Goal: Task Accomplishment & Management: Manage account settings

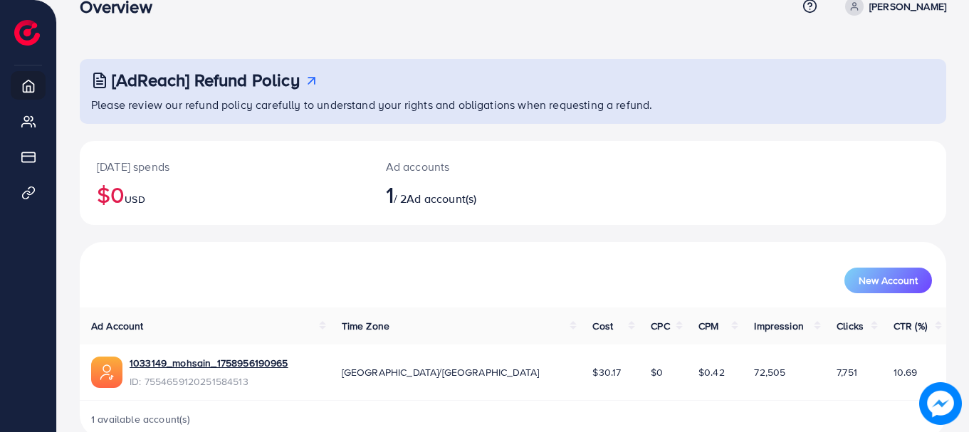
scroll to position [58, 0]
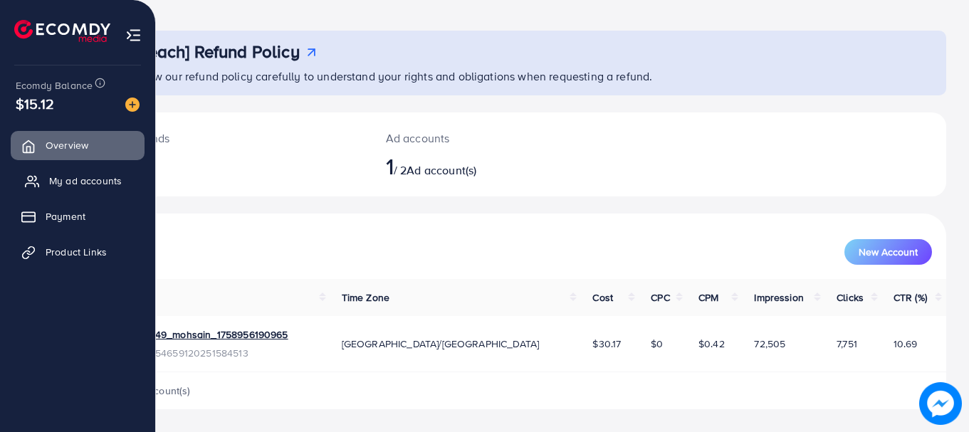
click at [68, 183] on span "My ad accounts" at bounding box center [85, 181] width 73 height 14
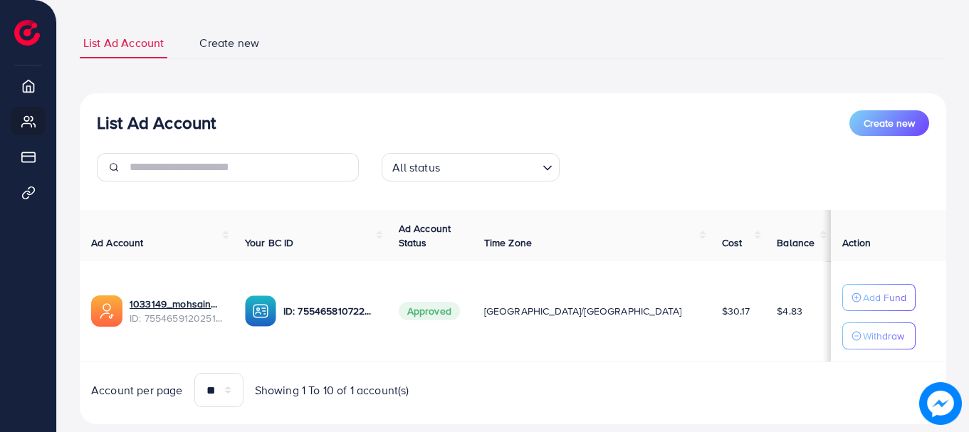
scroll to position [110, 0]
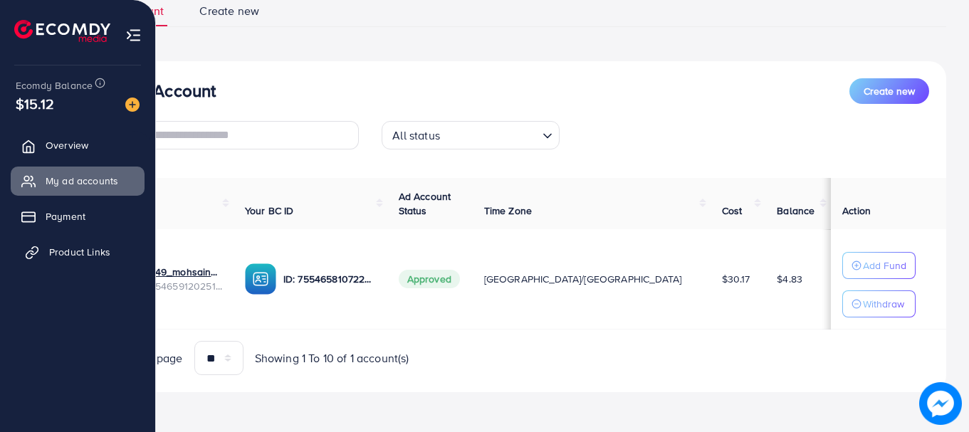
click at [67, 251] on span "Product Links" at bounding box center [79, 252] width 61 height 14
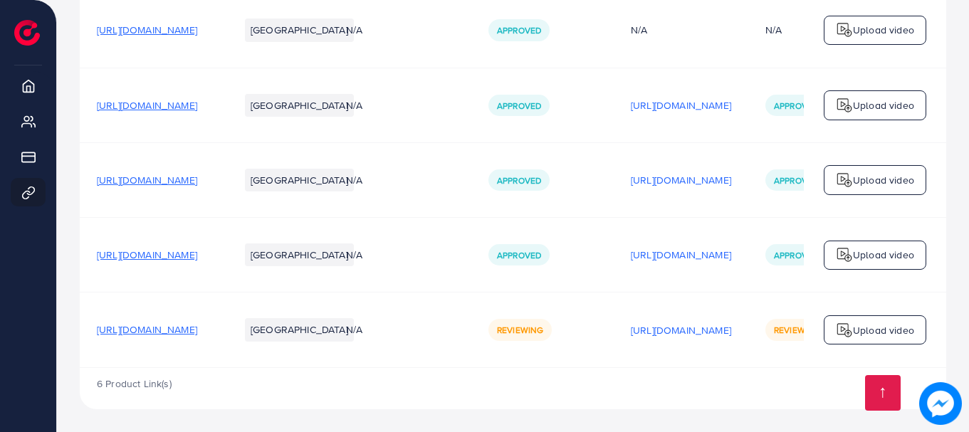
scroll to position [452, 0]
drag, startPoint x: 633, startPoint y: 323, endPoint x: 591, endPoint y: 326, distance: 42.1
click at [552, 328] on div "Reviewing" at bounding box center [520, 329] width 63 height 21
click at [552, 327] on div "Reviewing" at bounding box center [520, 329] width 63 height 21
drag, startPoint x: 593, startPoint y: 327, endPoint x: 661, endPoint y: 343, distance: 69.5
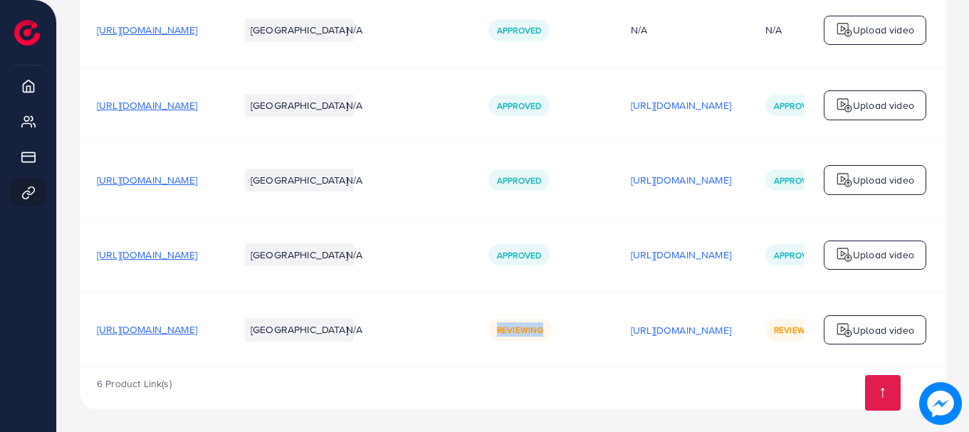
click at [614, 343] on td "Reviewing" at bounding box center [543, 330] width 142 height 75
click at [614, 351] on td "Reviewing" at bounding box center [543, 330] width 142 height 75
click at [937, 409] on img at bounding box center [941, 404] width 43 height 43
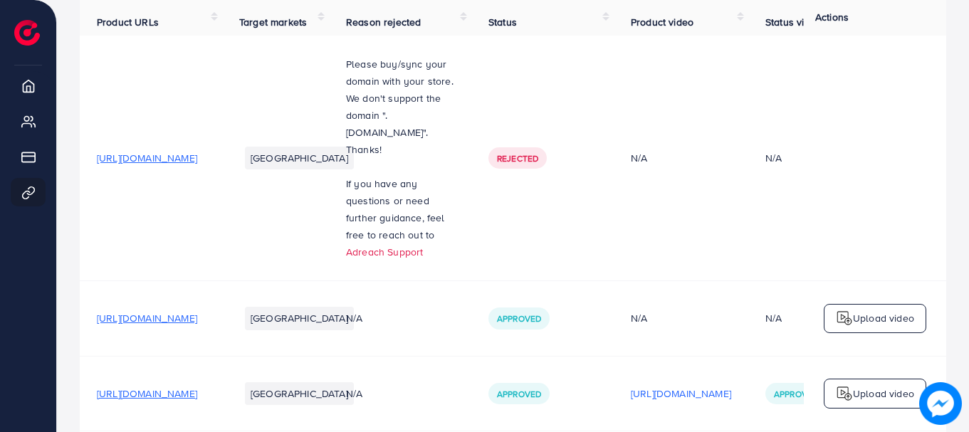
scroll to position [95, 0]
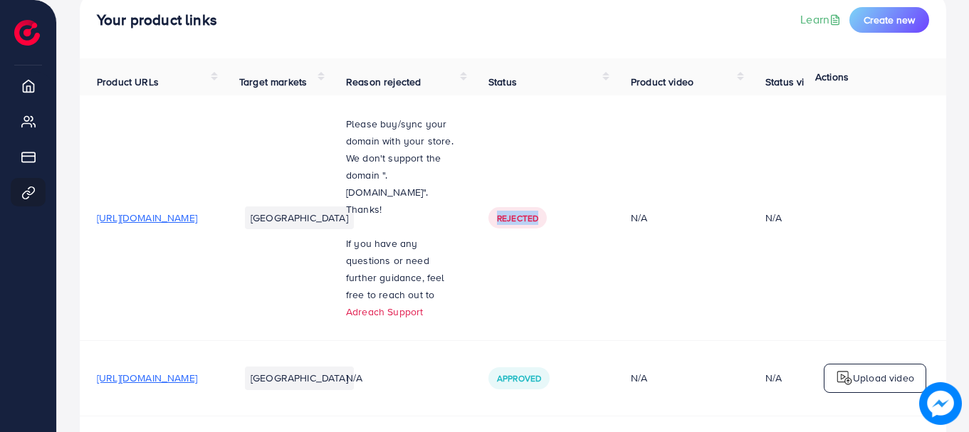
drag, startPoint x: 571, startPoint y: 233, endPoint x: 670, endPoint y: 329, distance: 138.0
click at [614, 329] on td "Rejected" at bounding box center [543, 218] width 142 height 246
click at [580, 295] on td "Rejected" at bounding box center [543, 218] width 142 height 246
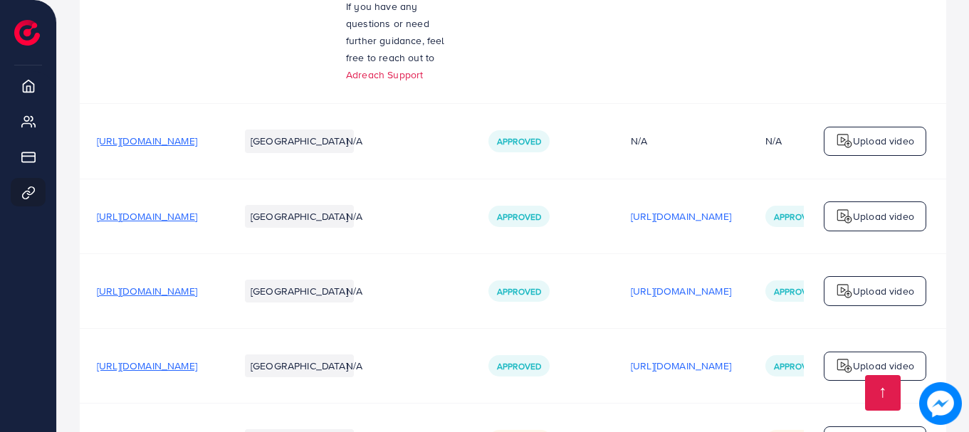
scroll to position [452, 0]
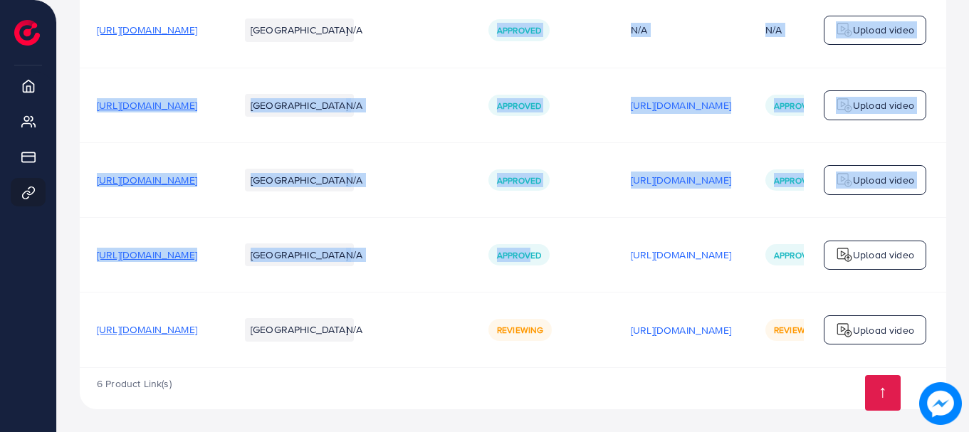
drag, startPoint x: 593, startPoint y: 11, endPoint x: 625, endPoint y: 288, distance: 279.0
click at [625, 288] on tbody "https://lzc4a84tto2p1k98-66441379919.shopifypreview.com/products_preview?previe…" at bounding box center [557, 57] width 954 height 620
click at [472, 236] on td "N/A" at bounding box center [400, 255] width 142 height 75
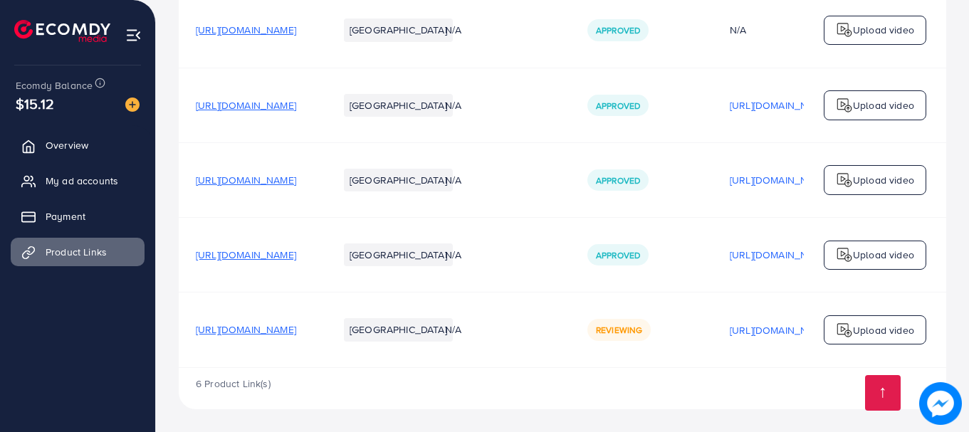
scroll to position [452, 0]
click at [73, 142] on span "Overview" at bounding box center [70, 145] width 43 height 14
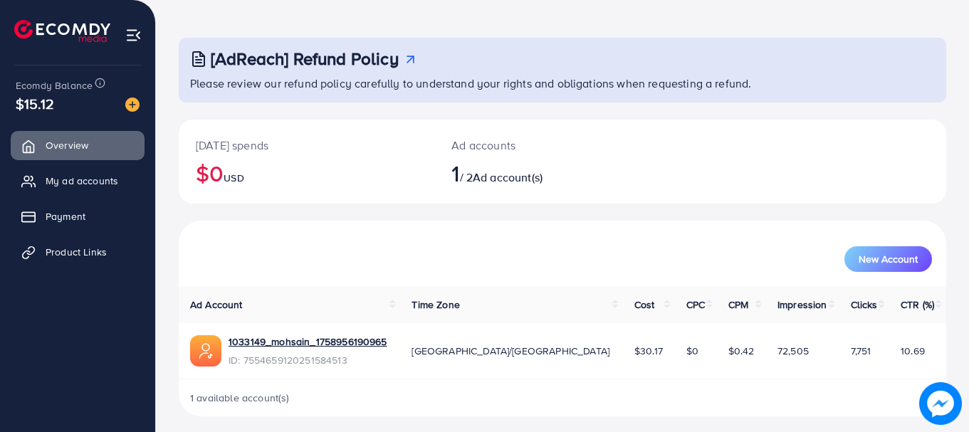
scroll to position [58, 0]
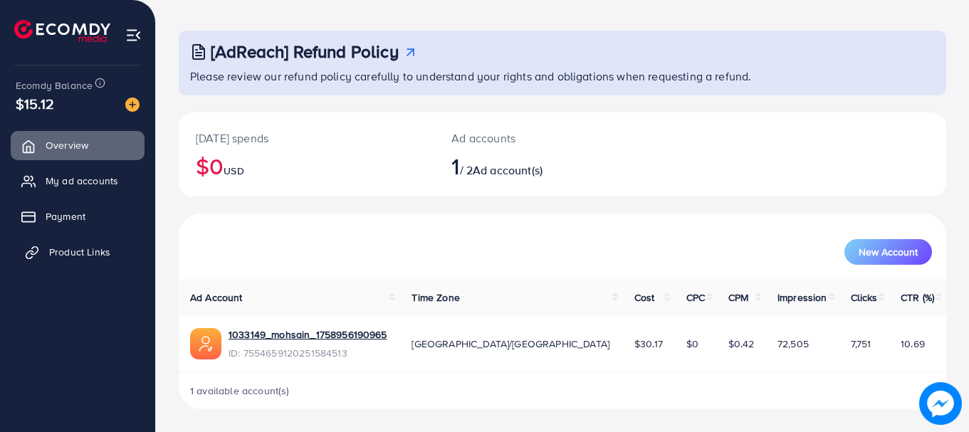
click at [84, 256] on span "Product Links" at bounding box center [79, 252] width 61 height 14
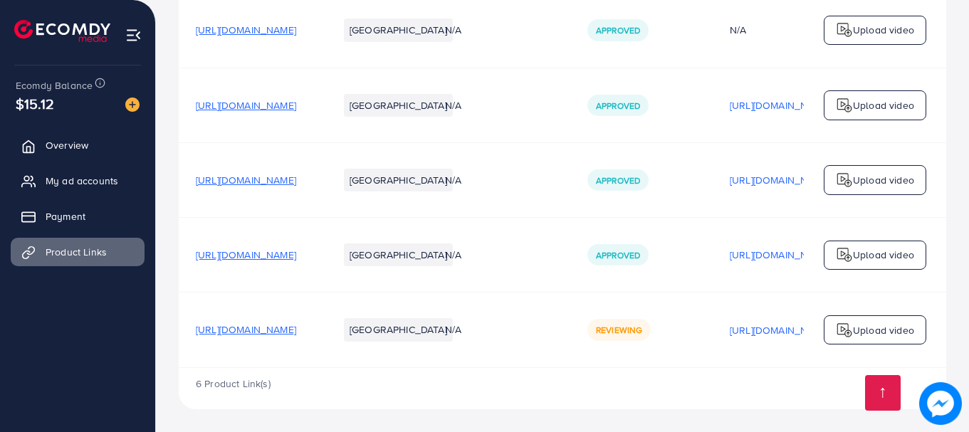
scroll to position [452, 0]
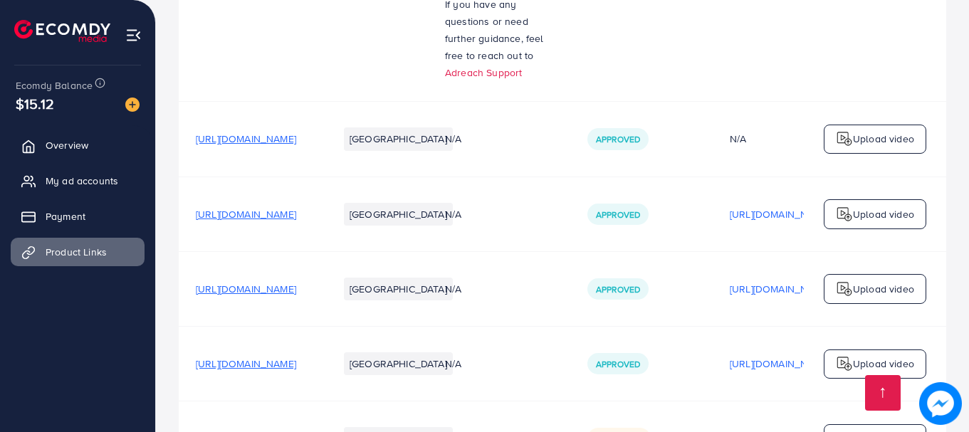
scroll to position [380, 0]
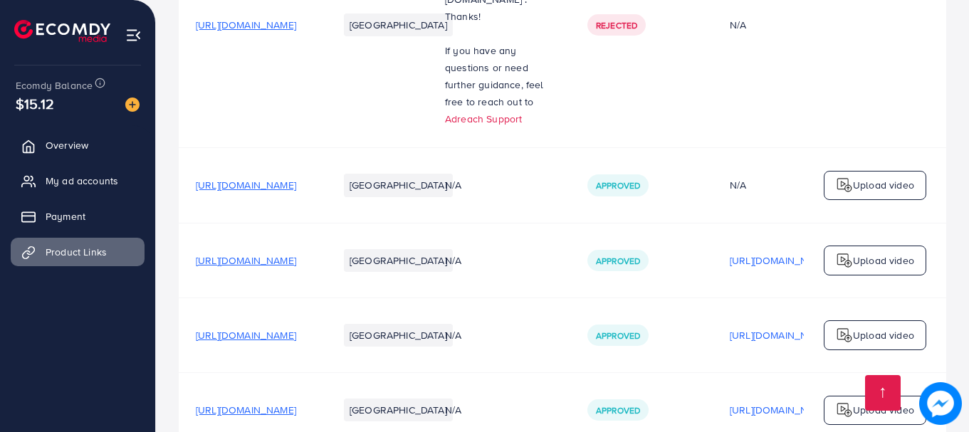
scroll to position [452, 0]
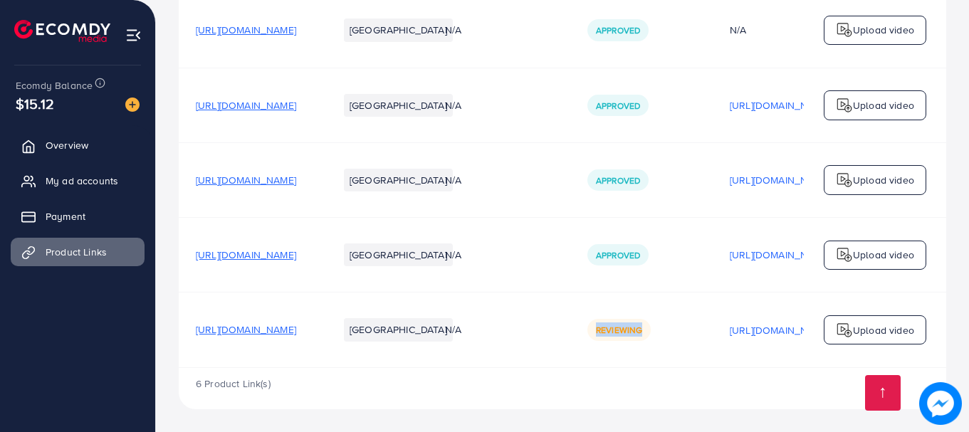
drag, startPoint x: 668, startPoint y: 335, endPoint x: 751, endPoint y: 334, distance: 83.4
click at [713, 334] on td "Reviewing" at bounding box center [642, 330] width 142 height 75
click at [713, 341] on td "Reviewing" at bounding box center [642, 330] width 142 height 75
drag, startPoint x: 677, startPoint y: 363, endPoint x: 755, endPoint y: 374, distance: 79.1
click at [755, 374] on div "Product URLs Target markets Reason rejected Status Product video Status video A…" at bounding box center [563, 59] width 768 height 699
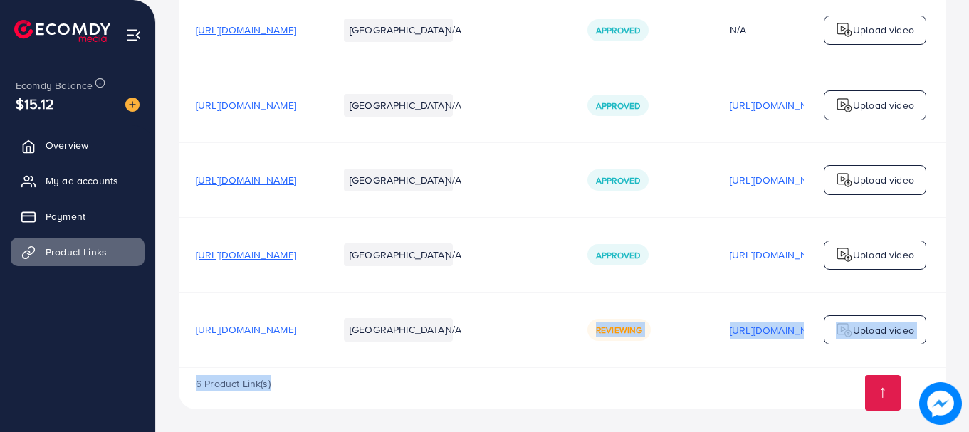
click at [713, 338] on td "Reviewing" at bounding box center [642, 330] width 142 height 75
drag, startPoint x: 654, startPoint y: 331, endPoint x: 768, endPoint y: 328, distance: 114.0
click at [756, 327] on tr "[URL][DOMAIN_NAME] Pakistan N/A Reviewing [URL][DOMAIN_NAME] Reviewing Upload v…" at bounding box center [656, 330] width 954 height 75
click at [696, 331] on div "Reviewing" at bounding box center [642, 329] width 108 height 21
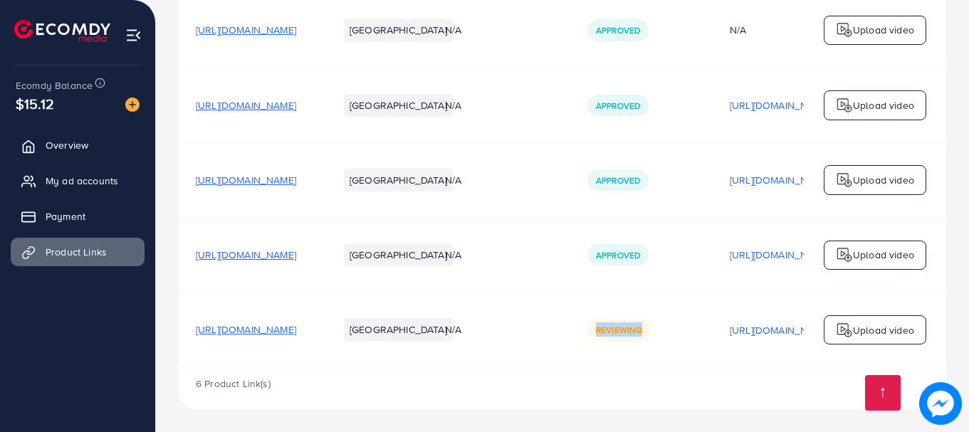
drag, startPoint x: 747, startPoint y: 326, endPoint x: 652, endPoint y: 334, distance: 95.1
click at [670, 339] on td "Reviewing" at bounding box center [642, 330] width 142 height 75
click at [571, 328] on td "N/A" at bounding box center [499, 330] width 142 height 75
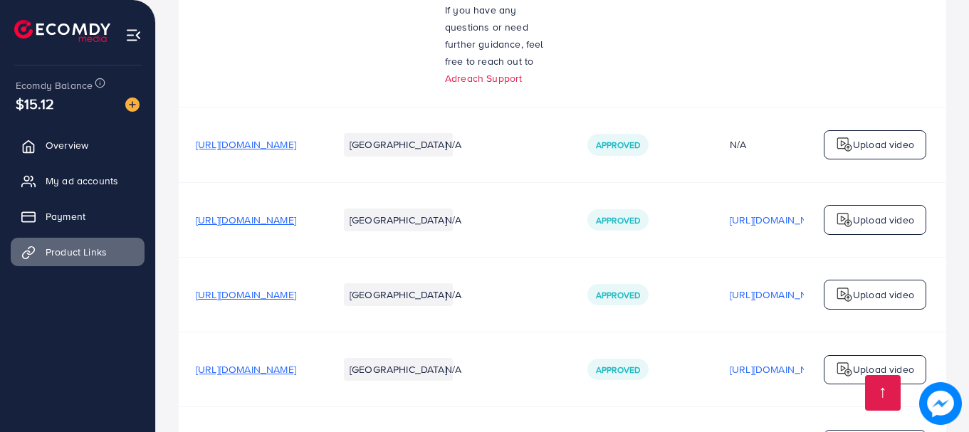
scroll to position [452, 0]
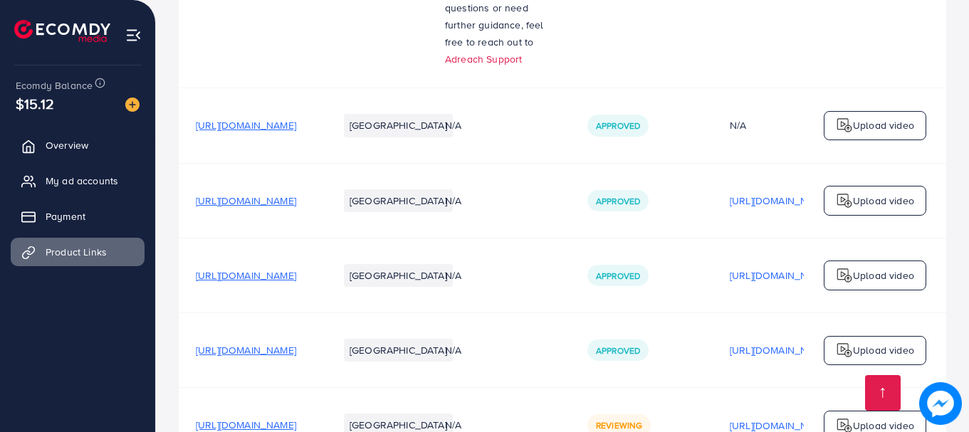
scroll to position [452, 0]
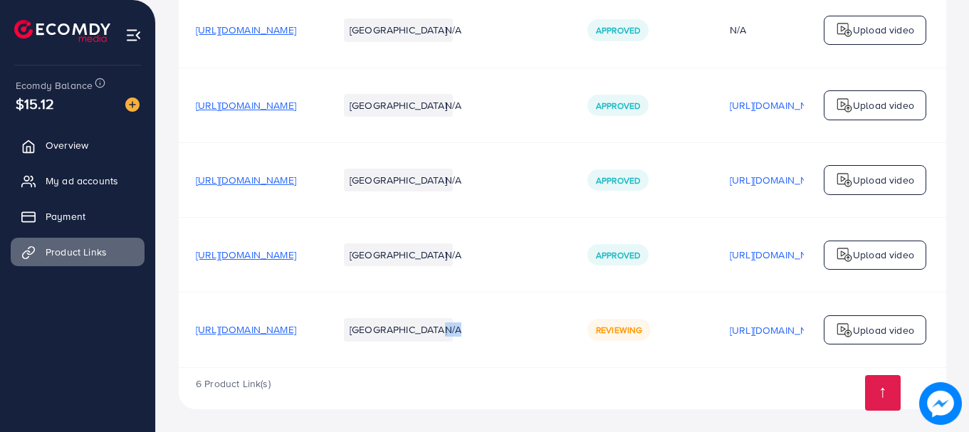
drag, startPoint x: 529, startPoint y: 325, endPoint x: 568, endPoint y: 325, distance: 39.2
click at [564, 325] on td "N/A" at bounding box center [499, 330] width 142 height 75
click at [553, 327] on div "N/A" at bounding box center [499, 330] width 108 height 14
drag, startPoint x: 565, startPoint y: 328, endPoint x: 529, endPoint y: 333, distance: 36.6
click at [529, 333] on td "N/A" at bounding box center [499, 330] width 142 height 75
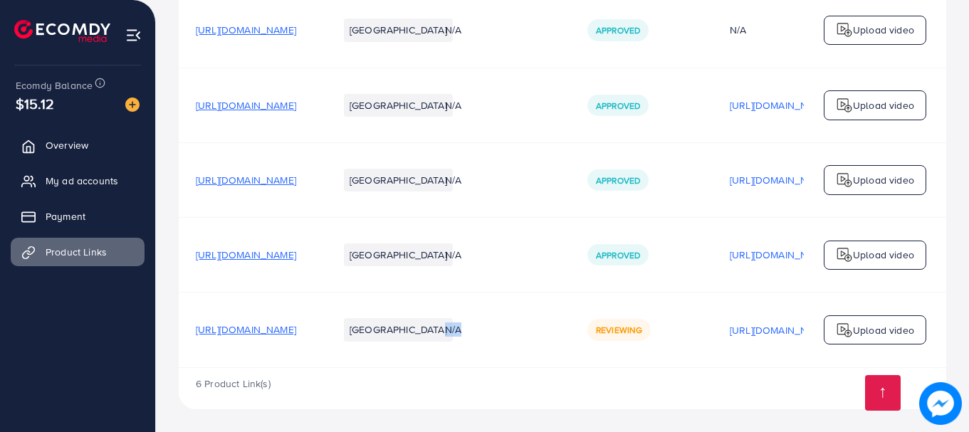
click at [462, 330] on span "N/A" at bounding box center [453, 330] width 16 height 14
click at [643, 329] on span "Reviewing" at bounding box center [619, 330] width 46 height 12
click at [643, 333] on span "Reviewing" at bounding box center [619, 330] width 46 height 12
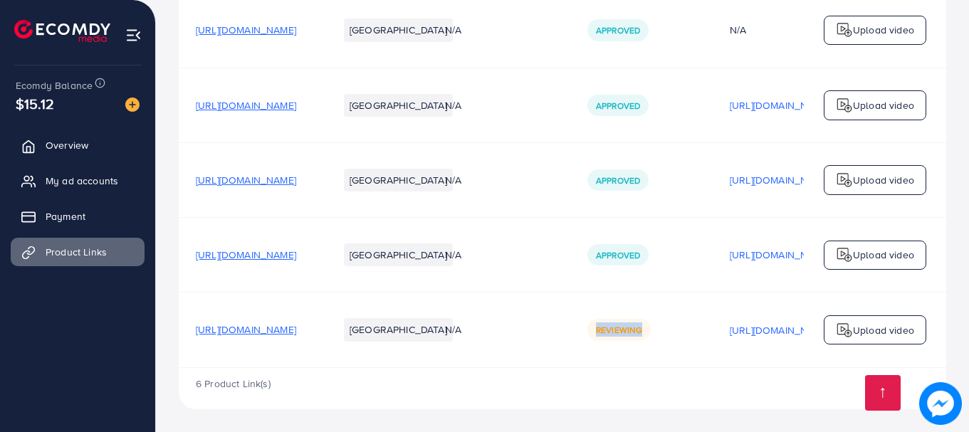
drag, startPoint x: 670, startPoint y: 323, endPoint x: 753, endPoint y: 333, distance: 83.3
click at [713, 333] on td "Reviewing" at bounding box center [642, 330] width 142 height 75
click at [696, 333] on div "Reviewing" at bounding box center [642, 329] width 108 height 21
drag, startPoint x: 700, startPoint y: 333, endPoint x: 735, endPoint y: 336, distance: 35.0
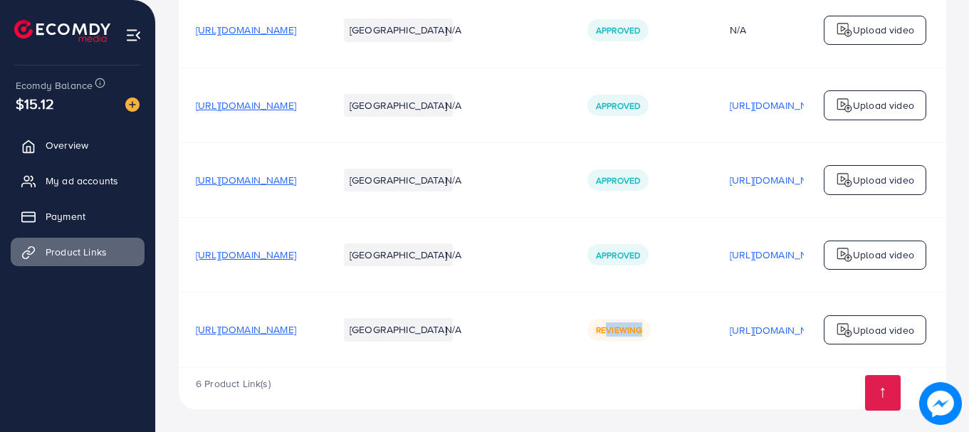
click at [651, 336] on div "Reviewing" at bounding box center [619, 329] width 63 height 21
click at [713, 341] on td "Reviewing" at bounding box center [642, 330] width 142 height 75
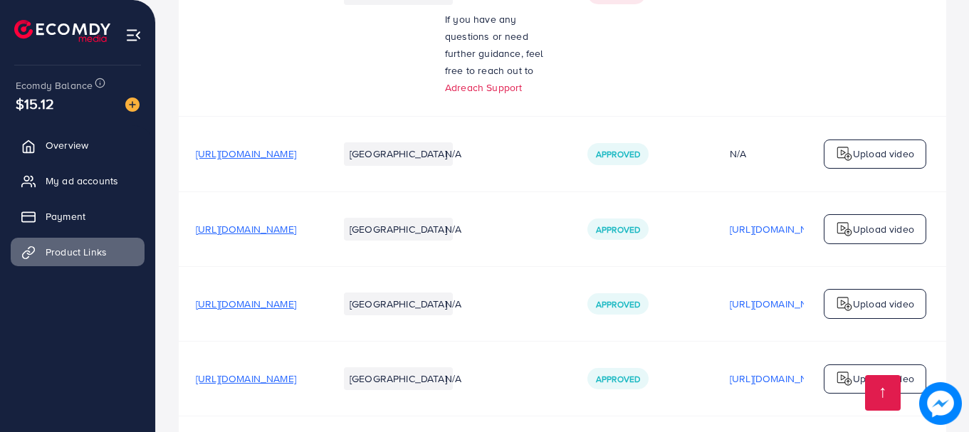
scroll to position [452, 0]
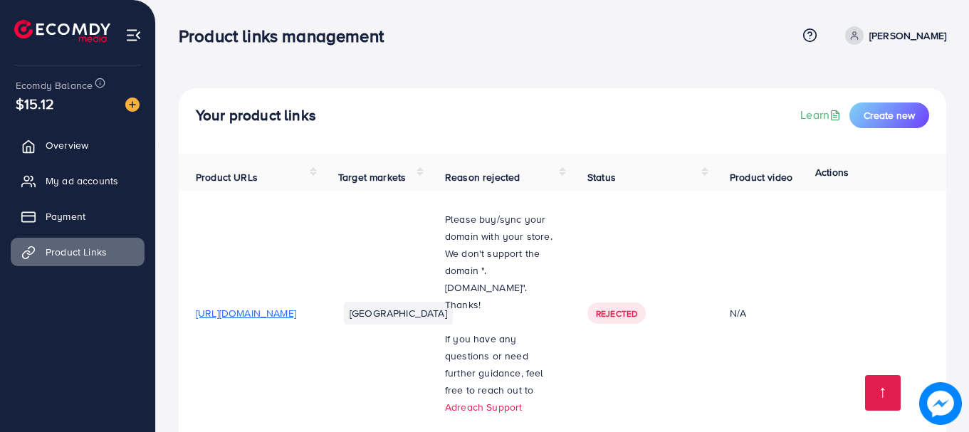
scroll to position [452, 0]
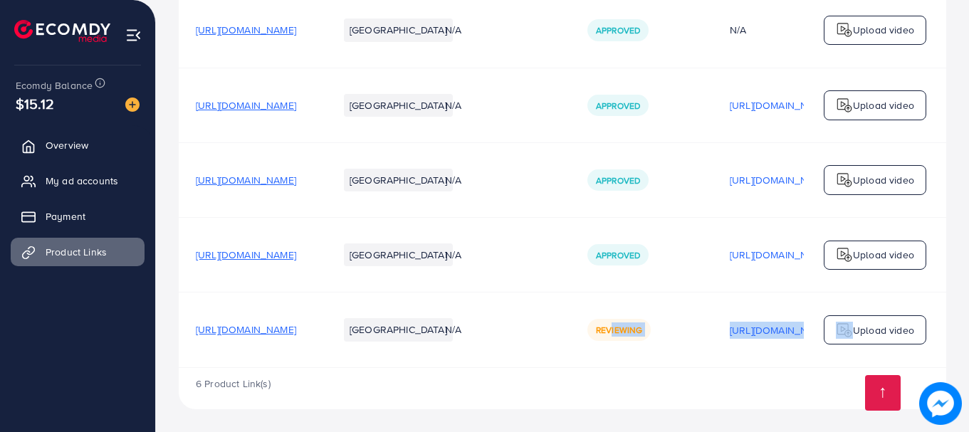
drag, startPoint x: 707, startPoint y: 314, endPoint x: 825, endPoint y: 337, distance: 120.4
click at [825, 337] on tr "[URL][DOMAIN_NAME] Pakistan N/A Reviewing [URL][DOMAIN_NAME] Reviewing Upload v…" at bounding box center [656, 330] width 954 height 75
click at [713, 343] on td "Reviewing" at bounding box center [642, 330] width 142 height 75
drag, startPoint x: 652, startPoint y: 363, endPoint x: 808, endPoint y: 363, distance: 155.3
click at [808, 363] on tr "[URL][DOMAIN_NAME] Pakistan N/A Reviewing [URL][DOMAIN_NAME] Reviewing Upload v…" at bounding box center [656, 330] width 954 height 75
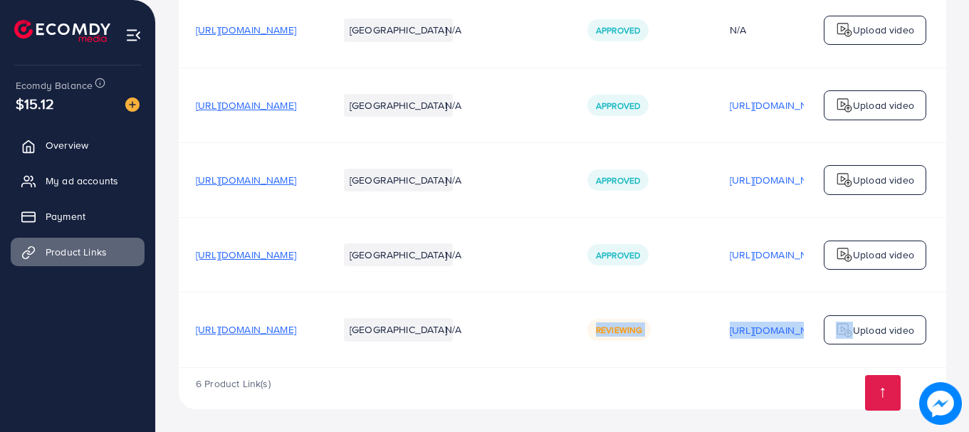
click at [713, 355] on td "Reviewing" at bounding box center [642, 330] width 142 height 75
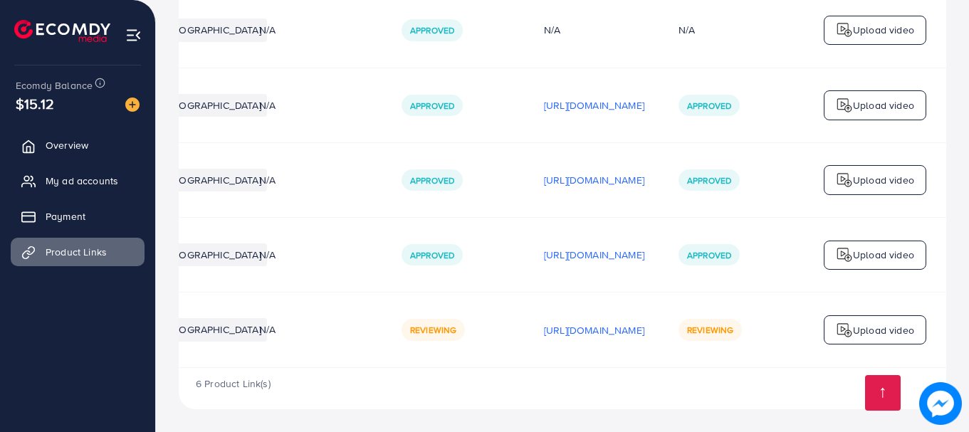
scroll to position [0, 0]
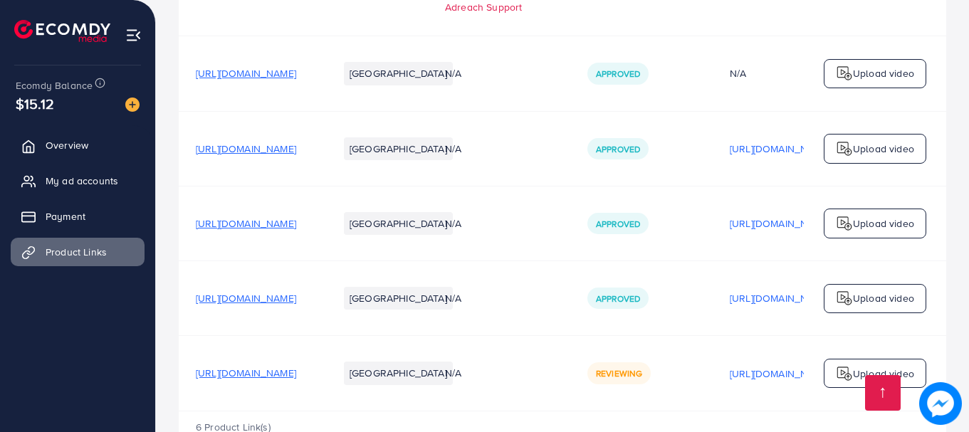
scroll to position [452, 0]
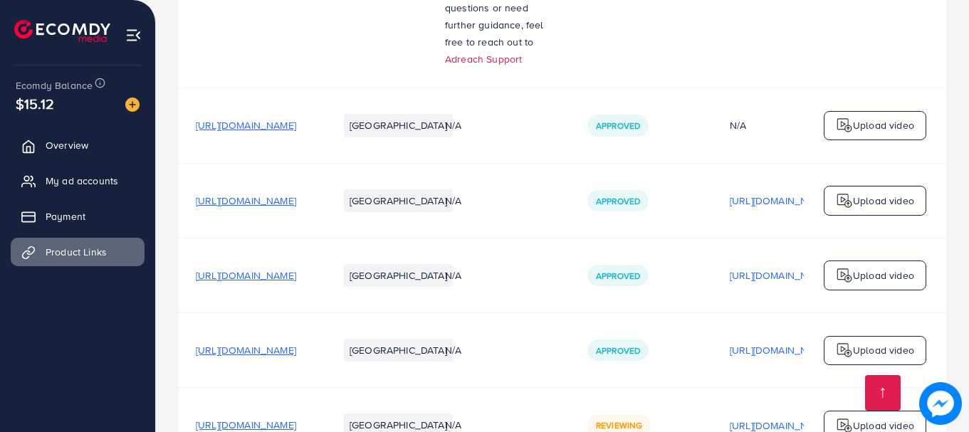
scroll to position [167, 0]
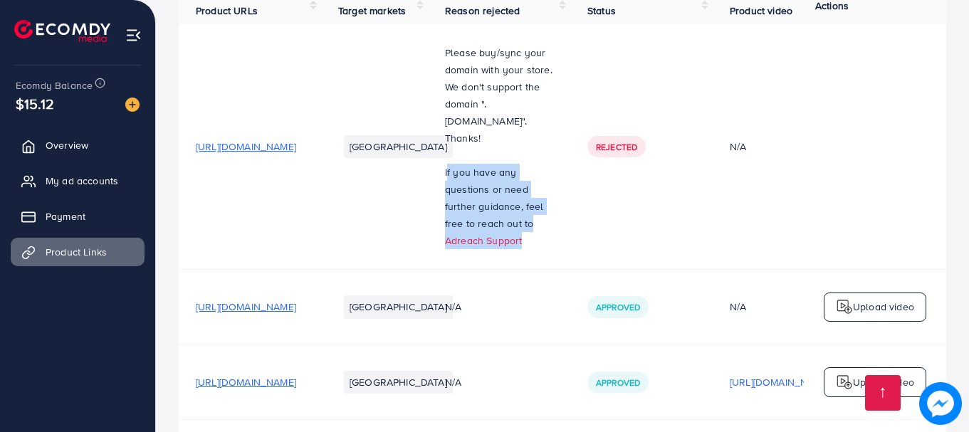
drag, startPoint x: 543, startPoint y: 175, endPoint x: 683, endPoint y: 182, distance: 140.5
click at [673, 182] on tr "https://lzc4a84tto2p1k98-66441379919.shopifypreview.com/products_preview?previe…" at bounding box center [656, 147] width 954 height 246
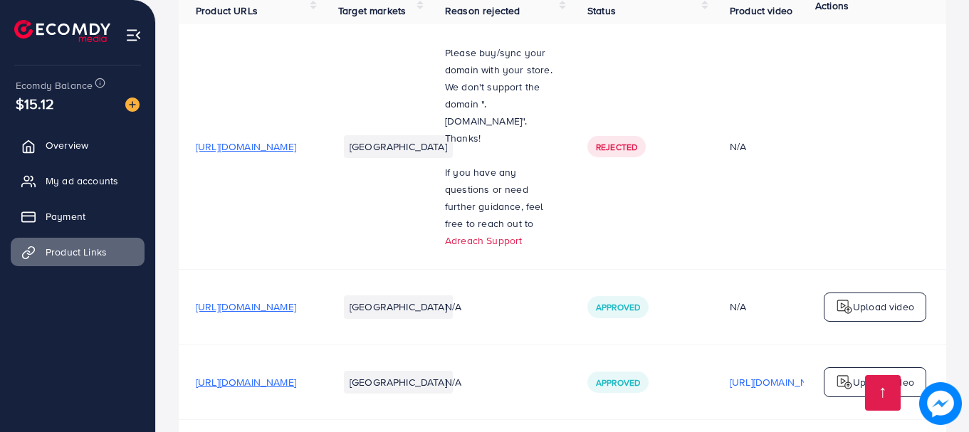
click at [814, 147] on td at bounding box center [875, 147] width 142 height 246
drag, startPoint x: 537, startPoint y: 95, endPoint x: 638, endPoint y: 97, distance: 101.2
click at [571, 97] on td "Please buy/sync your domain with your store. We don't support the domain ".mysh…" at bounding box center [499, 147] width 142 height 246
click at [553, 125] on span "Please buy/sync your domain with your store. We don't support the domain ".[DOM…" at bounding box center [499, 96] width 108 height 100
drag, startPoint x: 548, startPoint y: 128, endPoint x: 616, endPoint y: 128, distance: 68.4
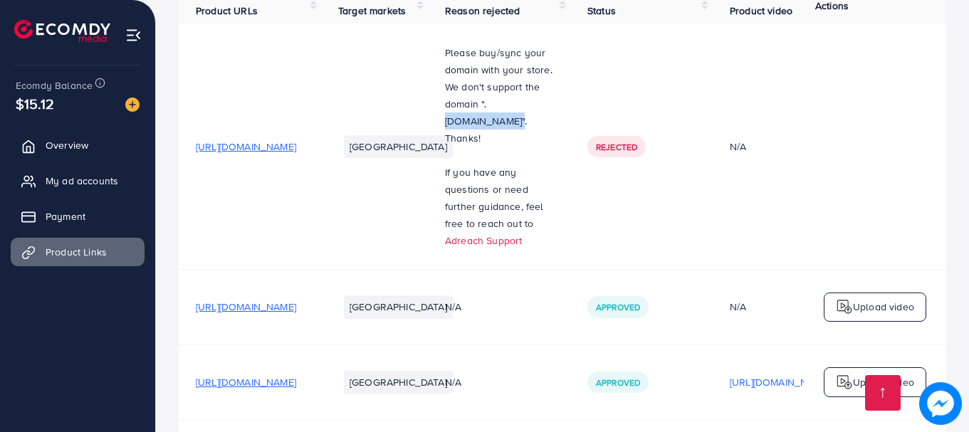
click at [553, 128] on span "Please buy/sync your domain with your store. We don't support the domain ".[DOM…" at bounding box center [499, 96] width 108 height 100
click at [544, 175] on span "If you have any questions or need further guidance, feel free to reach out to" at bounding box center [494, 198] width 99 height 66
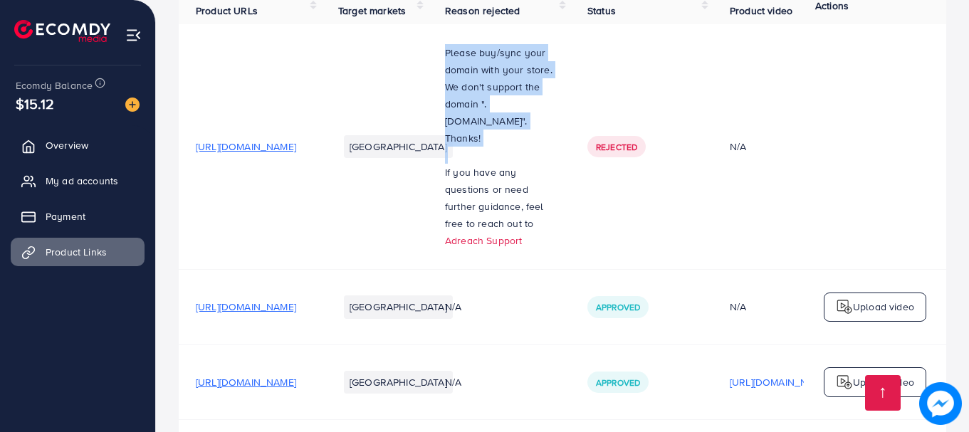
drag, startPoint x: 543, startPoint y: 51, endPoint x: 587, endPoint y: 151, distance: 109.1
click at [553, 151] on div "Please buy/sync your domain with your store. We don't support the domain ".mysh…" at bounding box center [499, 146] width 108 height 205
click at [571, 91] on td "Please buy/sync your domain with your store. We don't support the domain ".mysh…" at bounding box center [499, 147] width 142 height 246
click at [553, 68] on span "Please buy/sync your domain with your store. We don't support the domain ".[DOM…" at bounding box center [499, 96] width 108 height 100
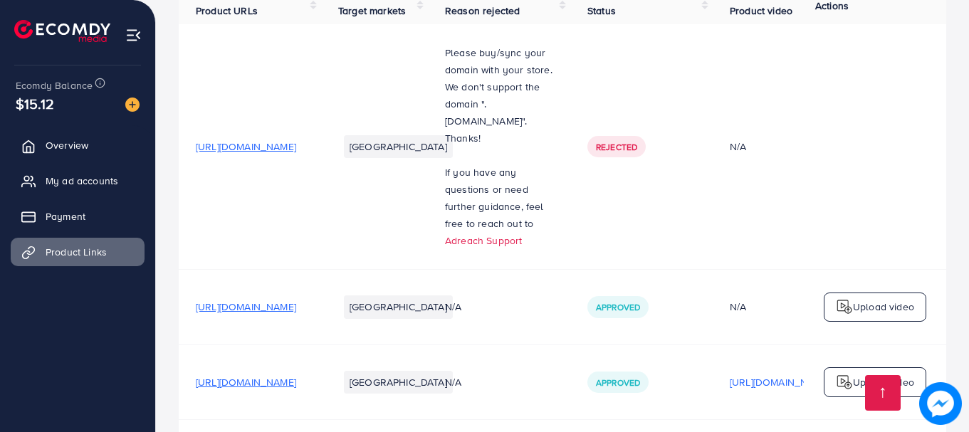
drag, startPoint x: 546, startPoint y: 56, endPoint x: 583, endPoint y: 148, distance: 100.0
click at [553, 147] on p "Please buy/sync your domain with your store. We don't support the domain ".[DOM…" at bounding box center [499, 95] width 108 height 103
click at [544, 170] on span "If you have any questions or need further guidance, feel free to reach out to" at bounding box center [494, 198] width 99 height 66
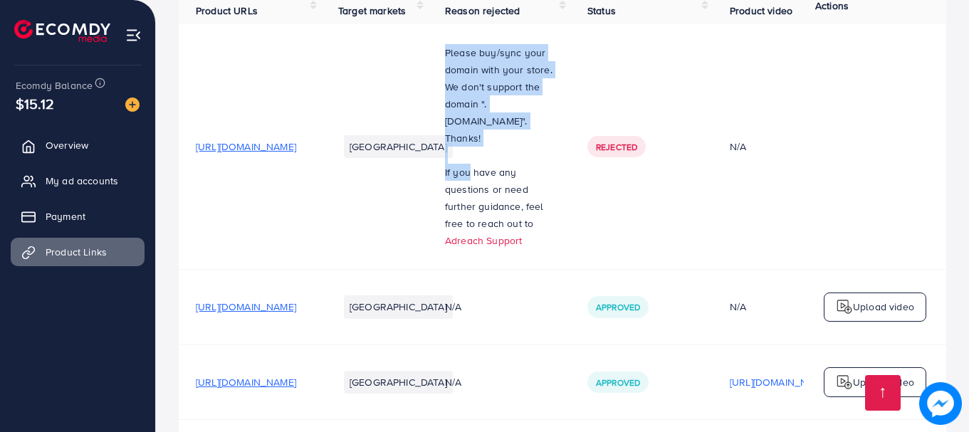
drag, startPoint x: 534, startPoint y: 51, endPoint x: 567, endPoint y: 184, distance: 137.3
click at [567, 184] on td "Please buy/sync your domain with your store. We don't support the domain ".mysh…" at bounding box center [499, 147] width 142 height 246
click at [544, 184] on span "If you have any questions or need further guidance, feel free to reach out to" at bounding box center [494, 198] width 99 height 66
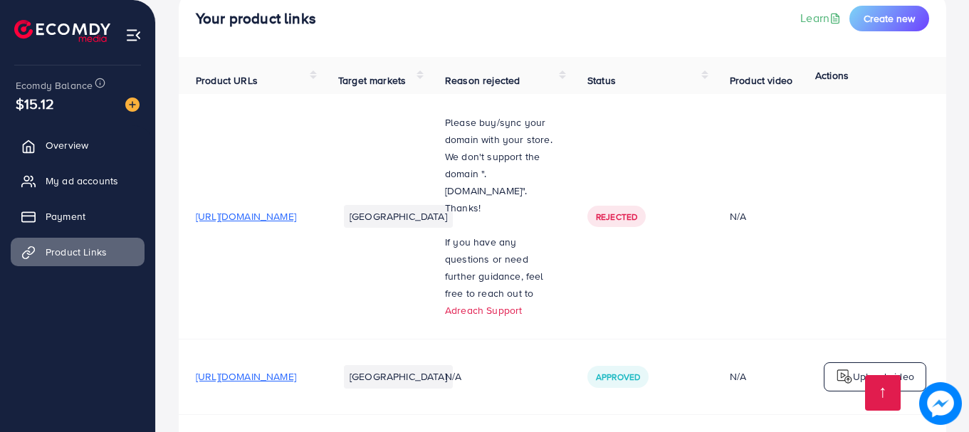
scroll to position [0, 0]
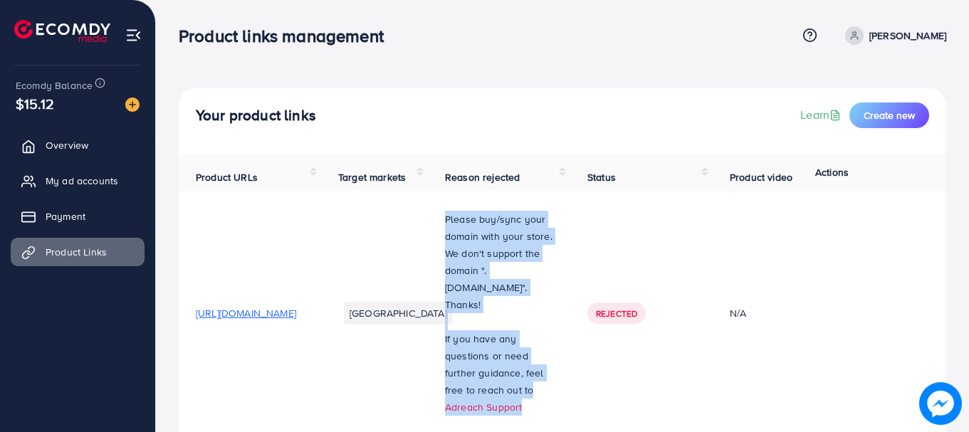
drag, startPoint x: 541, startPoint y: 227, endPoint x: 629, endPoint y: 412, distance: 205.8
click at [553, 412] on div "Please buy/sync your domain with your store. We don't support the domain ".mysh…" at bounding box center [499, 313] width 108 height 205
click at [553, 309] on span "Please buy/sync your domain with your store. We don't support the domain ".[DOM…" at bounding box center [499, 262] width 108 height 100
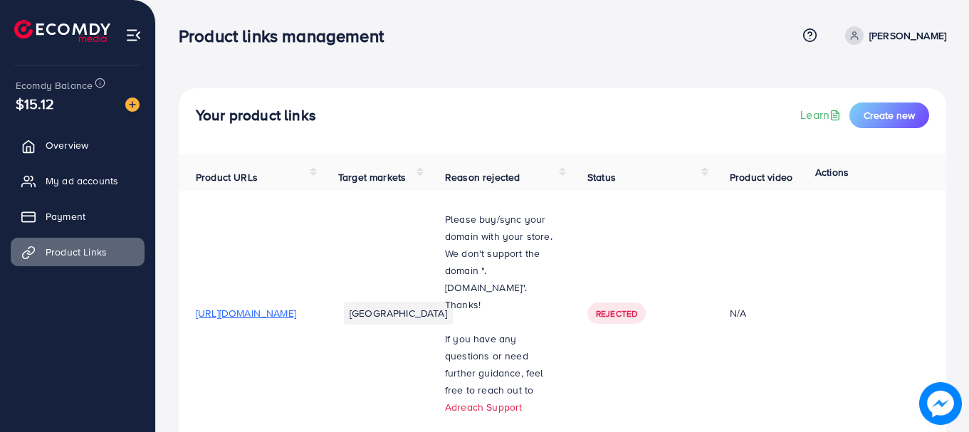
drag, startPoint x: 542, startPoint y: 222, endPoint x: 621, endPoint y: 306, distance: 115.4
click at [553, 306] on p "Please buy/sync your domain with your store. We don't support the domain ".[DOM…" at bounding box center [499, 262] width 108 height 103
click at [553, 303] on p "Please buy/sync your domain with your store. We don't support the domain ".[DOM…" at bounding box center [499, 262] width 108 height 103
click at [553, 313] on p "Please buy/sync your domain with your store. We don't support the domain ".[DOM…" at bounding box center [499, 262] width 108 height 103
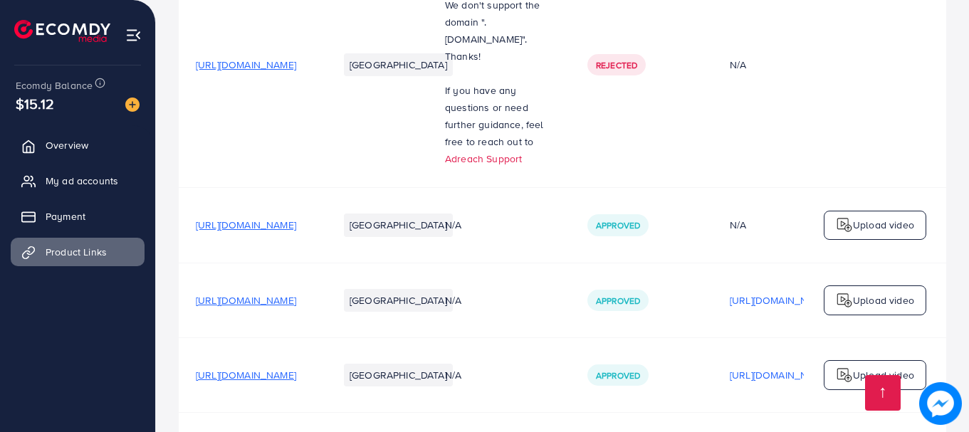
scroll to position [214, 0]
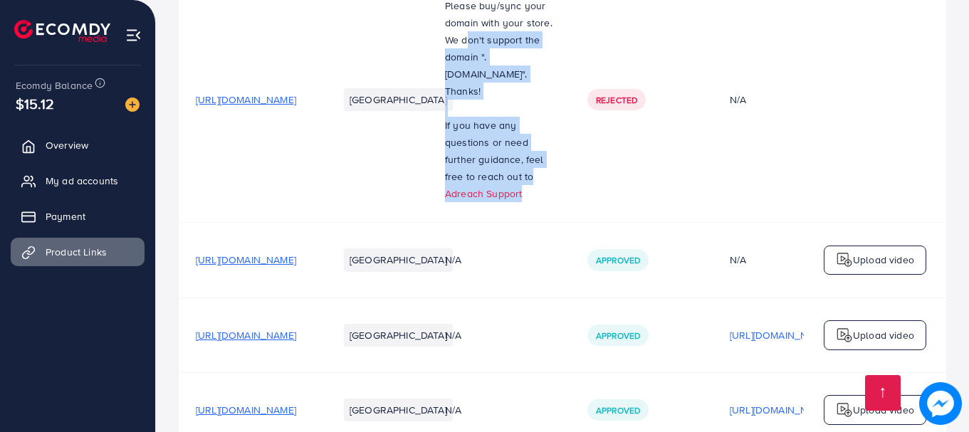
drag, startPoint x: 563, startPoint y: 43, endPoint x: 692, endPoint y: 48, distance: 129.0
click at [692, 48] on tr "https://lzc4a84tto2p1k98-66441379919.shopifypreview.com/products_preview?previe…" at bounding box center [656, 100] width 954 height 246
click at [571, 50] on td "Please buy/sync your domain with your store. We don't support the domain ".mysh…" at bounding box center [499, 100] width 142 height 246
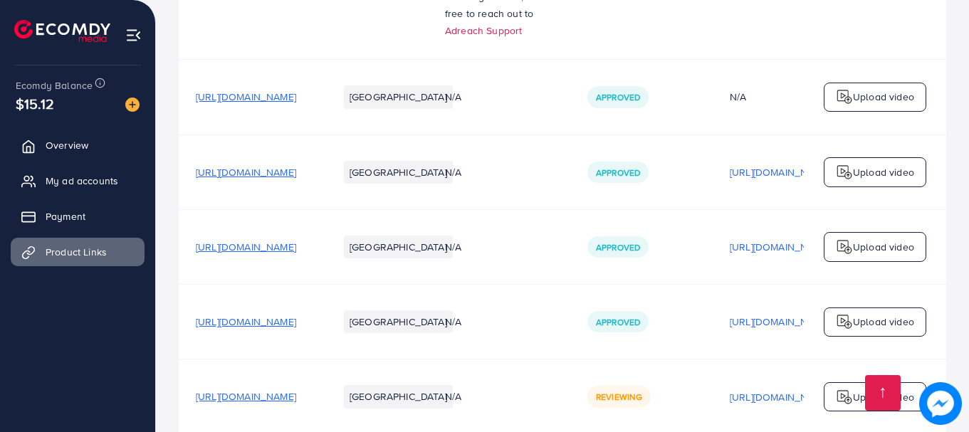
scroll to position [452, 0]
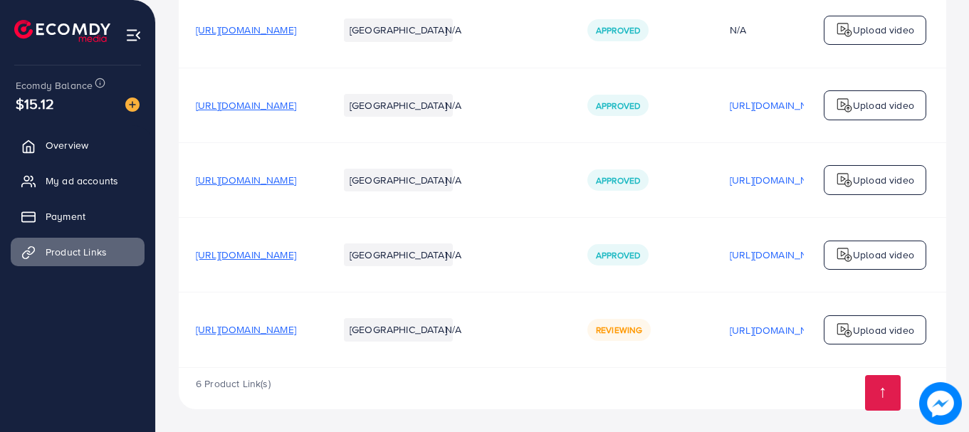
scroll to position [452, 0]
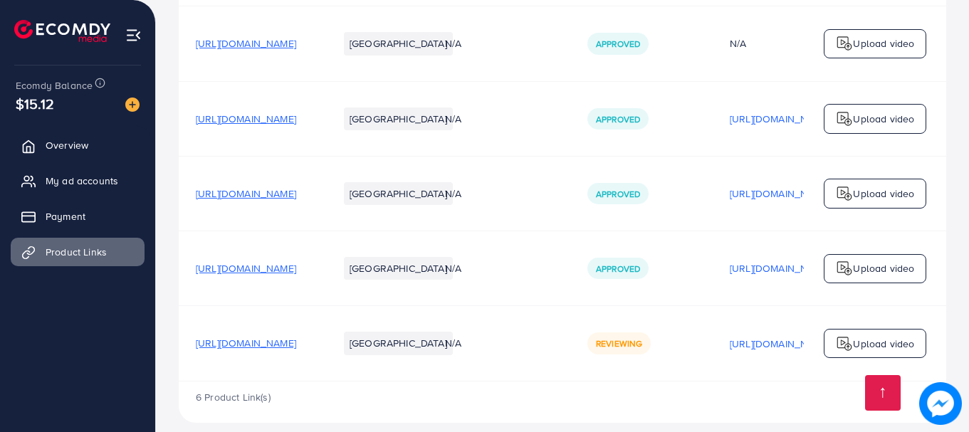
scroll to position [452, 0]
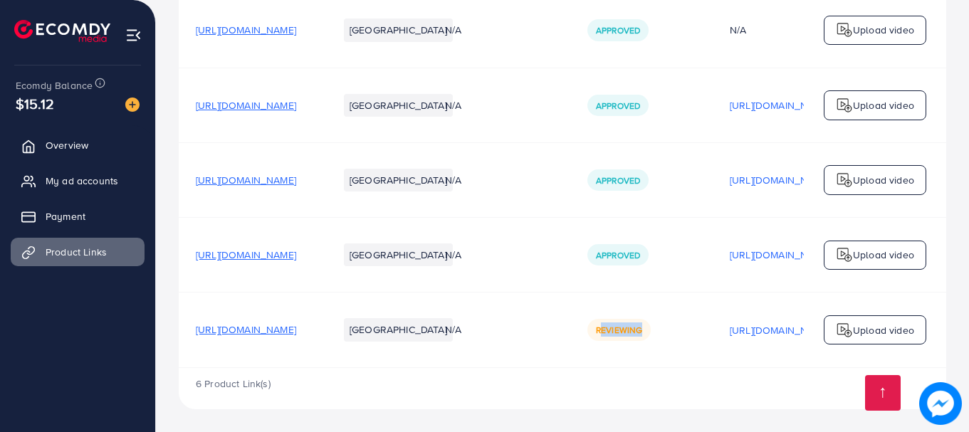
drag, startPoint x: 696, startPoint y: 324, endPoint x: 766, endPoint y: 336, distance: 70.8
click at [696, 336] on div "Reviewing" at bounding box center [642, 329] width 108 height 21
click at [713, 351] on td "Reviewing" at bounding box center [642, 330] width 142 height 75
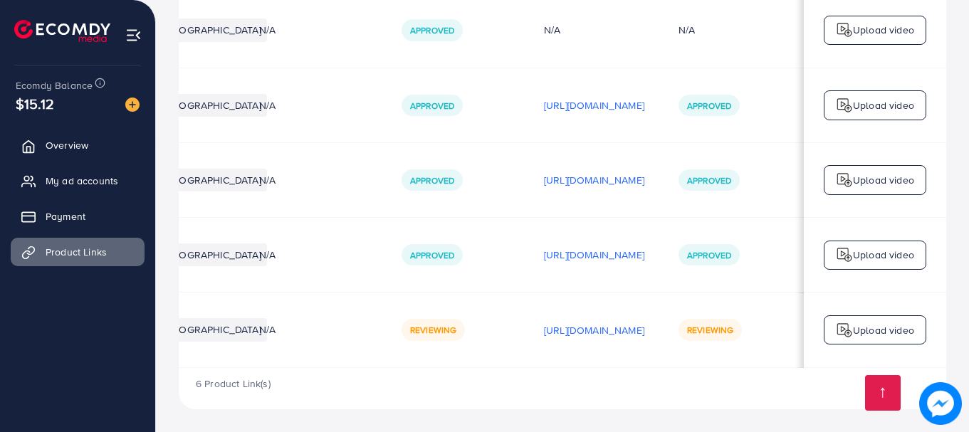
scroll to position [0, 333]
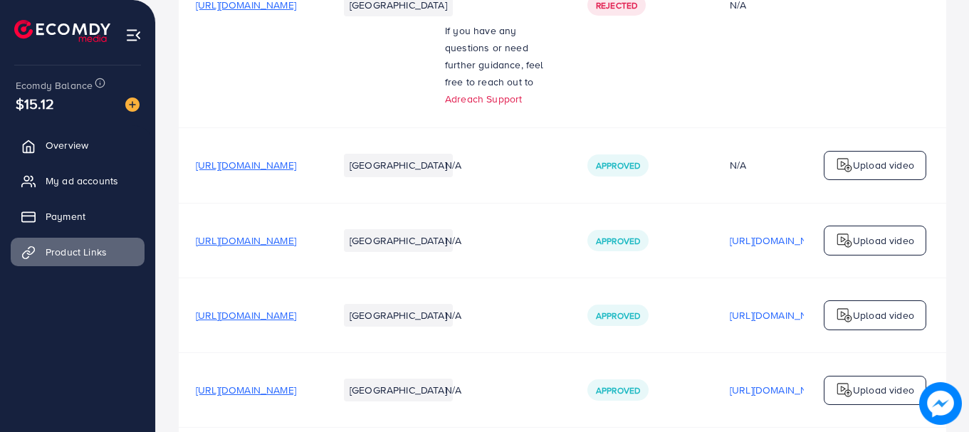
scroll to position [452, 0]
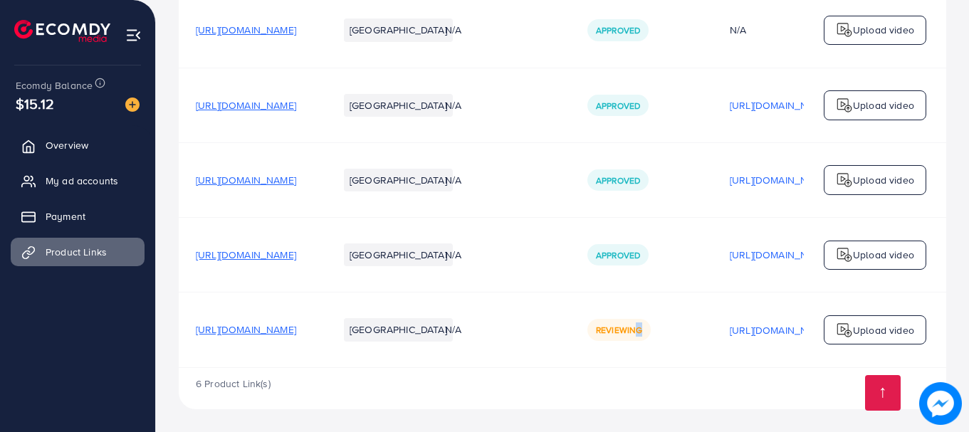
drag, startPoint x: 729, startPoint y: 326, endPoint x: 746, endPoint y: 326, distance: 17.8
click at [696, 326] on div "Reviewing" at bounding box center [642, 329] width 108 height 21
drag, startPoint x: 665, startPoint y: 331, endPoint x: 776, endPoint y: 304, distance: 115.1
click at [776, 304] on tr "https://stylecraftz.store/products/4-pcs-set-magic-practice-copybook-for-kids P…" at bounding box center [656, 330] width 954 height 75
click at [643, 324] on span "Reviewing" at bounding box center [619, 330] width 46 height 12
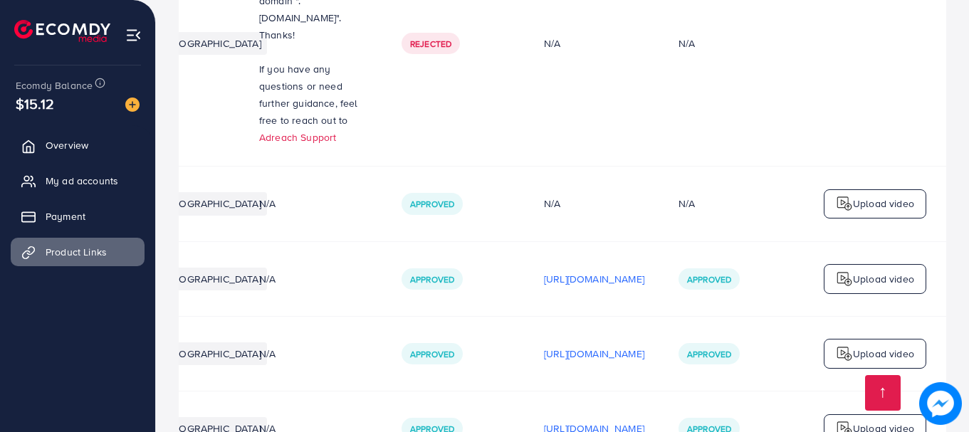
scroll to position [285, 0]
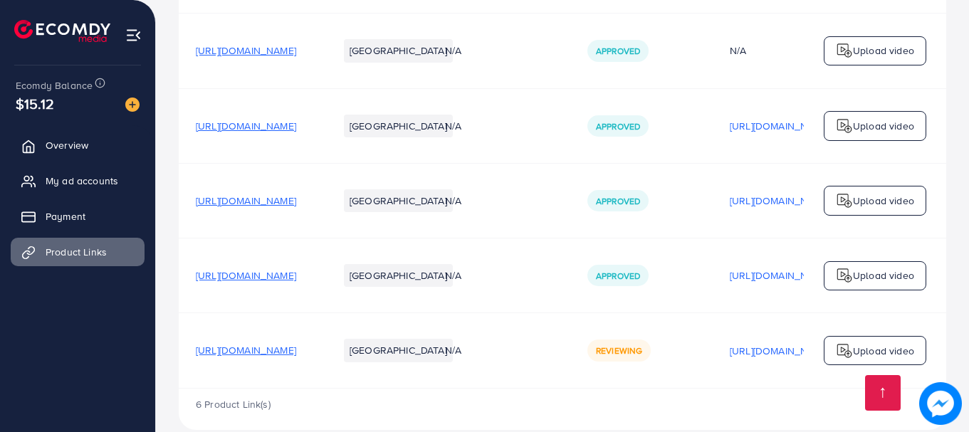
scroll to position [452, 0]
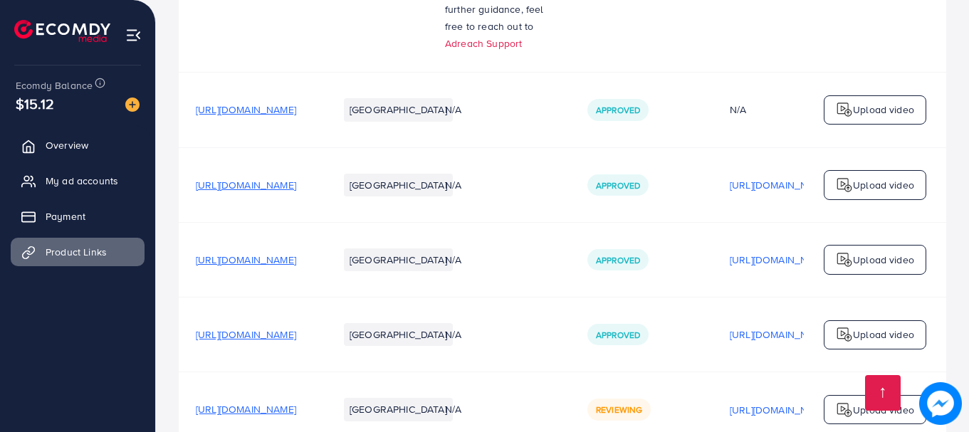
scroll to position [452, 0]
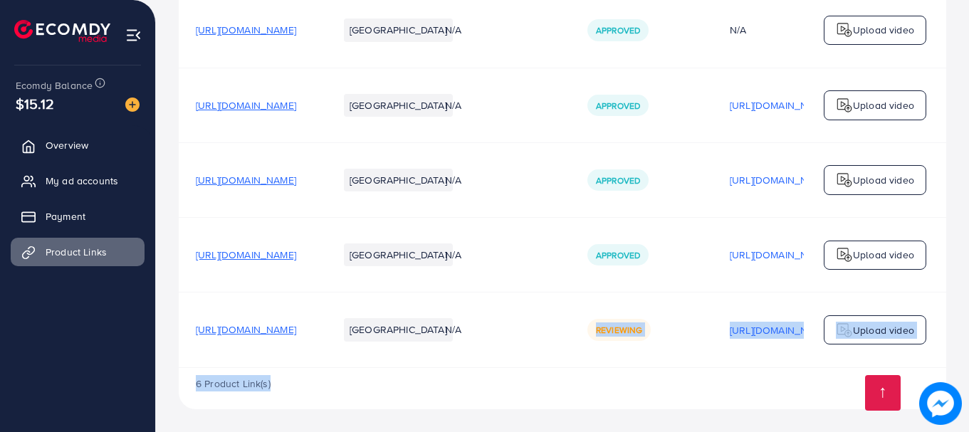
drag, startPoint x: 641, startPoint y: 364, endPoint x: 729, endPoint y: 370, distance: 88.5
click at [729, 370] on div "Product URLs Target markets Reason rejected Status Product video Status video A…" at bounding box center [563, 59] width 768 height 699
click at [571, 353] on td "N/A" at bounding box center [499, 330] width 142 height 75
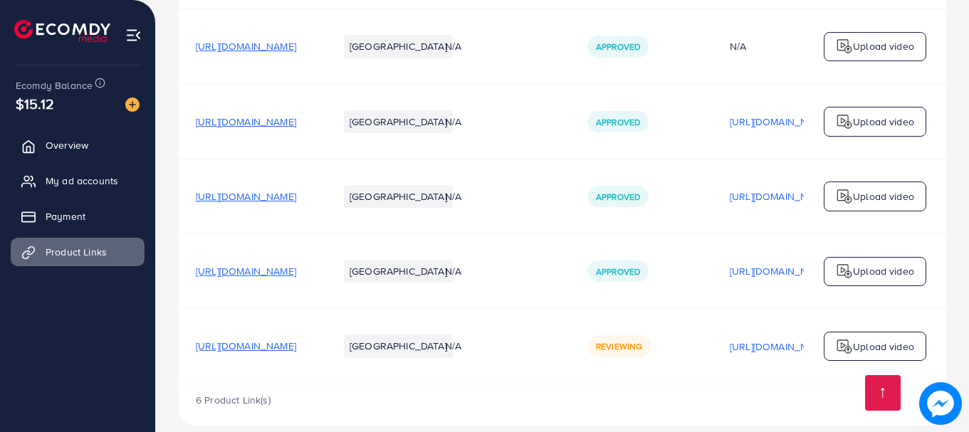
scroll to position [452, 0]
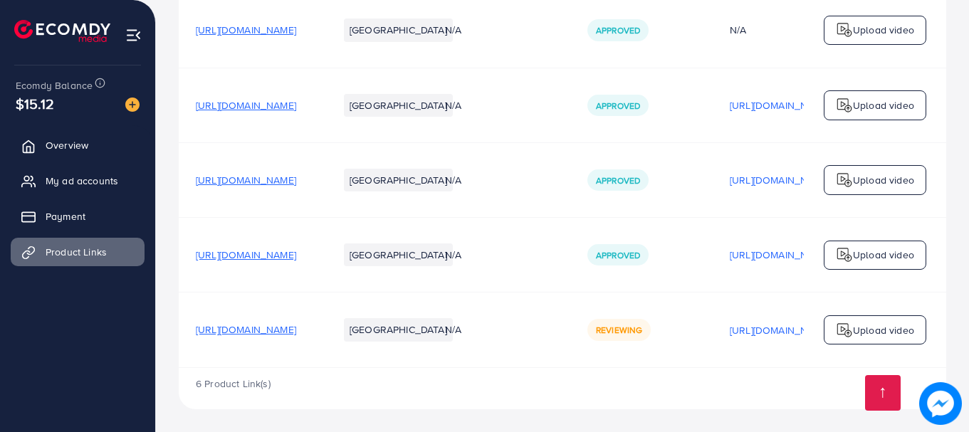
scroll to position [452, 0]
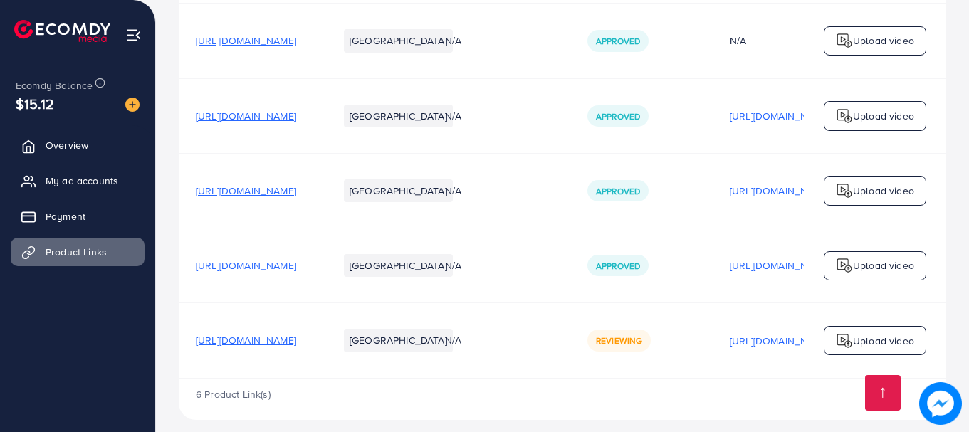
scroll to position [452, 0]
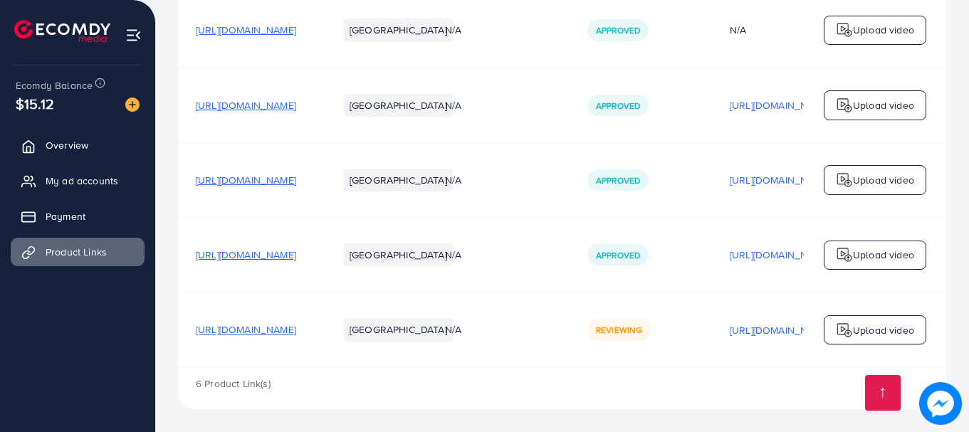
scroll to position [452, 0]
drag, startPoint x: 653, startPoint y: 328, endPoint x: 621, endPoint y: 328, distance: 32.1
click at [621, 328] on tr "https://stylecraftz.store/products/4-pcs-set-magic-practice-copybook-for-kids P…" at bounding box center [656, 330] width 954 height 75
click at [675, 323] on td "Reviewing" at bounding box center [642, 330] width 142 height 75
drag, startPoint x: 684, startPoint y: 322, endPoint x: 741, endPoint y: 328, distance: 57.3
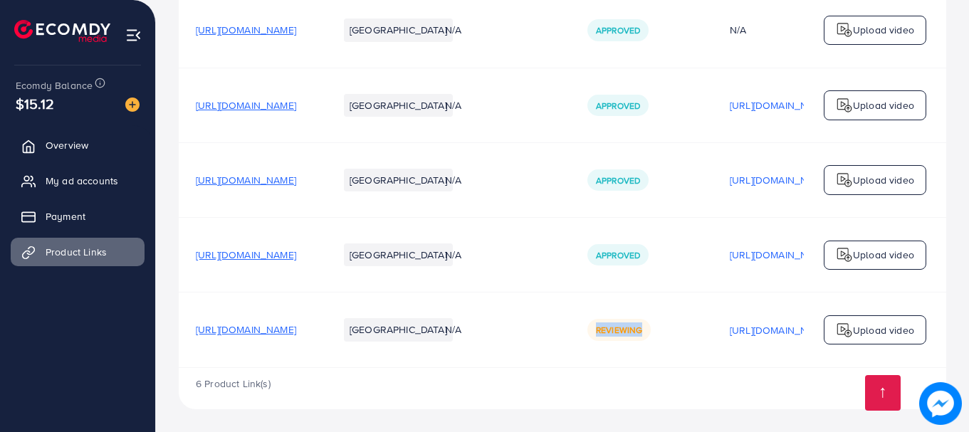
click at [651, 328] on div "Reviewing" at bounding box center [619, 329] width 63 height 21
click at [696, 335] on div "Reviewing" at bounding box center [642, 329] width 108 height 21
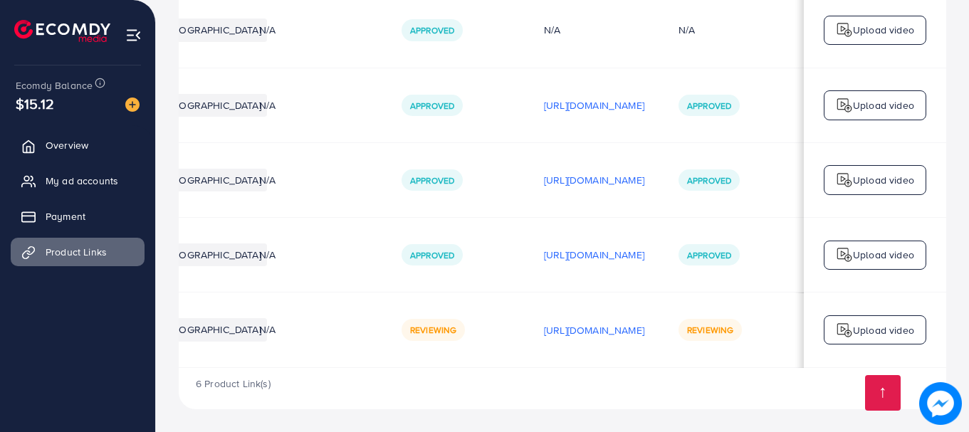
scroll to position [0, 360]
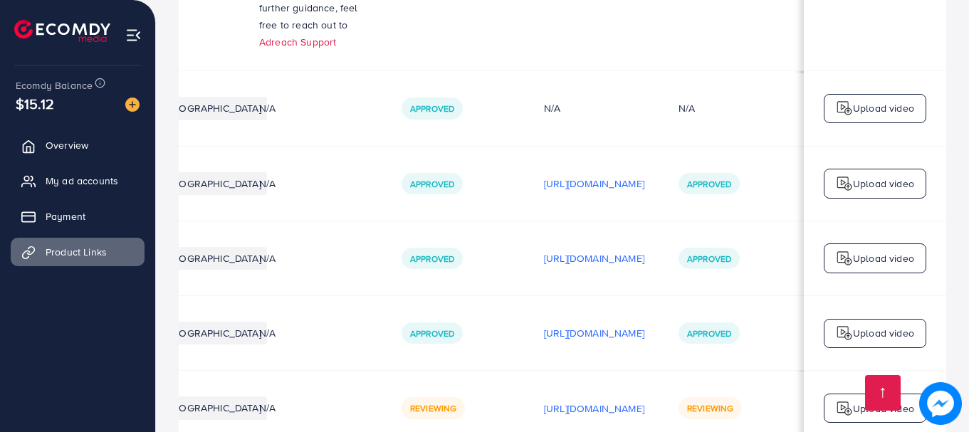
scroll to position [452, 0]
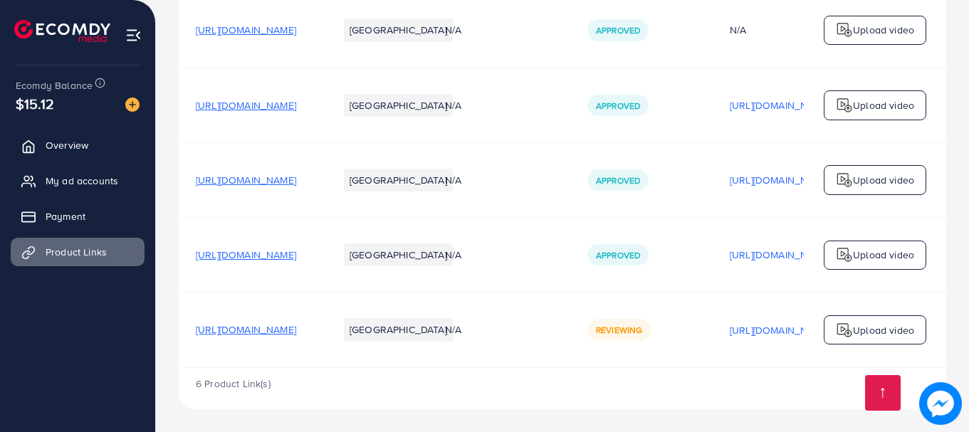
scroll to position [452, 0]
click at [617, 392] on div "6 Product Link(s)" at bounding box center [563, 388] width 768 height 41
drag, startPoint x: 638, startPoint y: 364, endPoint x: 786, endPoint y: 372, distance: 147.7
click at [786, 372] on div "Product URLs Target markets Reason rejected Status Product video Status video A…" at bounding box center [563, 59] width 768 height 699
click at [714, 386] on div "6 Product Link(s)" at bounding box center [563, 388] width 768 height 41
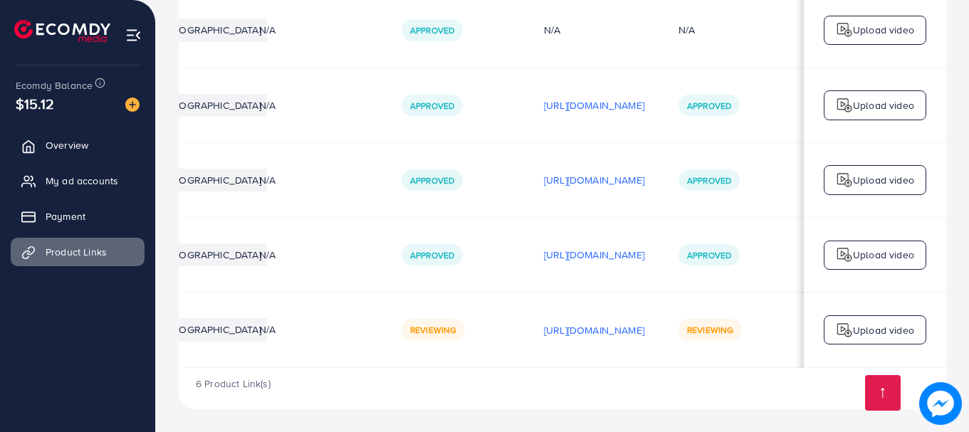
scroll to position [0, 316]
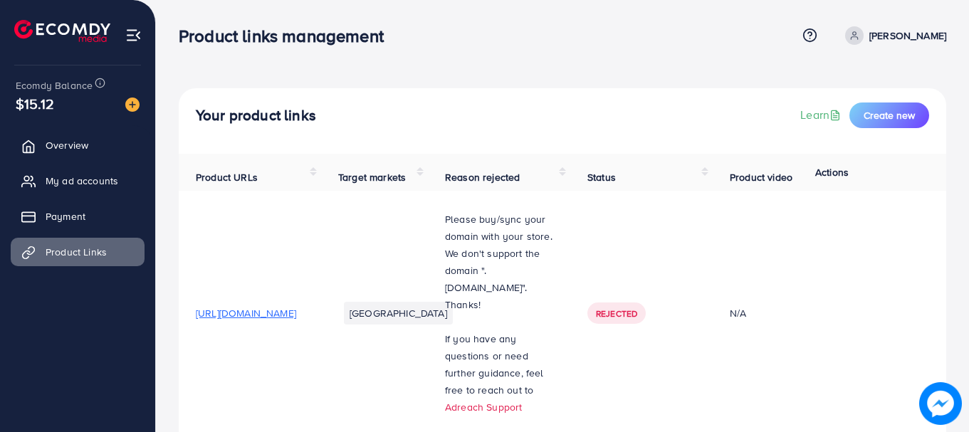
click at [593, 90] on div "Your product links Learn Create new" at bounding box center [563, 121] width 768 height 66
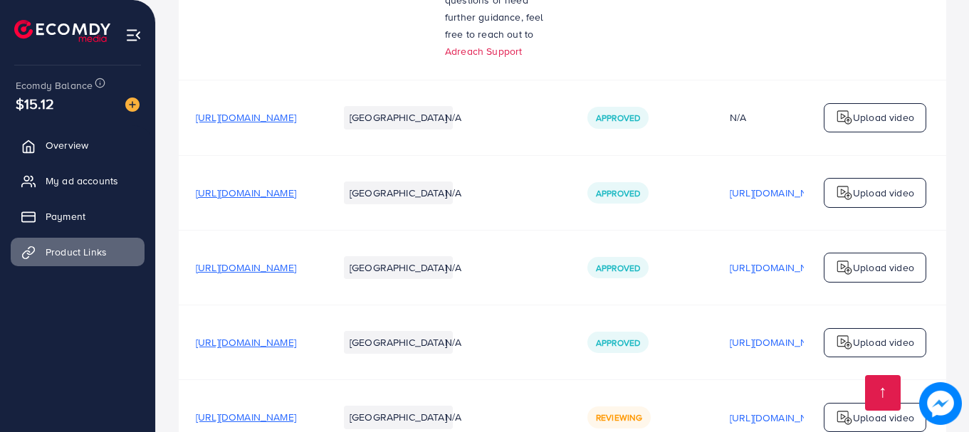
scroll to position [452, 0]
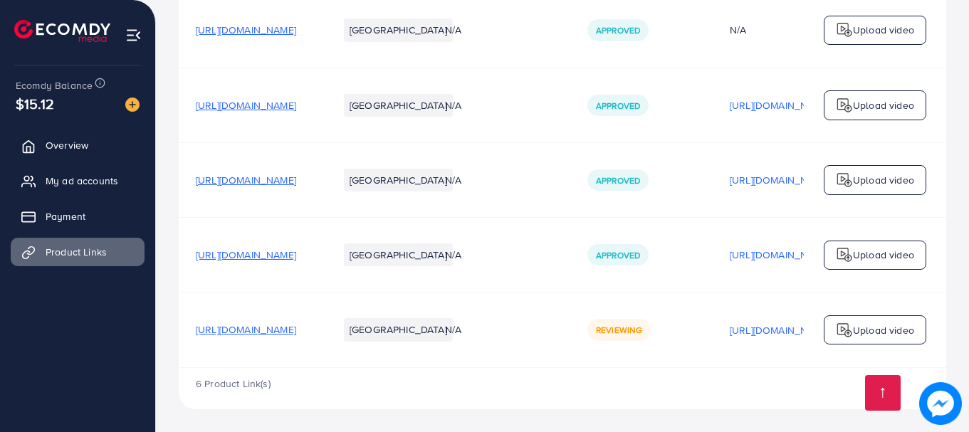
scroll to position [452, 0]
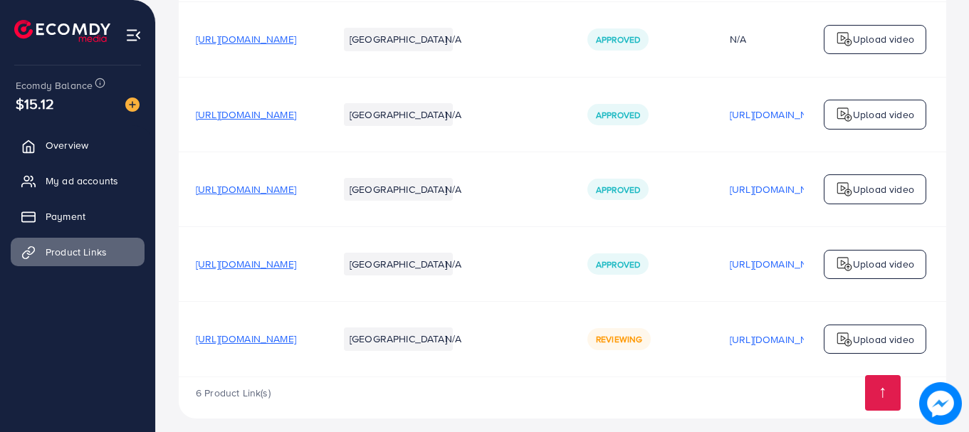
scroll to position [452, 0]
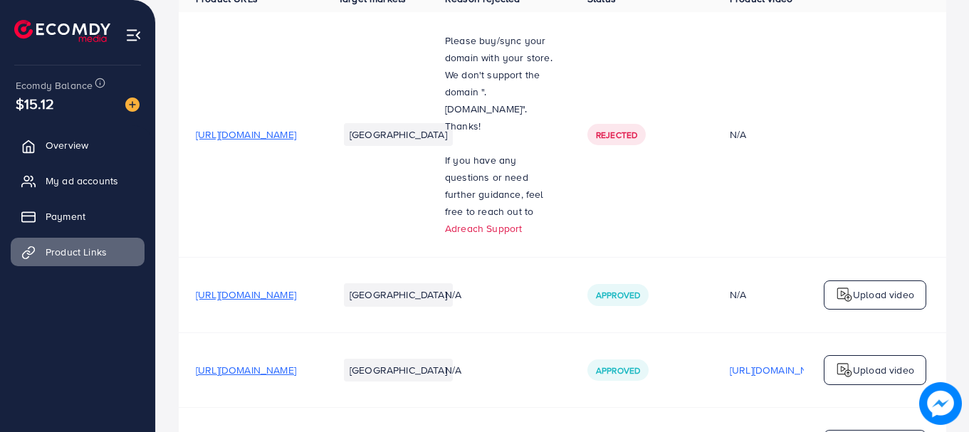
scroll to position [452, 0]
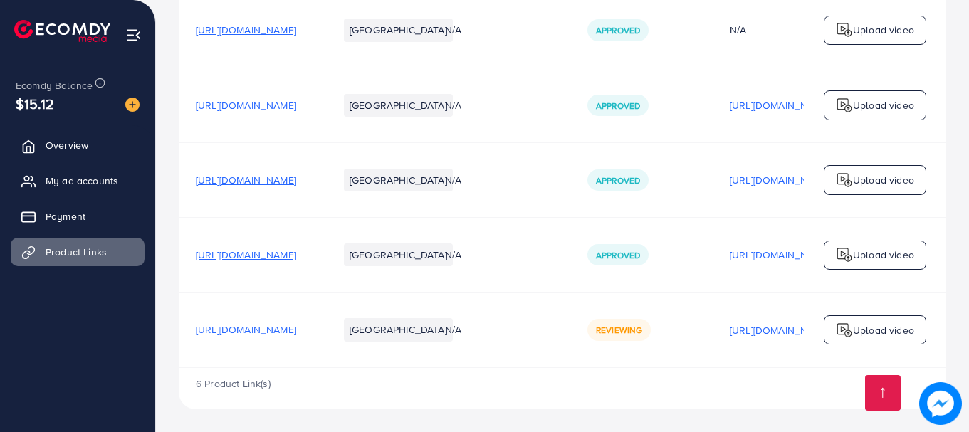
click at [571, 201] on td "N/A" at bounding box center [499, 179] width 142 height 75
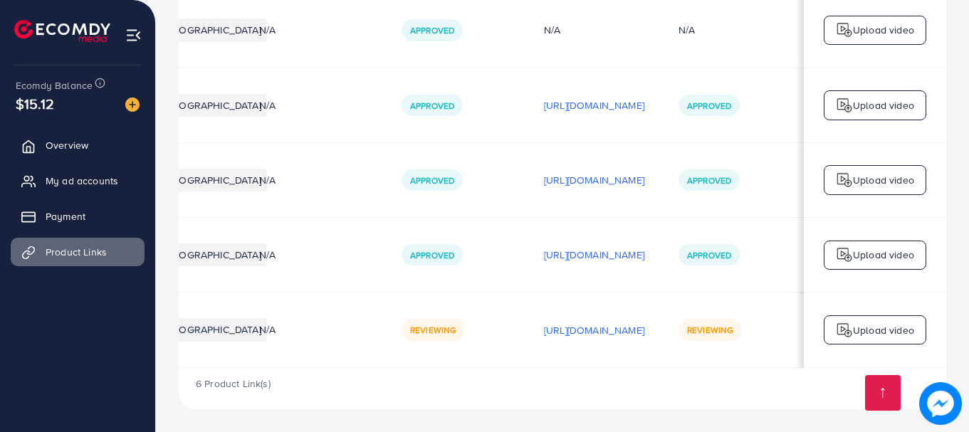
scroll to position [0, 345]
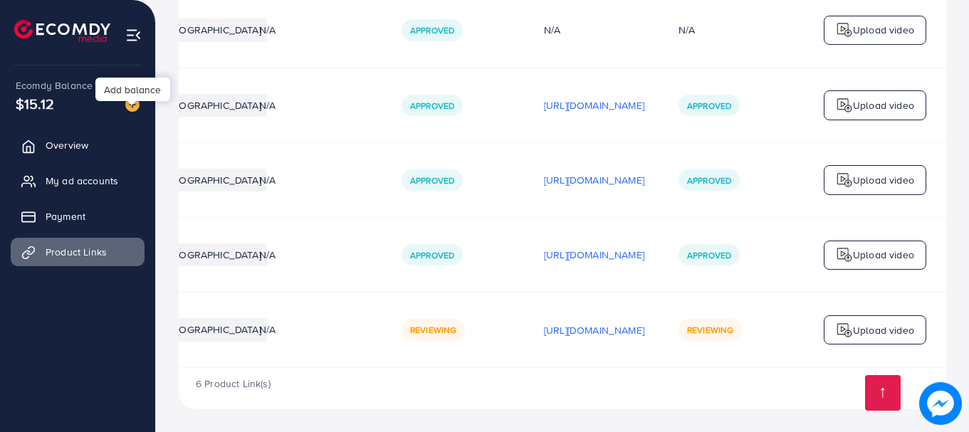
click at [130, 110] on img at bounding box center [132, 105] width 14 height 14
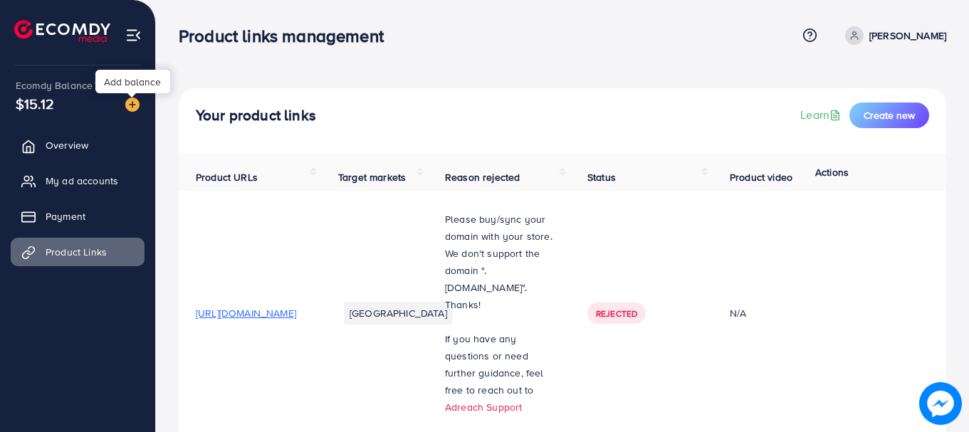
click at [138, 105] on img at bounding box center [132, 105] width 14 height 14
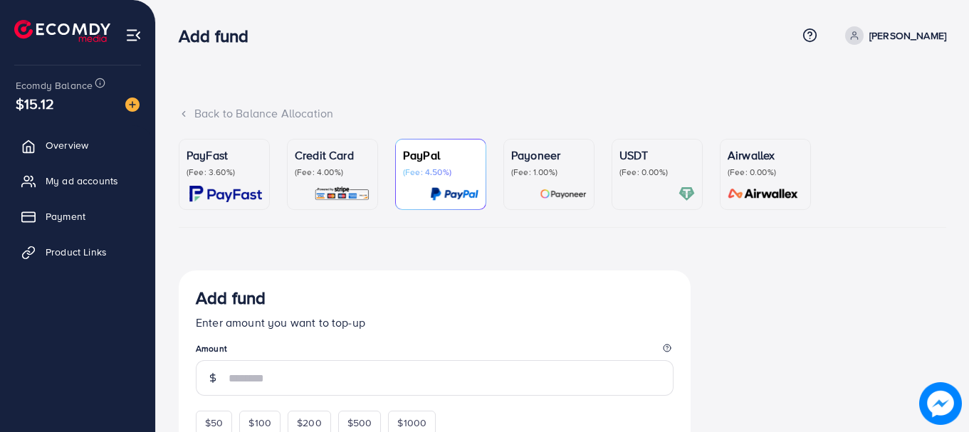
scroll to position [285, 0]
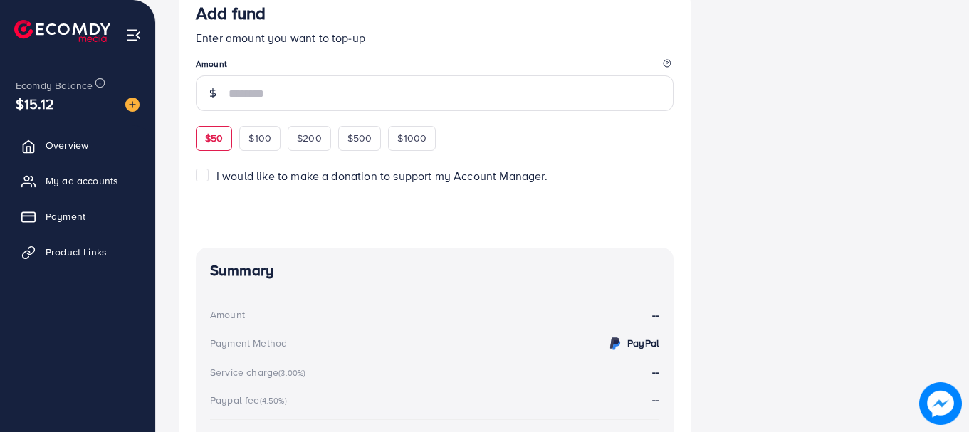
click at [211, 144] on span "$50" at bounding box center [214, 138] width 18 height 14
type input "**"
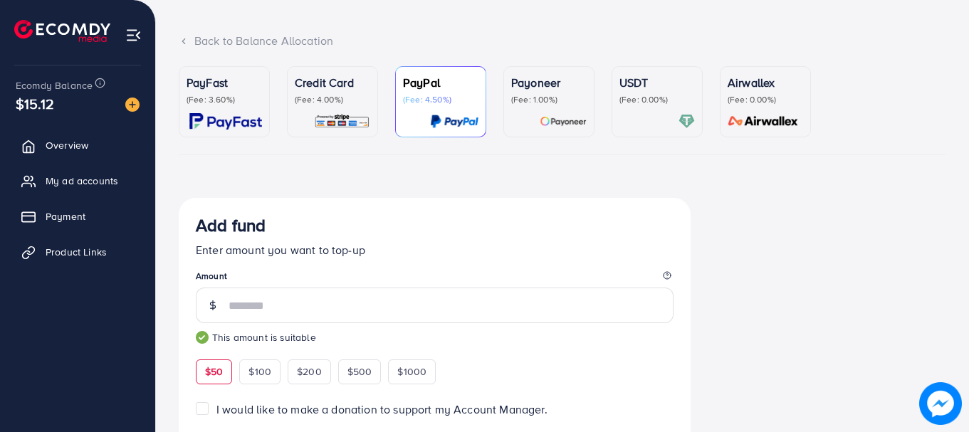
scroll to position [71, 0]
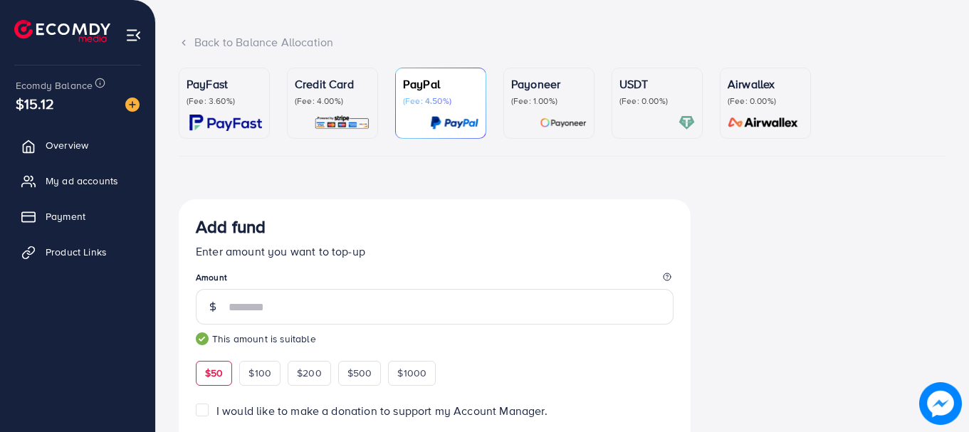
click at [334, 109] on div "Credit Card (Fee: 4.00%)" at bounding box center [333, 104] width 76 height 56
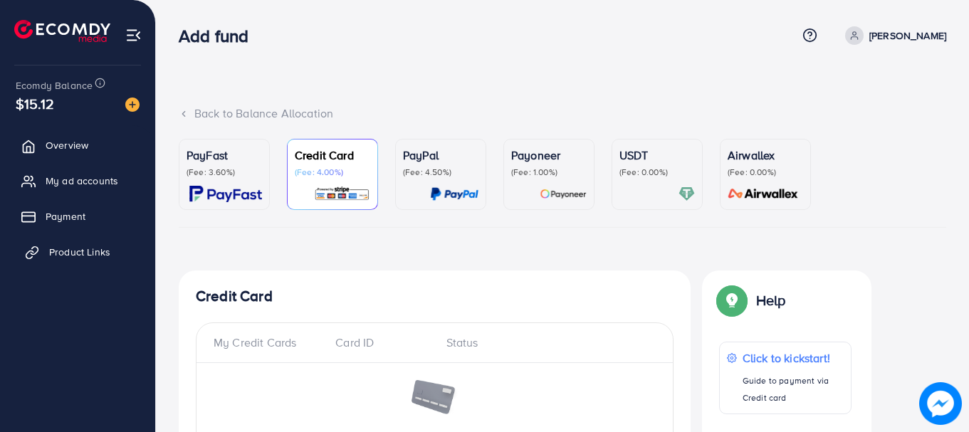
click at [69, 249] on span "Product Links" at bounding box center [79, 252] width 61 height 14
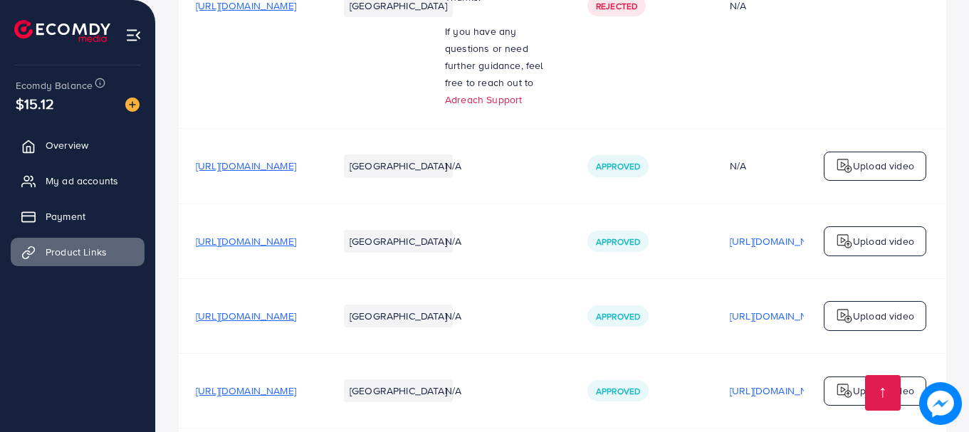
scroll to position [452, 0]
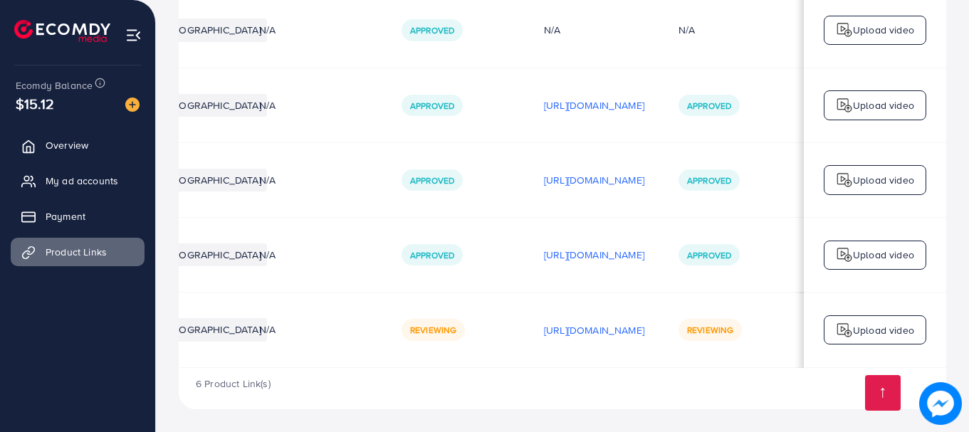
scroll to position [0, 360]
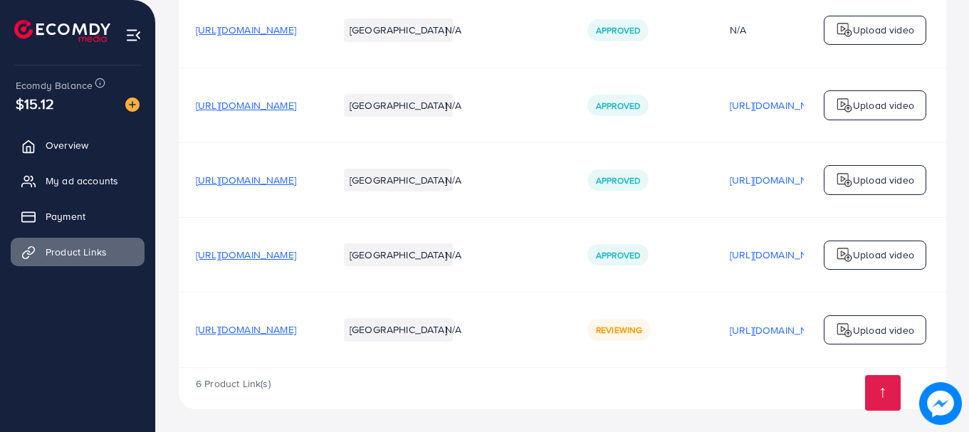
scroll to position [452, 0]
drag, startPoint x: 583, startPoint y: 363, endPoint x: 766, endPoint y: 385, distance: 183.7
click at [766, 385] on div "Product URLs Target markets Reason rejected Status Product video Status video A…" at bounding box center [563, 59] width 768 height 699
click at [713, 353] on td "Reviewing" at bounding box center [642, 330] width 142 height 75
drag, startPoint x: 687, startPoint y: 368, endPoint x: 796, endPoint y: 368, distance: 109.7
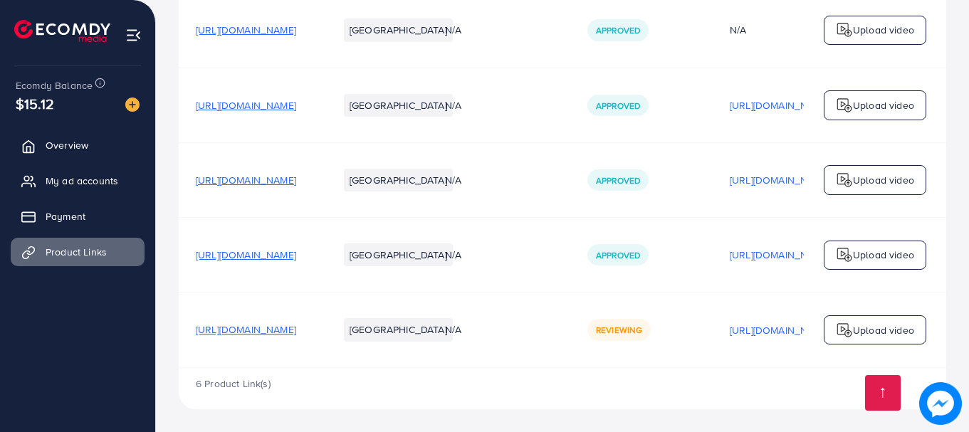
click at [796, 368] on div "Product URLs Target markets Reason rejected Status Product video Status video A…" at bounding box center [563, 39] width 768 height 658
click at [713, 354] on td "Reviewing" at bounding box center [642, 330] width 142 height 75
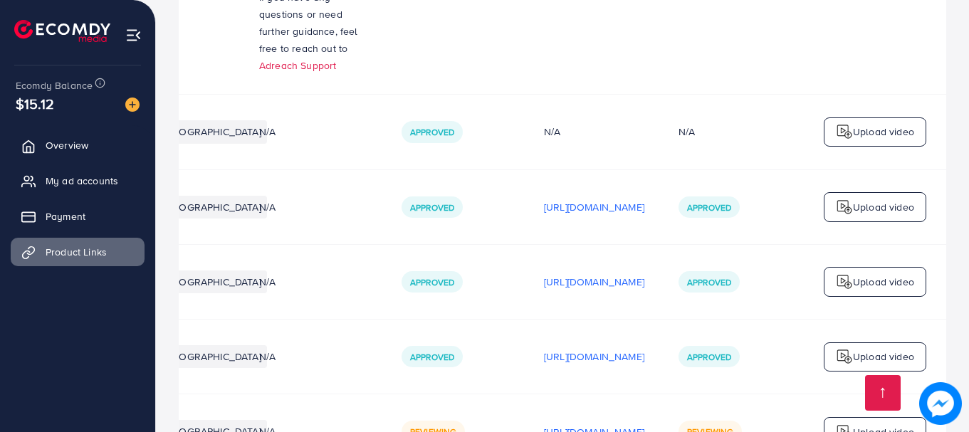
scroll to position [309, 0]
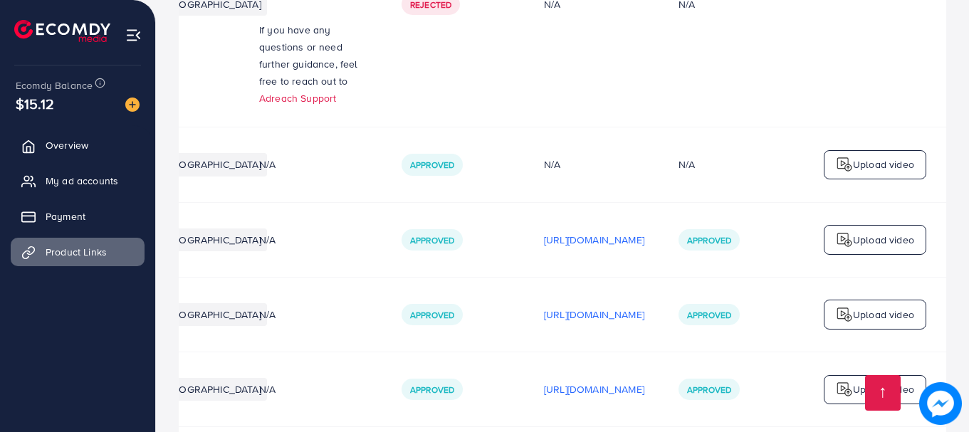
drag, startPoint x: 378, startPoint y: 170, endPoint x: 553, endPoint y: 193, distance: 176.8
click at [553, 193] on tr "[URL][DOMAIN_NAME] Pakistan N/A Approved N/A N/A Upload video" at bounding box center [470, 165] width 954 height 75
click at [566, 191] on td "N/A" at bounding box center [594, 165] width 135 height 75
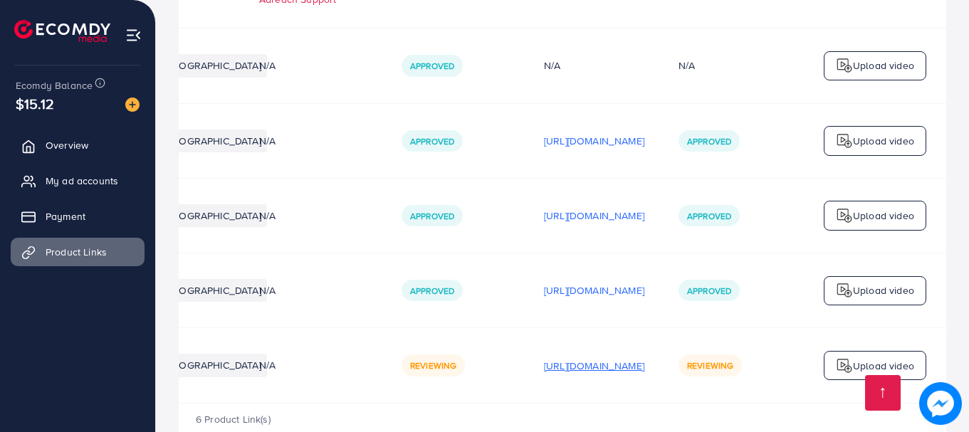
scroll to position [452, 0]
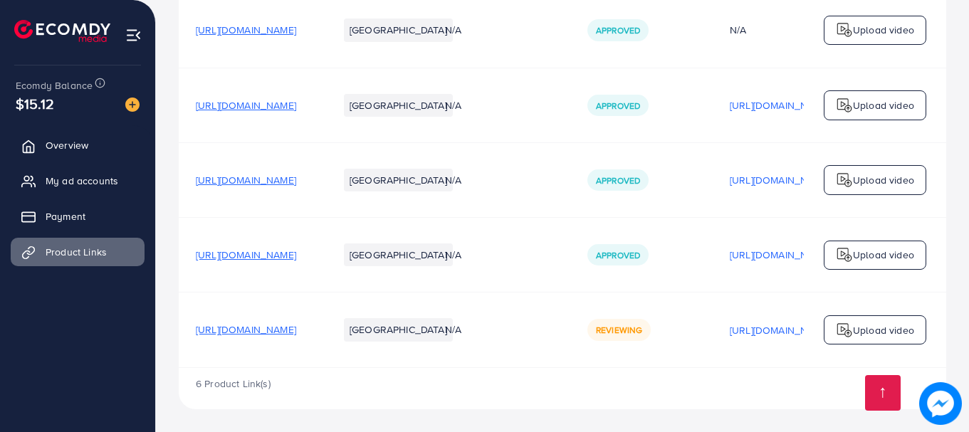
scroll to position [452, 0]
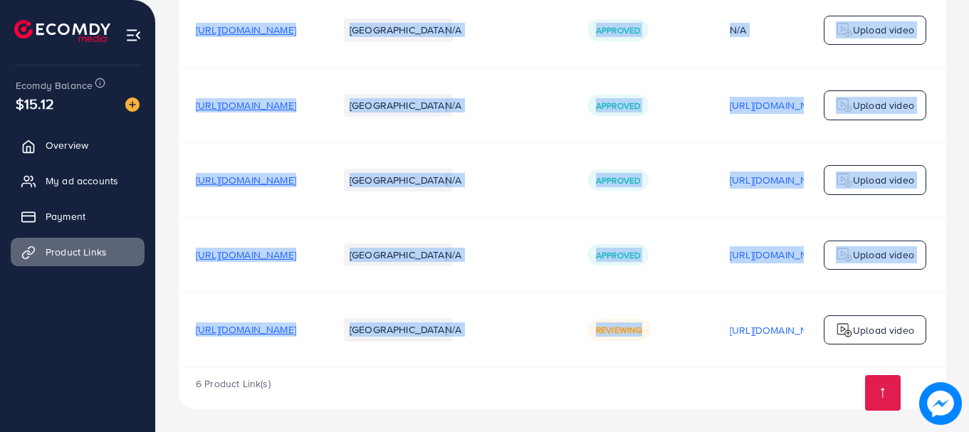
drag, startPoint x: 665, startPoint y: 368, endPoint x: 781, endPoint y: 359, distance: 116.5
click at [781, 359] on div "Product URLs Target markets Reason rejected Status Product video Status video A…" at bounding box center [563, 39] width 768 height 658
click at [696, 333] on div "Reviewing" at bounding box center [642, 329] width 108 height 21
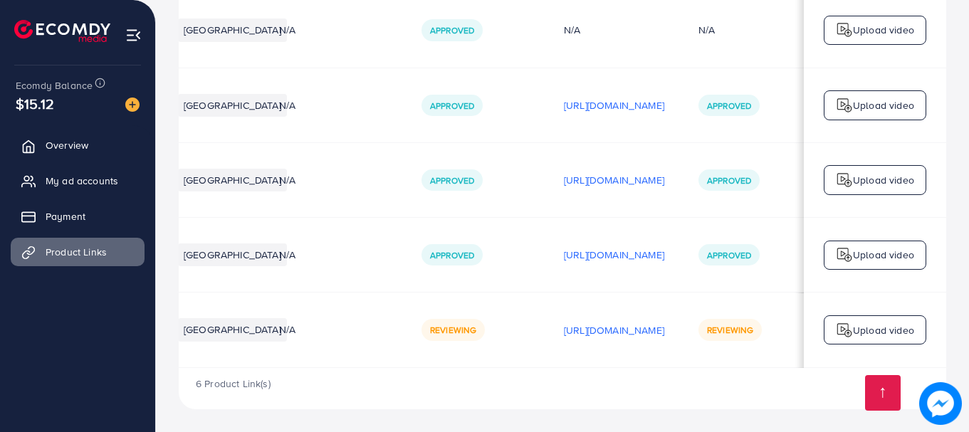
scroll to position [0, 172]
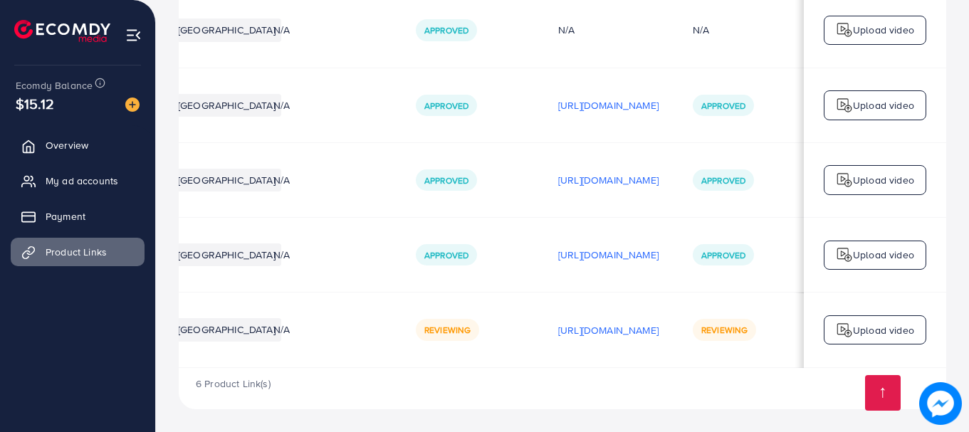
drag, startPoint x: 784, startPoint y: 363, endPoint x: 915, endPoint y: 370, distance: 130.5
click at [915, 370] on div "Product URLs Target markets Reason rejected Status Product video Status video A…" at bounding box center [563, 59] width 768 height 699
click at [653, 392] on div "6 Product Link(s)" at bounding box center [563, 388] width 768 height 41
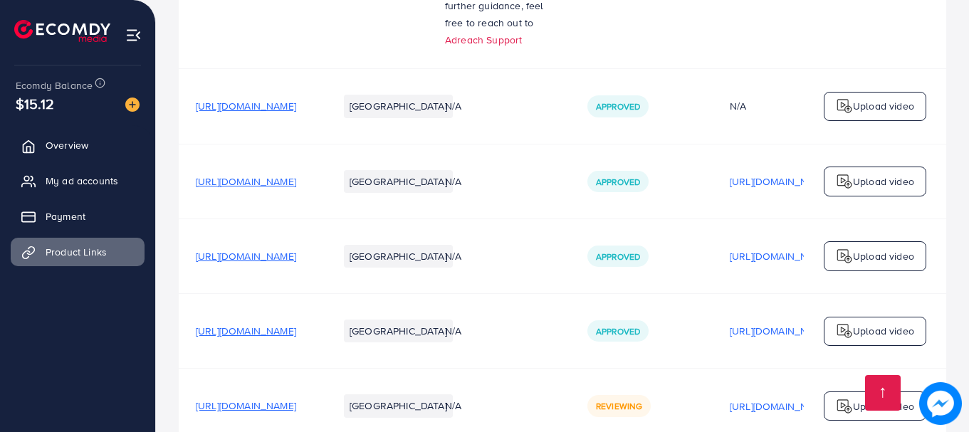
scroll to position [452, 0]
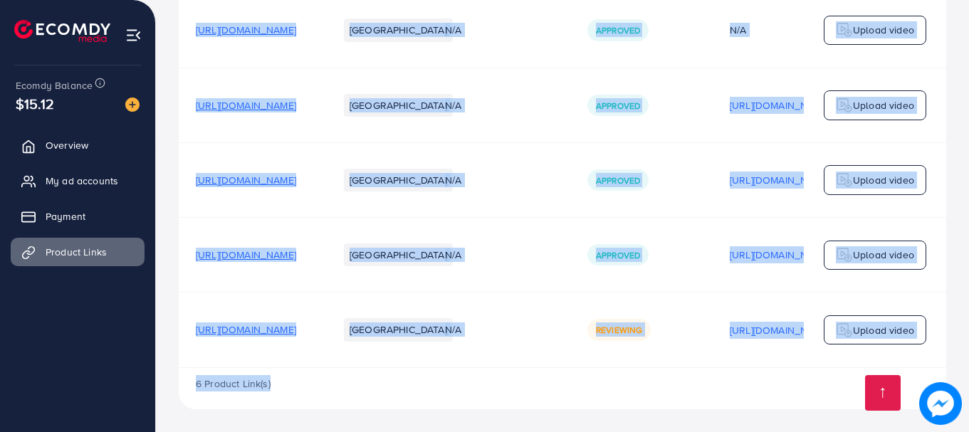
drag, startPoint x: 704, startPoint y: 368, endPoint x: 801, endPoint y: 377, distance: 96.5
click at [798, 377] on div "Product URLs Target markets Reason rejected Status Product video Status video A…" at bounding box center [563, 59] width 768 height 699
click at [571, 286] on td "N/A" at bounding box center [499, 255] width 142 height 75
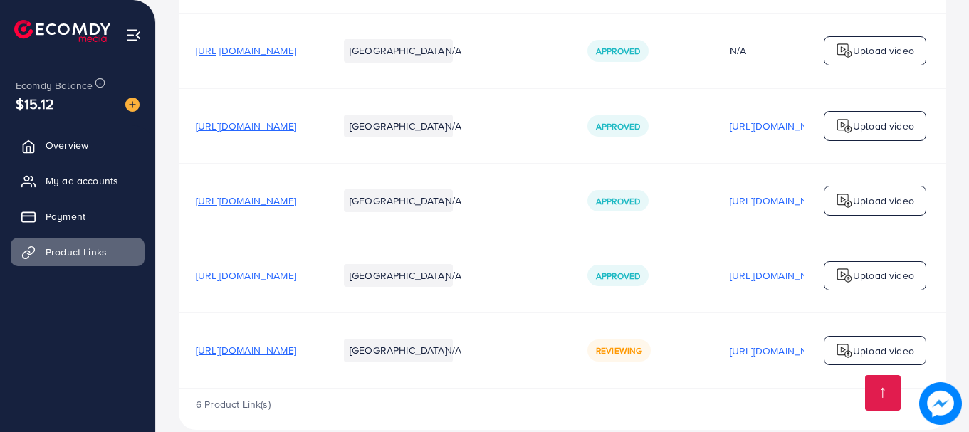
scroll to position [452, 0]
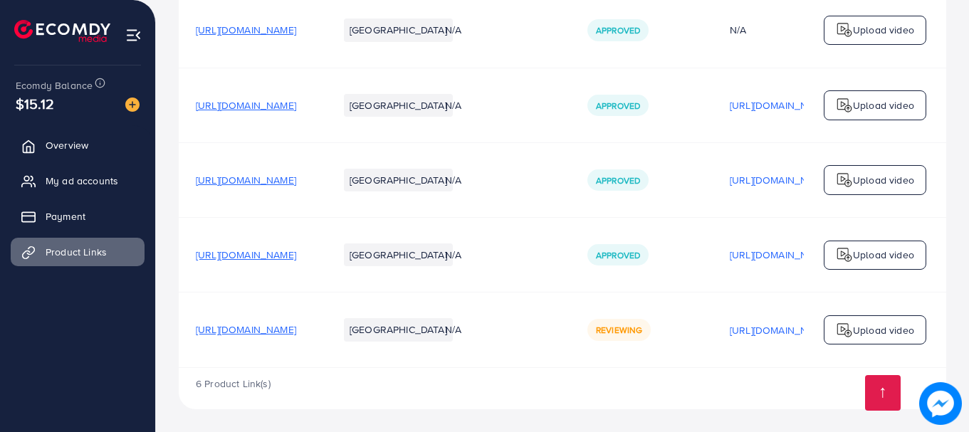
drag, startPoint x: 633, startPoint y: 309, endPoint x: 692, endPoint y: 353, distance: 73.4
click at [692, 353] on tr "https://stylecraftz.store/products/4-pcs-set-magic-practice-copybook-for-kids P…" at bounding box center [656, 330] width 954 height 75
drag, startPoint x: 697, startPoint y: 326, endPoint x: 759, endPoint y: 338, distance: 62.4
click at [713, 338] on td "Reviewing" at bounding box center [642, 330] width 142 height 75
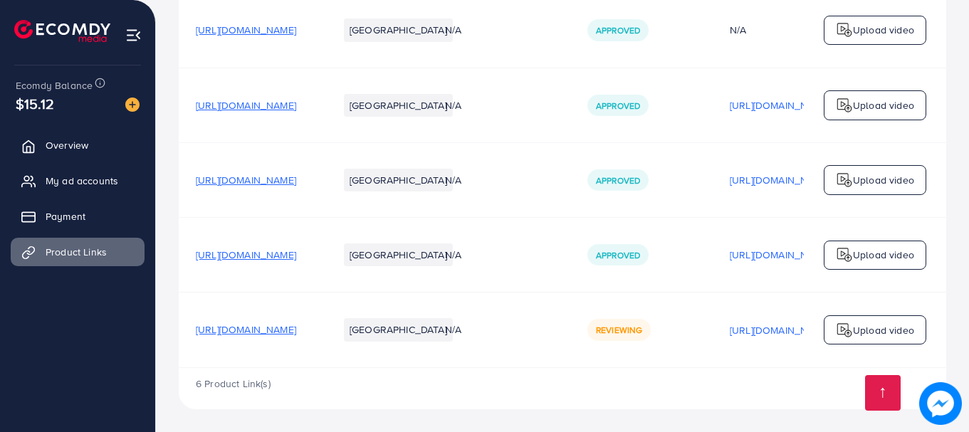
click at [553, 326] on div "N/A" at bounding box center [499, 330] width 108 height 14
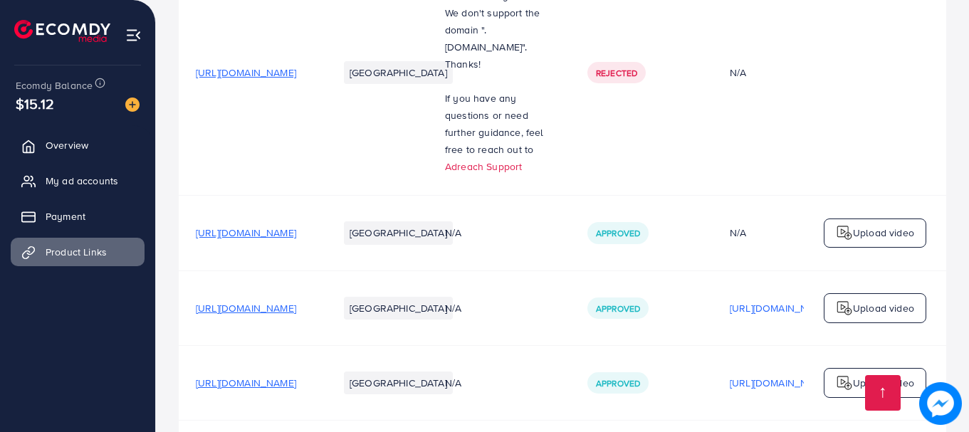
scroll to position [167, 0]
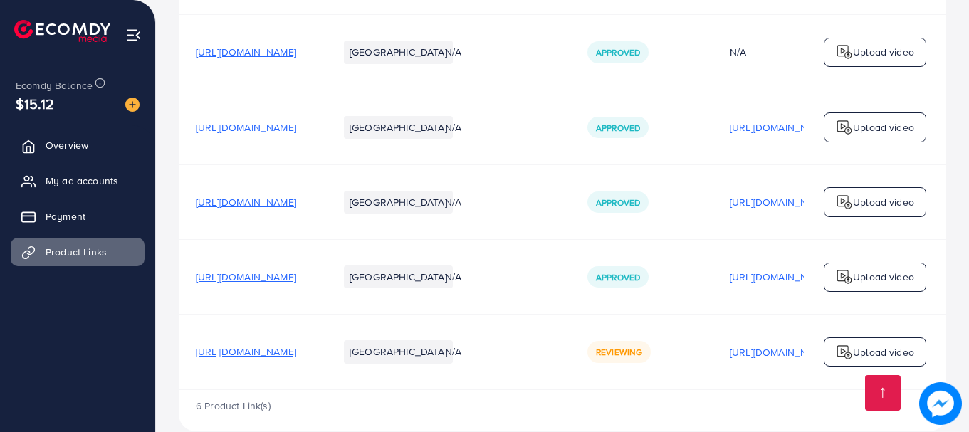
scroll to position [452, 0]
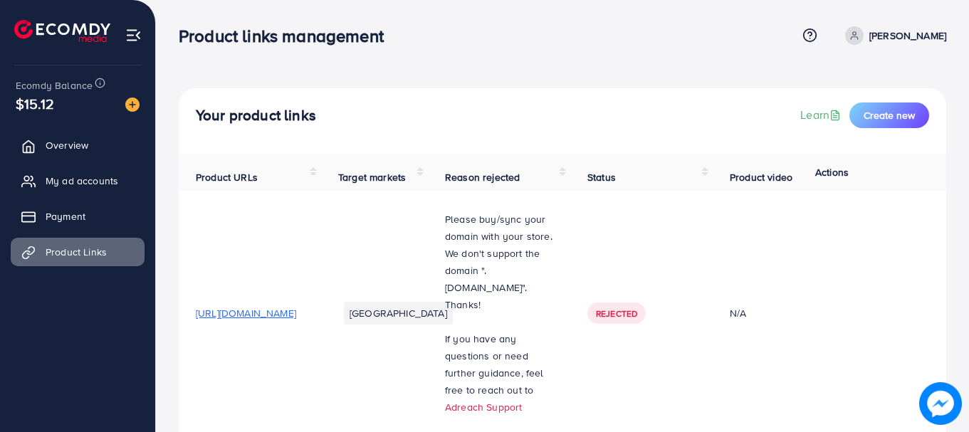
click at [650, 56] on nav "Product links management Help Center Contact Support Term and policy About Us […" at bounding box center [563, 35] width 768 height 51
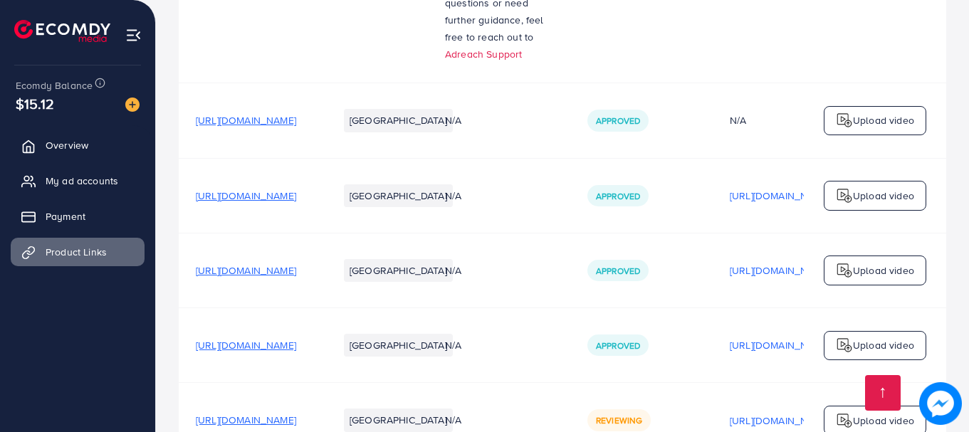
scroll to position [427, 0]
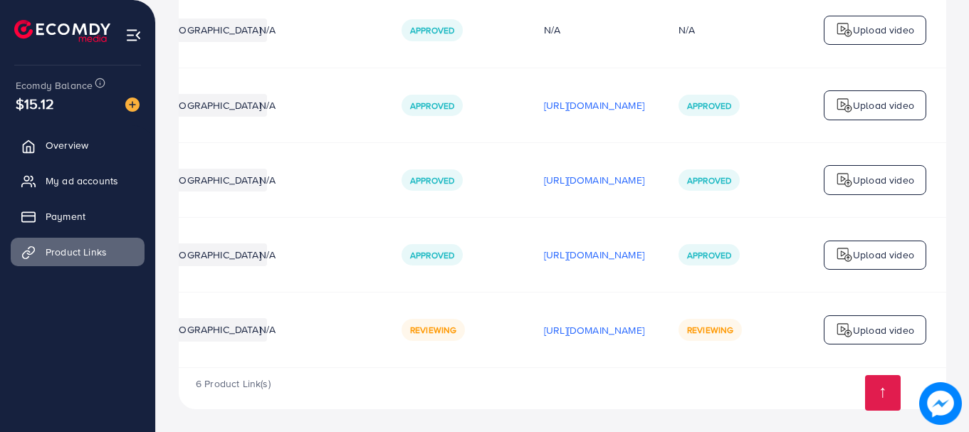
scroll to position [452, 0]
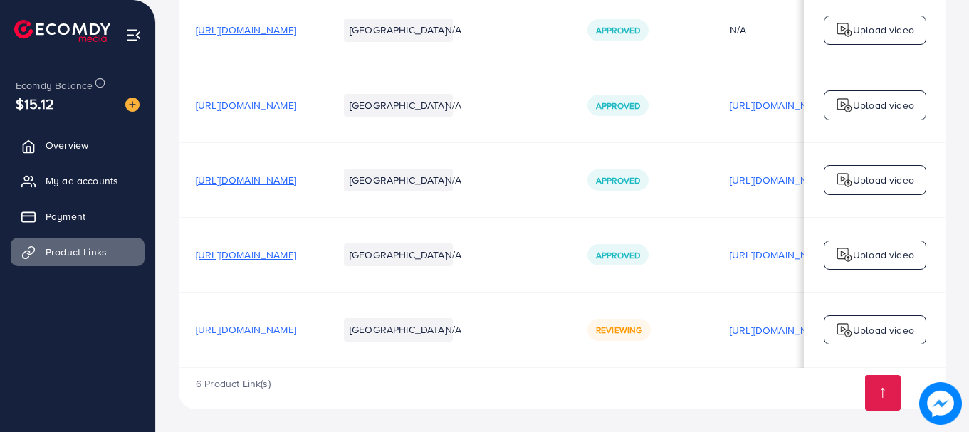
scroll to position [0, 360]
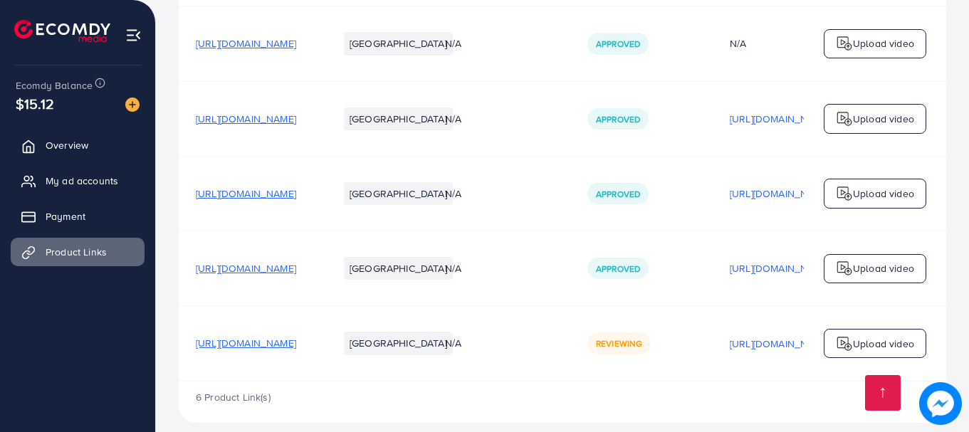
scroll to position [452, 0]
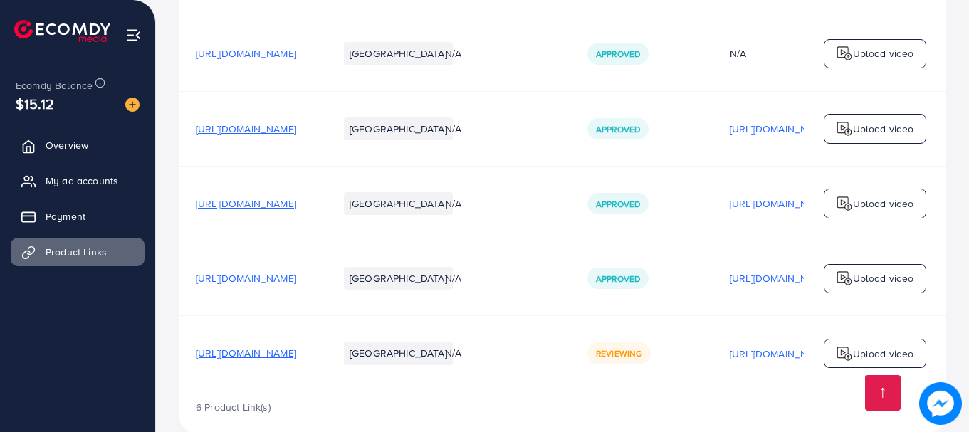
scroll to position [452, 0]
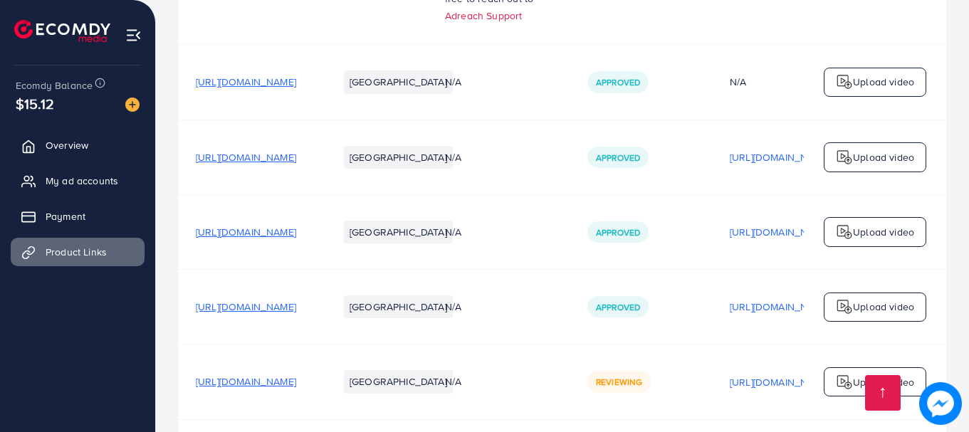
scroll to position [452, 0]
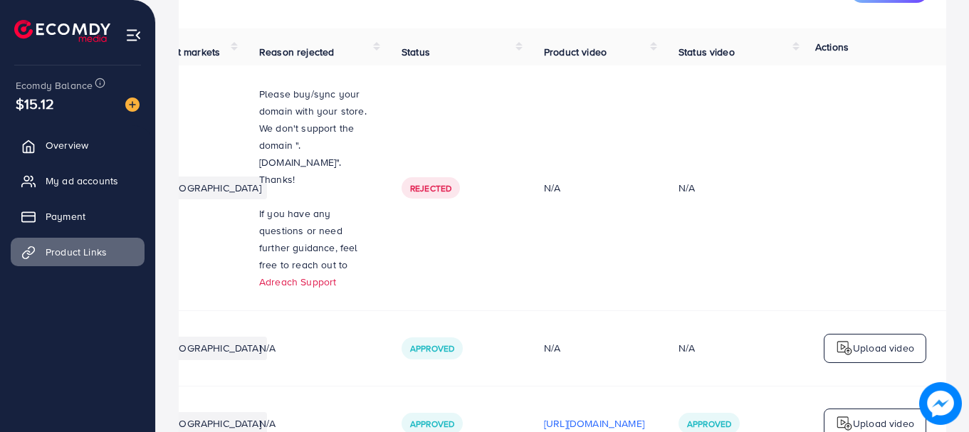
scroll to position [285, 0]
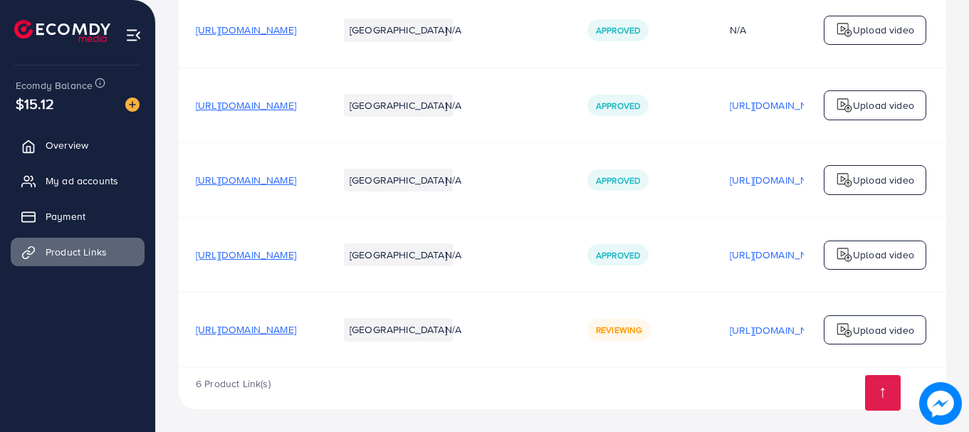
scroll to position [452, 0]
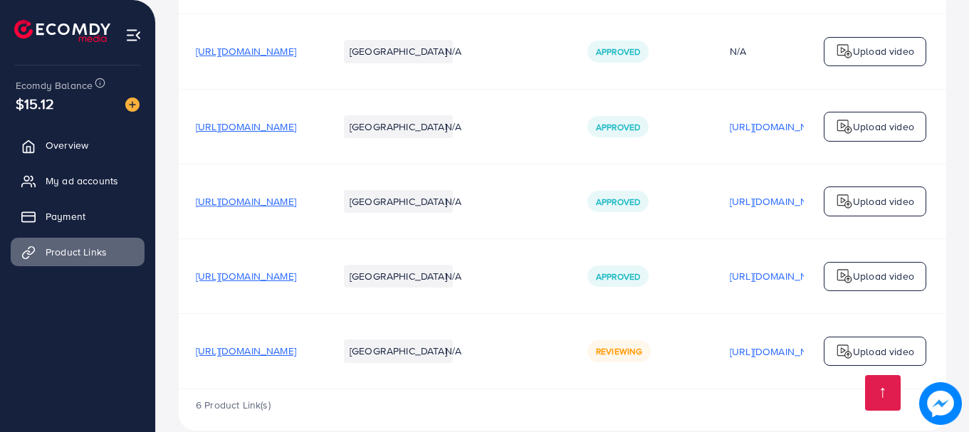
scroll to position [452, 0]
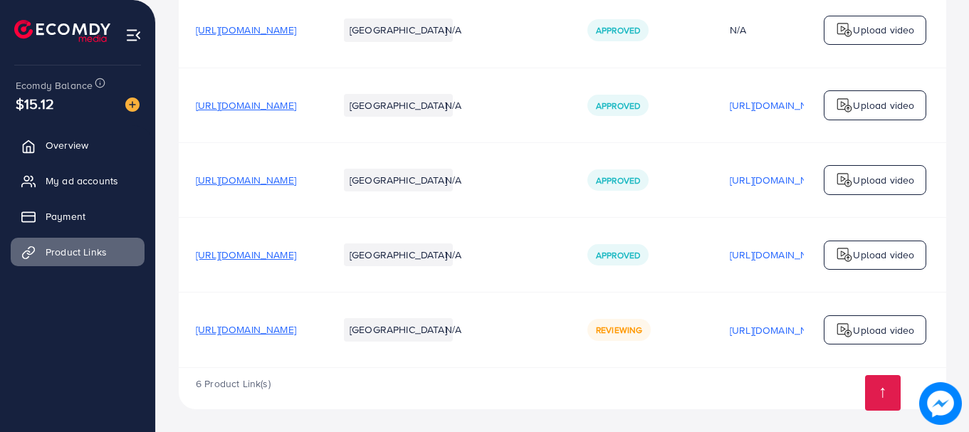
scroll to position [452, 0]
click at [808, 368] on div "Product URLs Target markets Reason rejected Status Product video Status video A…" at bounding box center [563, 39] width 768 height 658
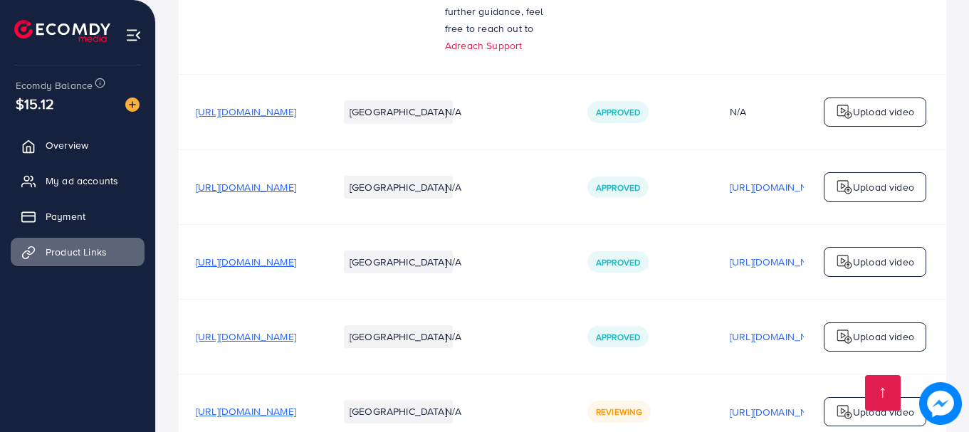
scroll to position [452, 0]
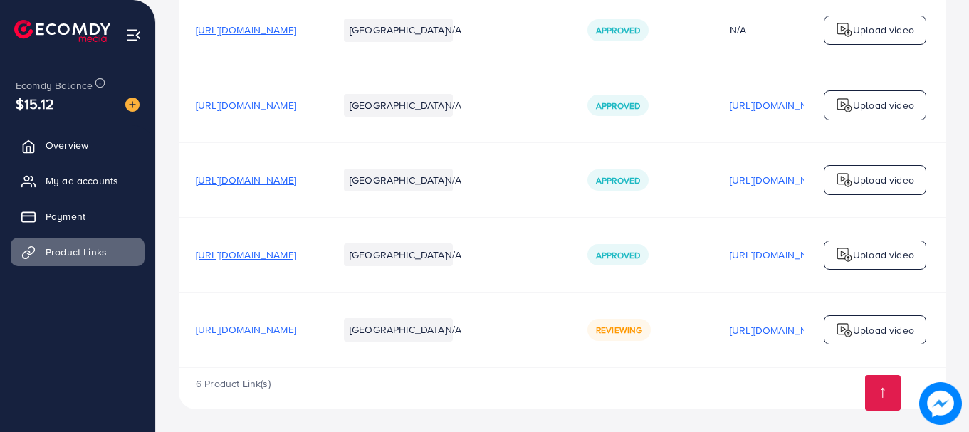
scroll to position [0, 360]
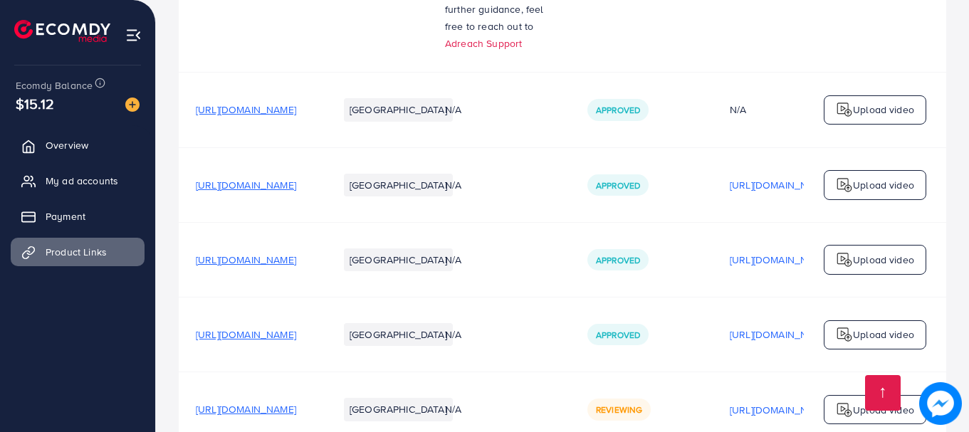
scroll to position [452, 0]
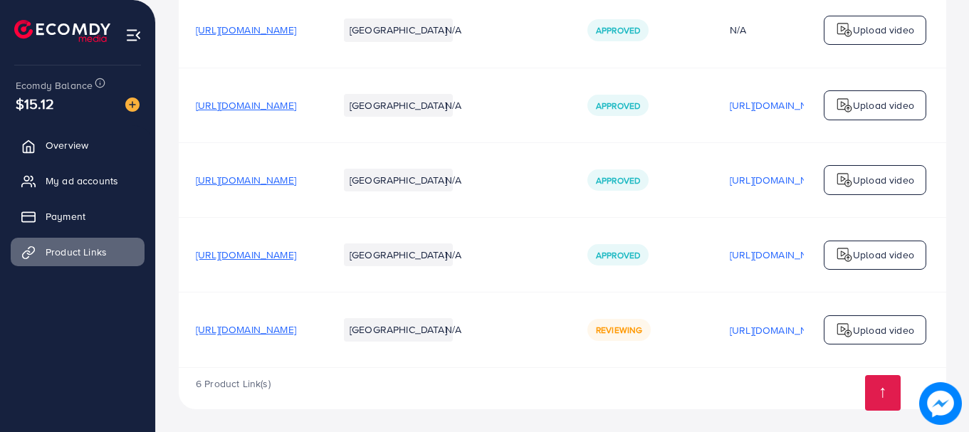
click at [806, 363] on td "Upload video" at bounding box center [875, 330] width 142 height 75
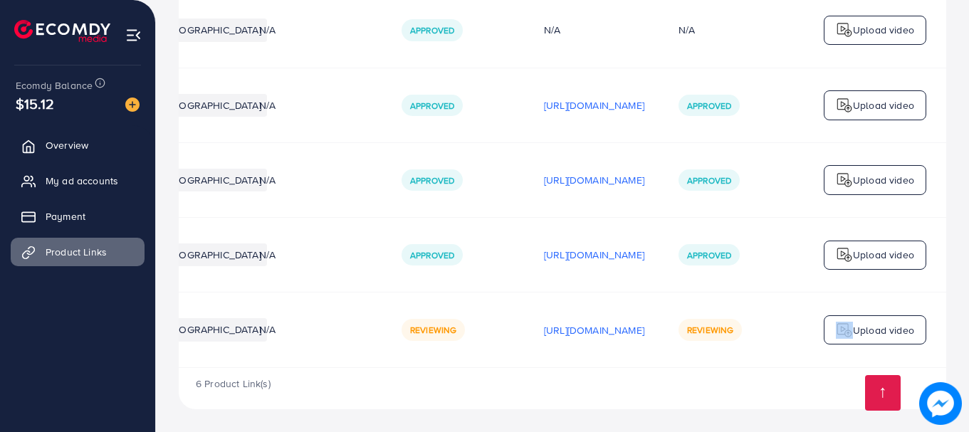
click at [817, 328] on div "Upload video" at bounding box center [876, 331] width 120 height 30
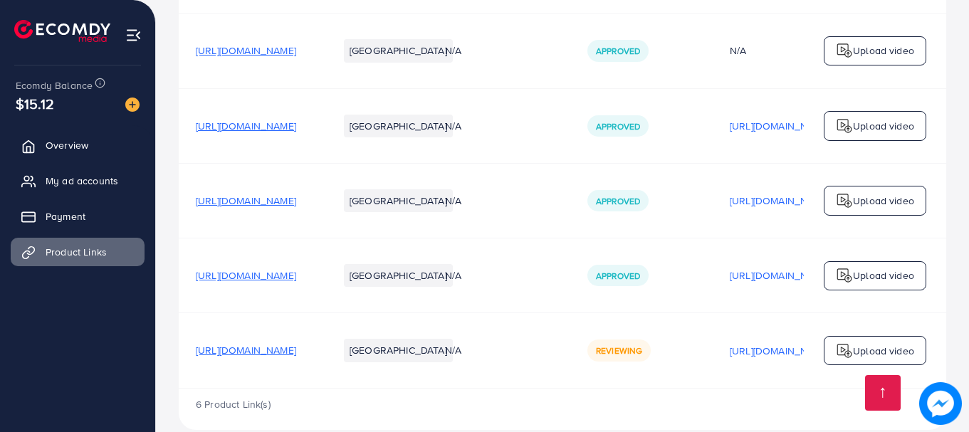
scroll to position [452, 0]
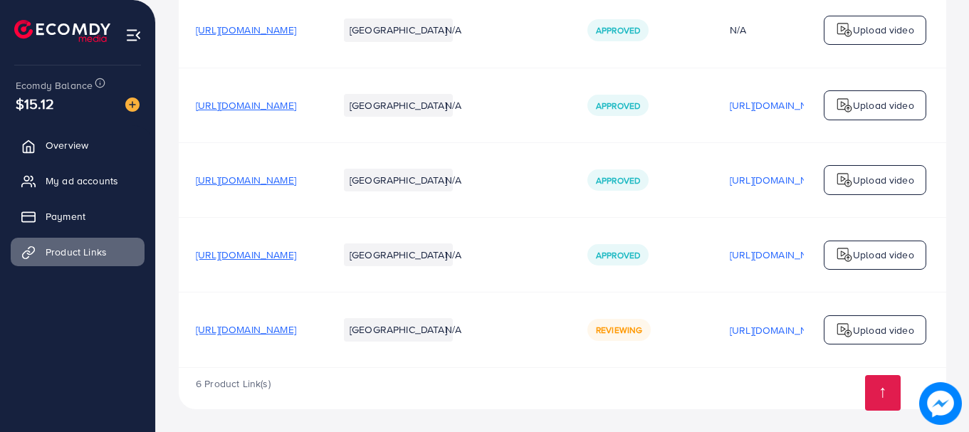
scroll to position [452, 0]
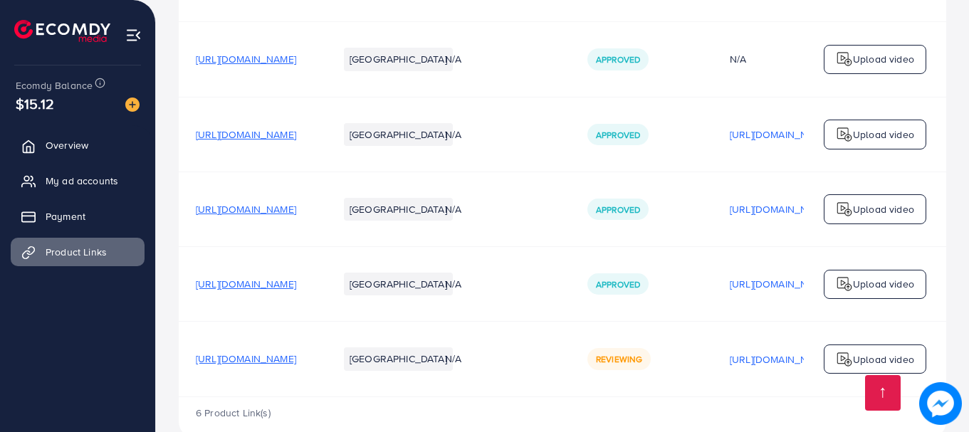
scroll to position [452, 0]
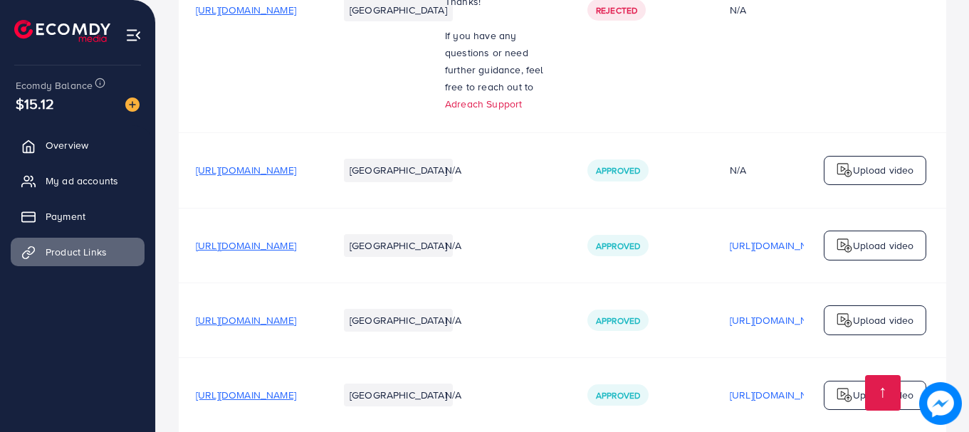
scroll to position [452, 0]
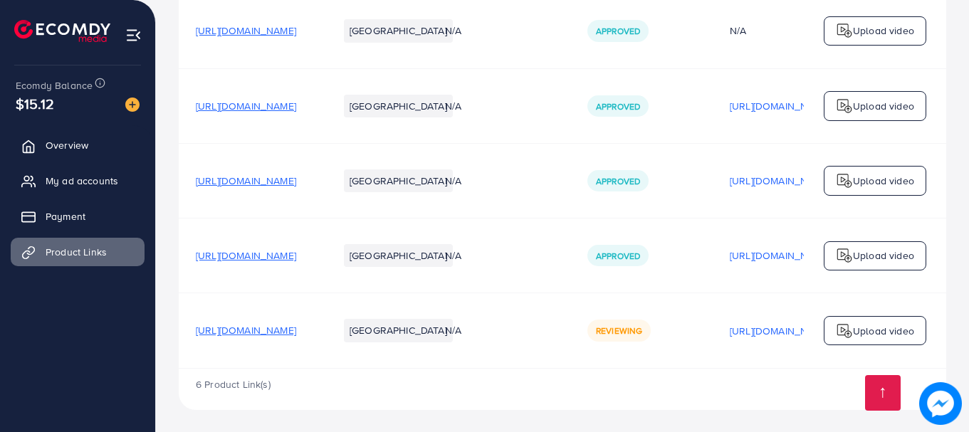
scroll to position [452, 0]
click at [296, 329] on span "[URL][DOMAIN_NAME]" at bounding box center [246, 330] width 100 height 14
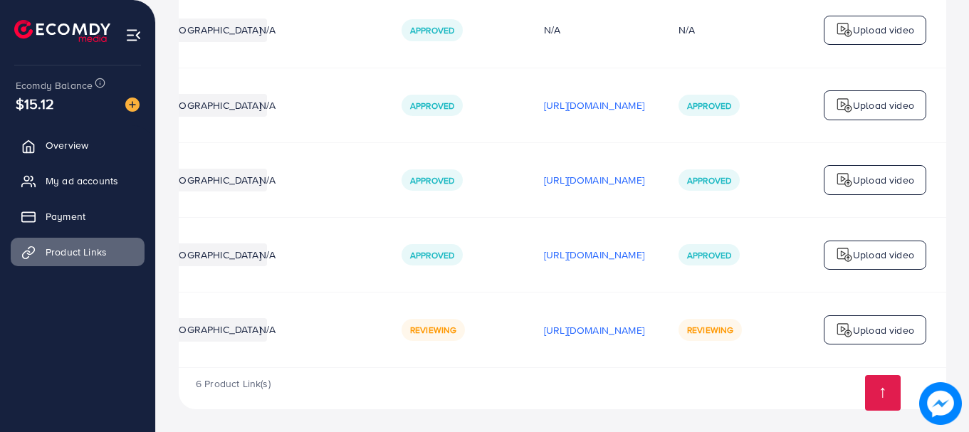
scroll to position [452, 0]
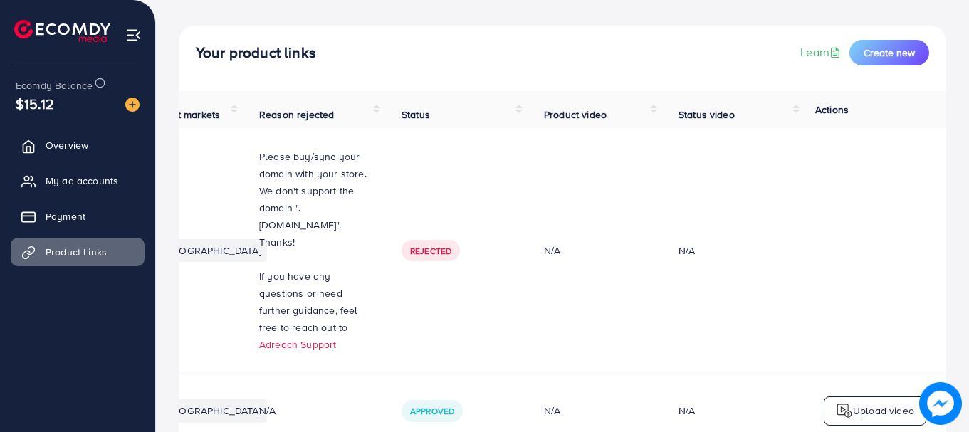
scroll to position [71, 0]
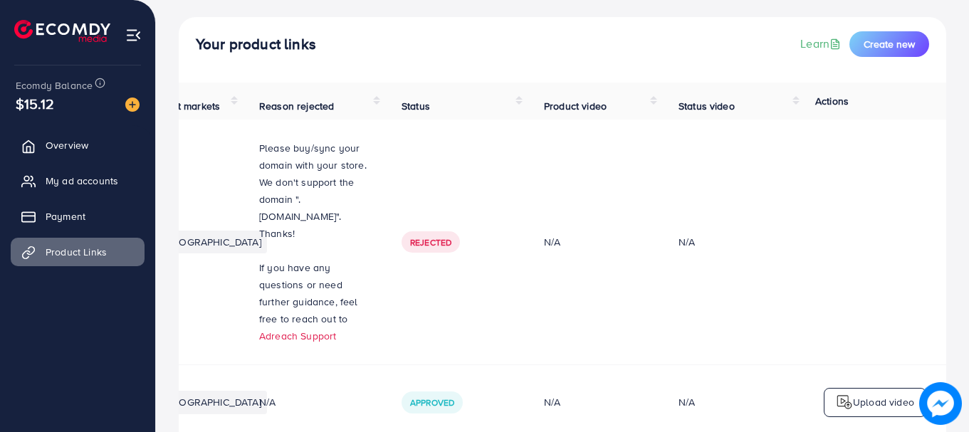
click at [693, 112] on span "Status video" at bounding box center [707, 106] width 56 height 14
click at [794, 100] on th "Status video" at bounding box center [733, 101] width 142 height 37
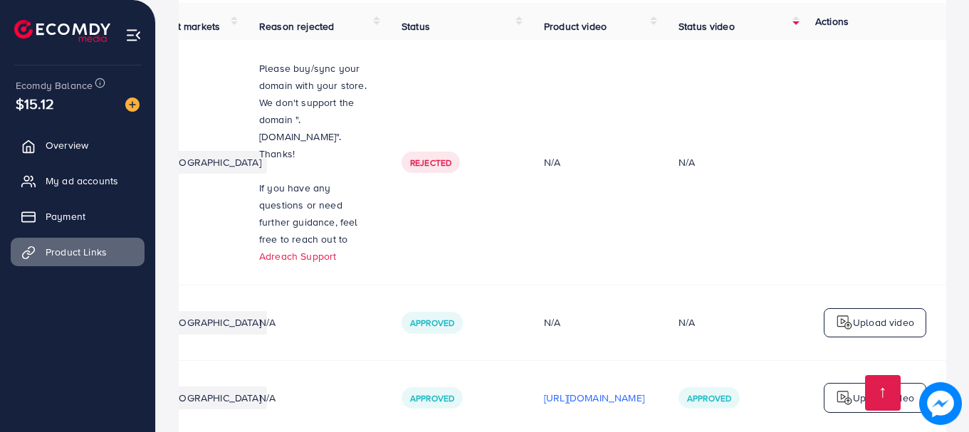
scroll to position [95, 0]
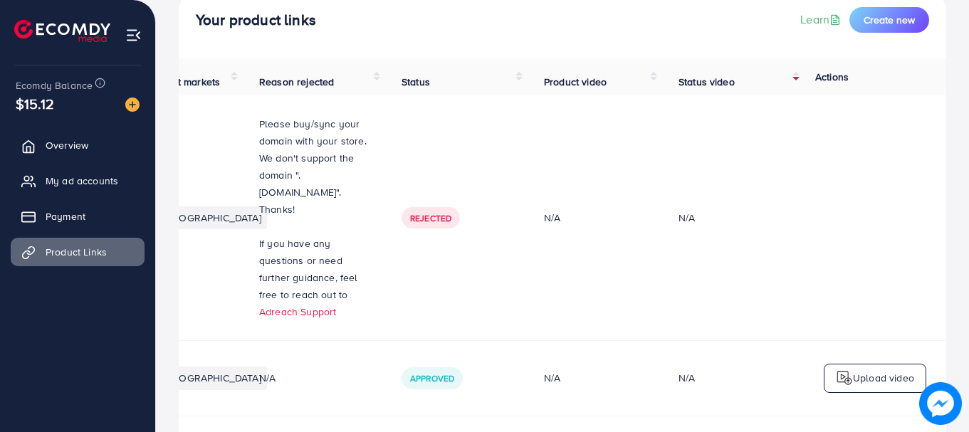
click at [795, 75] on th "Status video" at bounding box center [733, 76] width 142 height 37
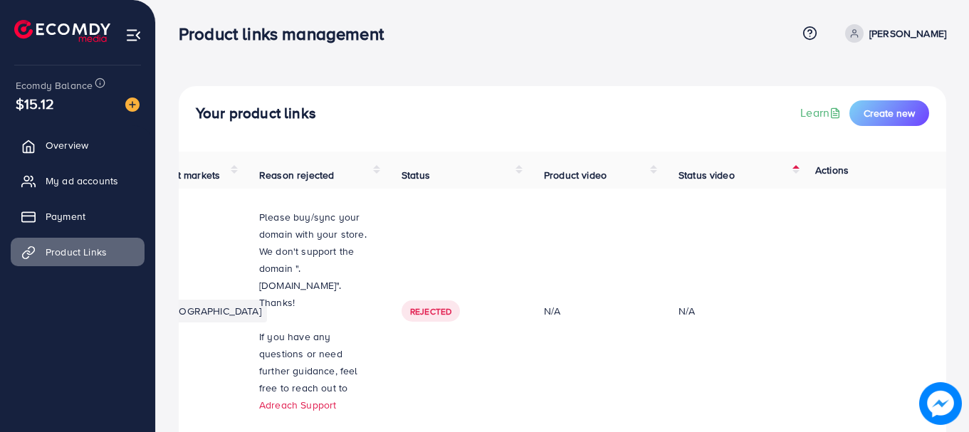
scroll to position [0, 0]
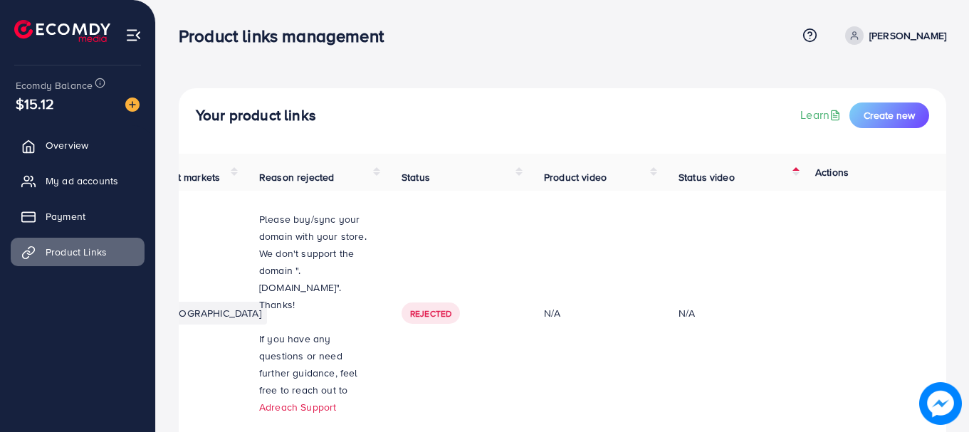
click at [655, 175] on th "Product video" at bounding box center [594, 172] width 135 height 37
click at [796, 175] on th "Status video" at bounding box center [733, 172] width 142 height 37
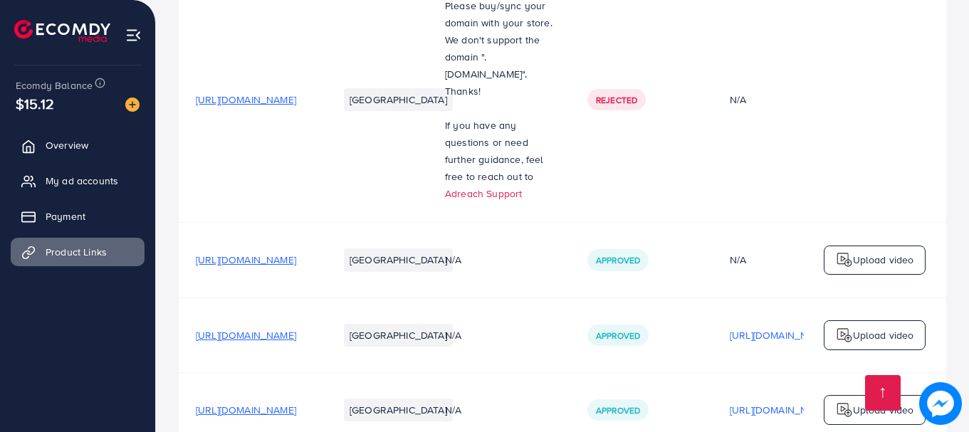
scroll to position [452, 0]
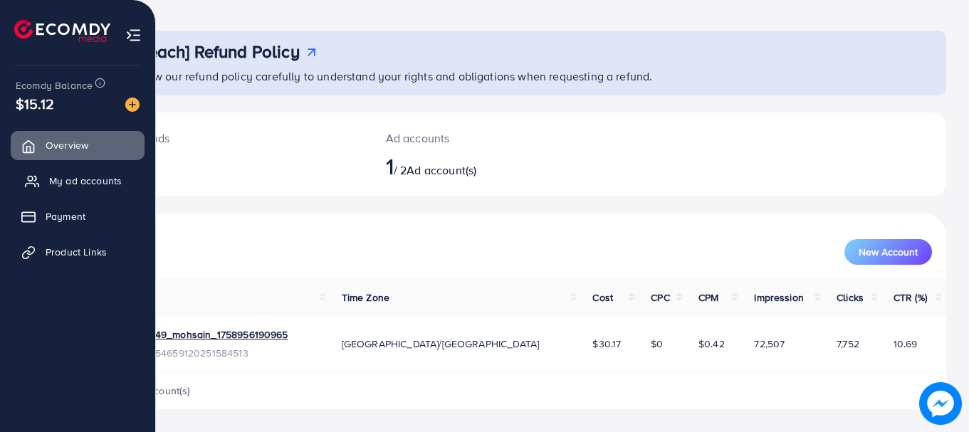
scroll to position [58, 0]
click at [45, 251] on link "Product Links" at bounding box center [78, 252] width 134 height 28
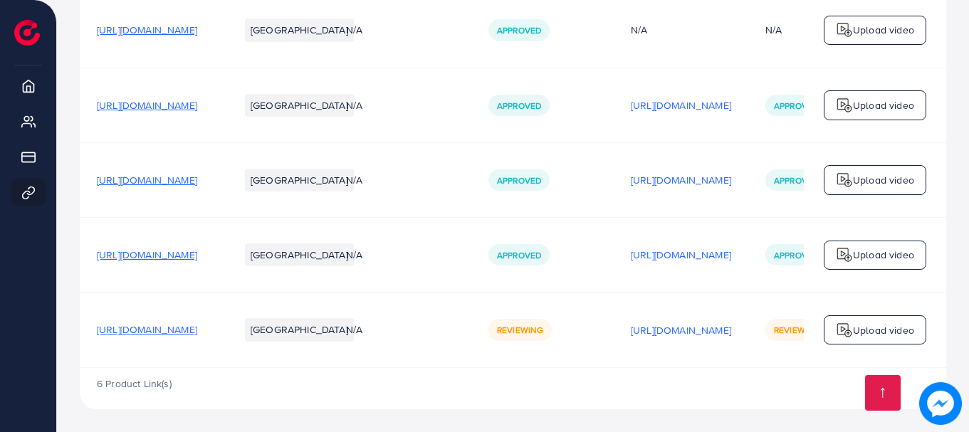
scroll to position [452, 0]
click at [614, 343] on td "Reviewing" at bounding box center [543, 330] width 142 height 75
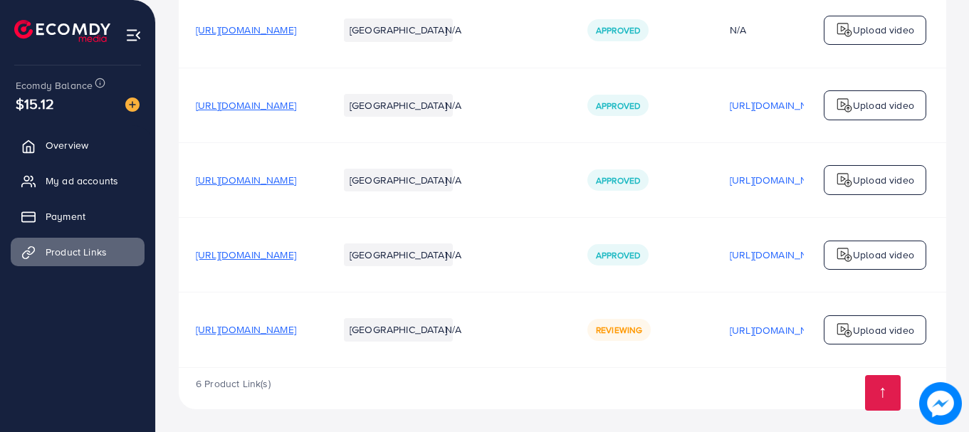
scroll to position [24, 0]
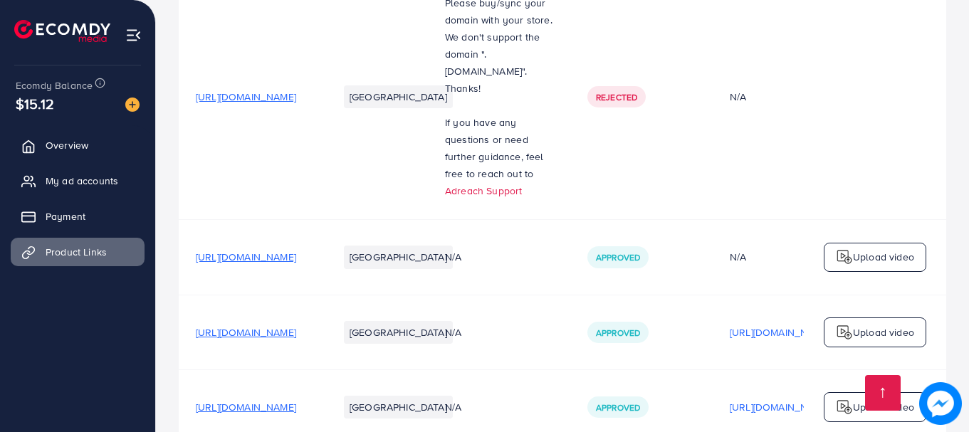
scroll to position [452, 0]
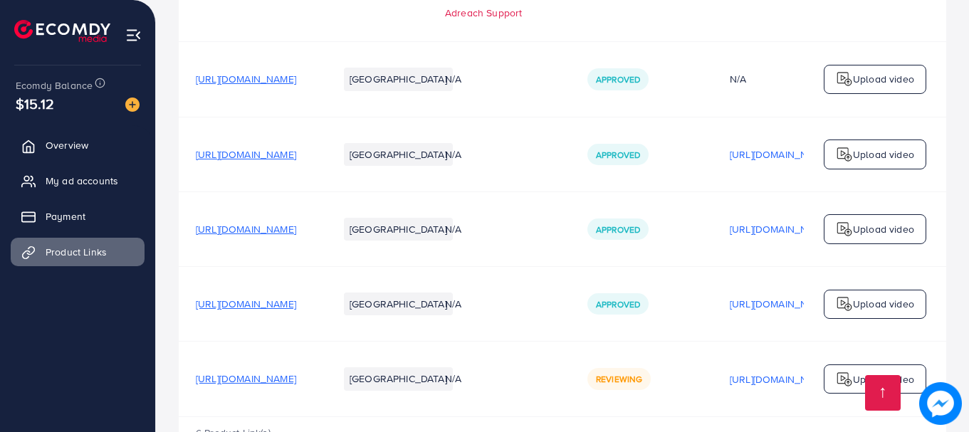
scroll to position [452, 0]
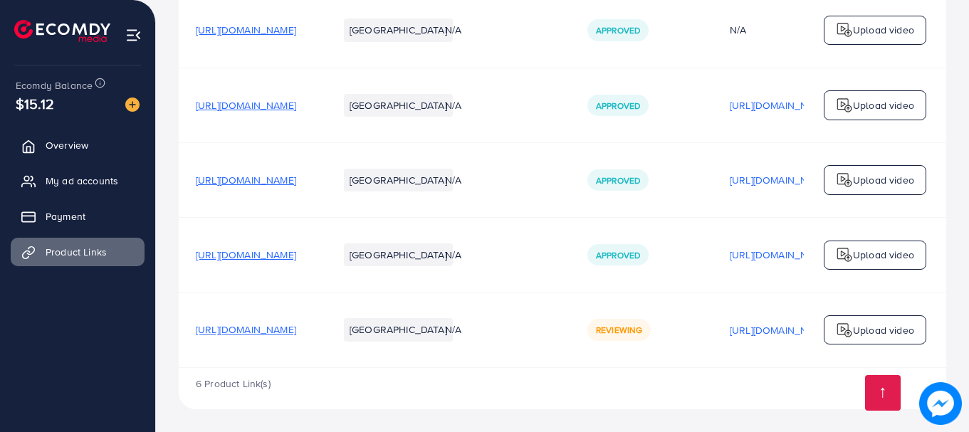
click at [806, 363] on td "Upload video" at bounding box center [875, 330] width 142 height 75
drag, startPoint x: 806, startPoint y: 363, endPoint x: 754, endPoint y: 373, distance: 52.2
click at [806, 365] on div "Product URLs Target markets Reason rejected Status Product video Status video A…" at bounding box center [563, 39] width 768 height 658
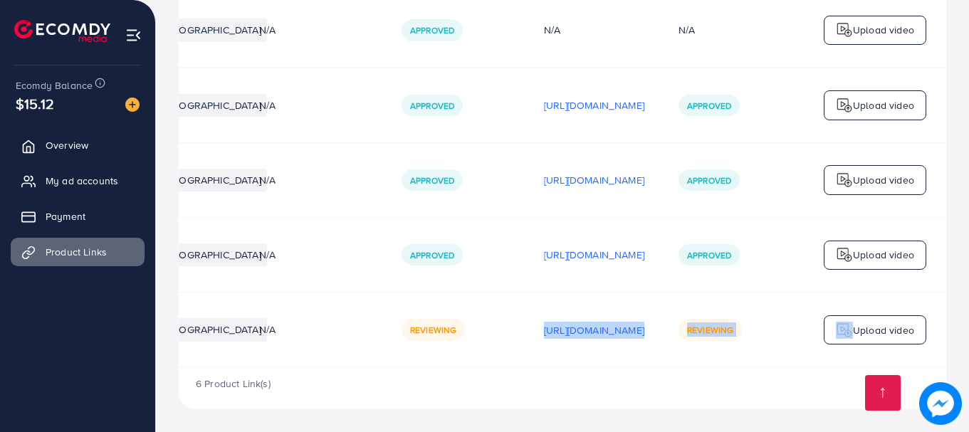
click at [790, 359] on td "Reviewing" at bounding box center [733, 330] width 142 height 75
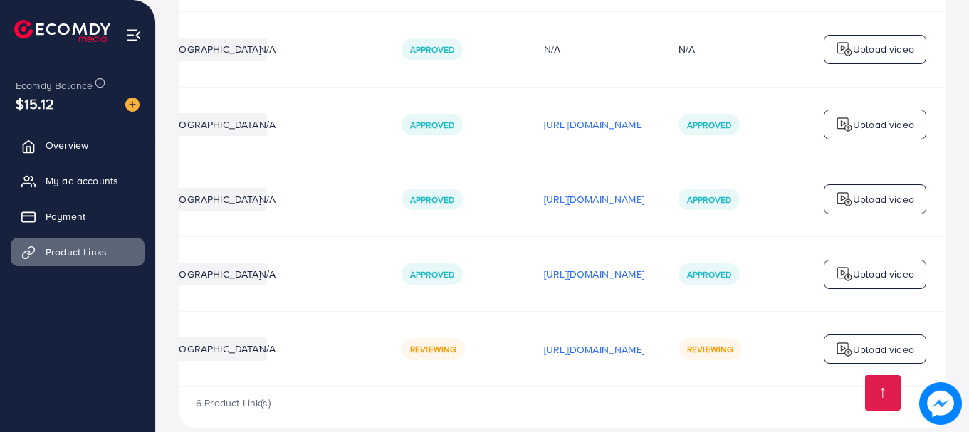
scroll to position [452, 0]
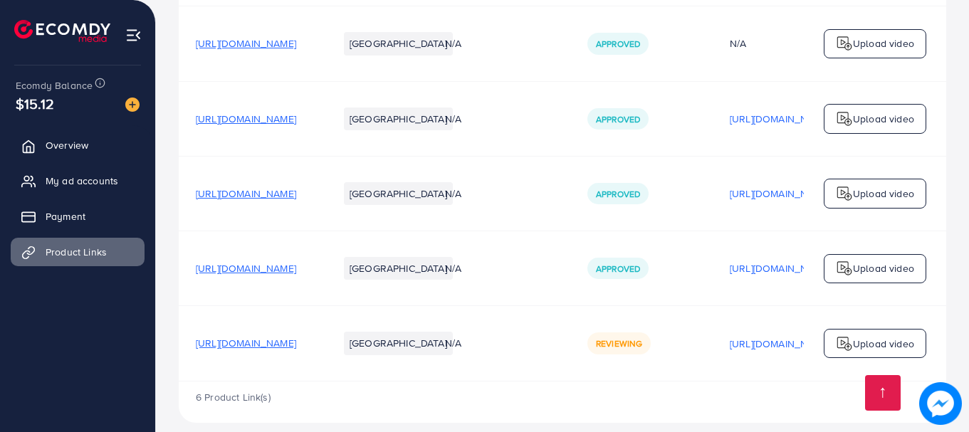
scroll to position [452, 0]
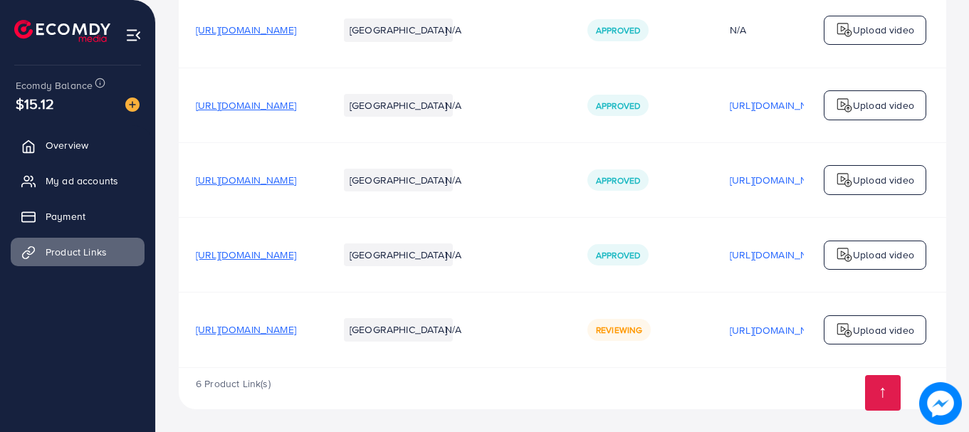
click at [818, 370] on div "6 Product Link(s)" at bounding box center [563, 388] width 768 height 41
click at [713, 363] on td "Reviewing" at bounding box center [642, 330] width 142 height 75
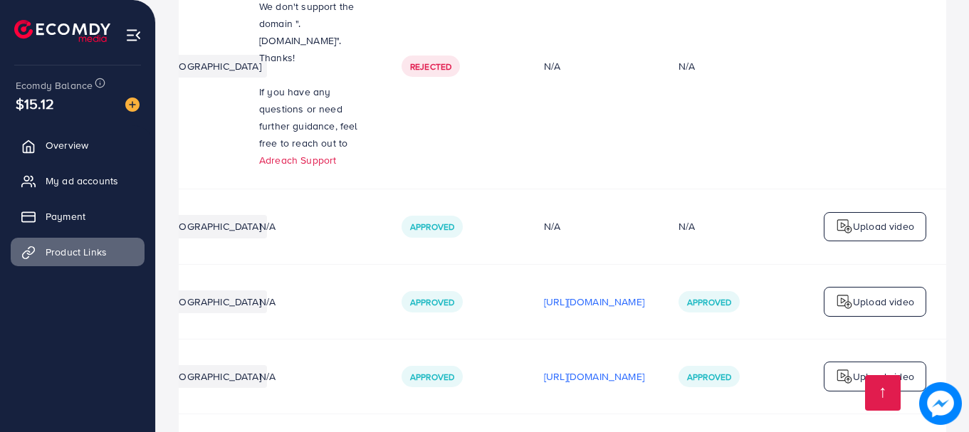
scroll to position [95, 0]
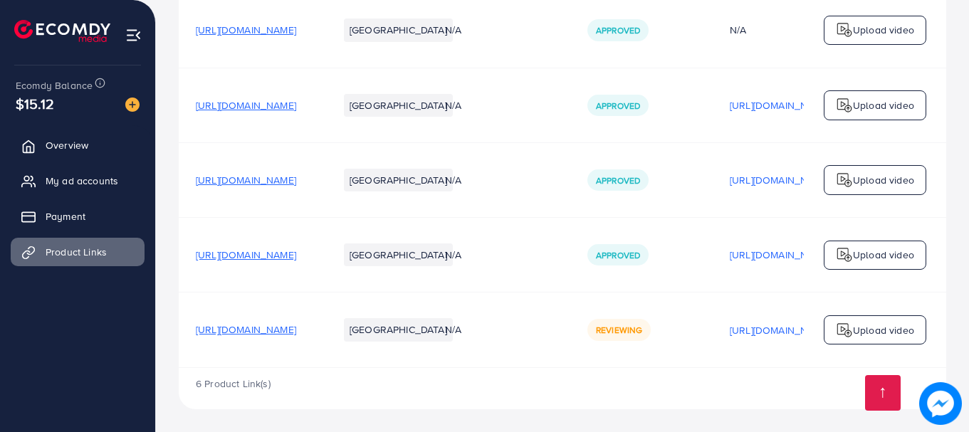
scroll to position [0, 360]
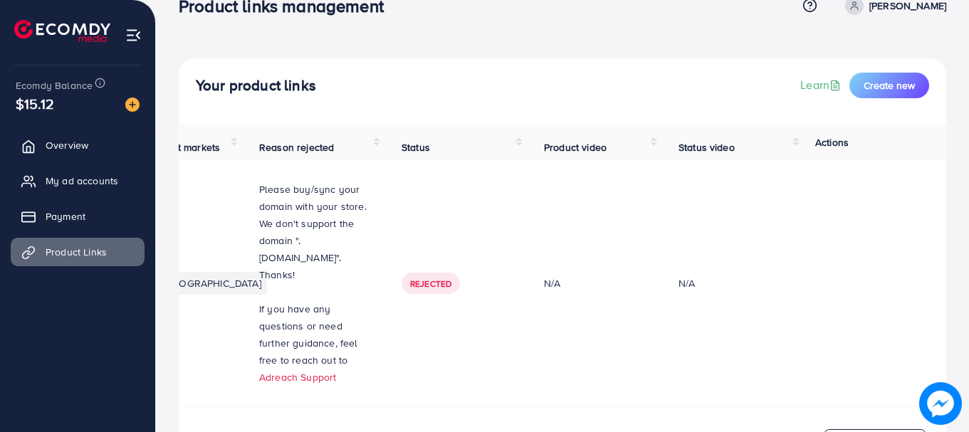
scroll to position [24, 0]
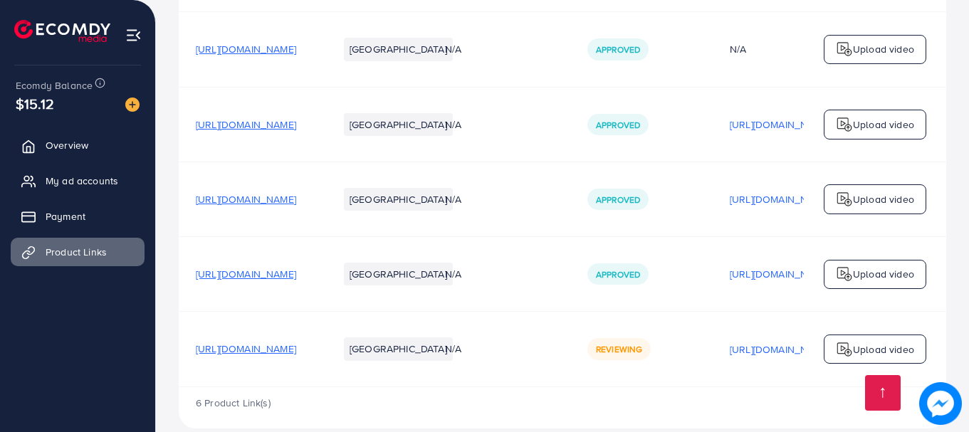
scroll to position [452, 0]
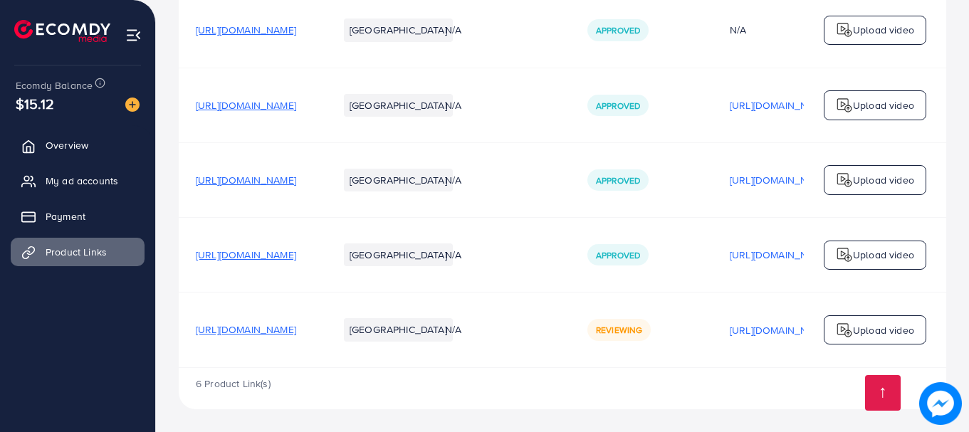
scroll to position [0, 360]
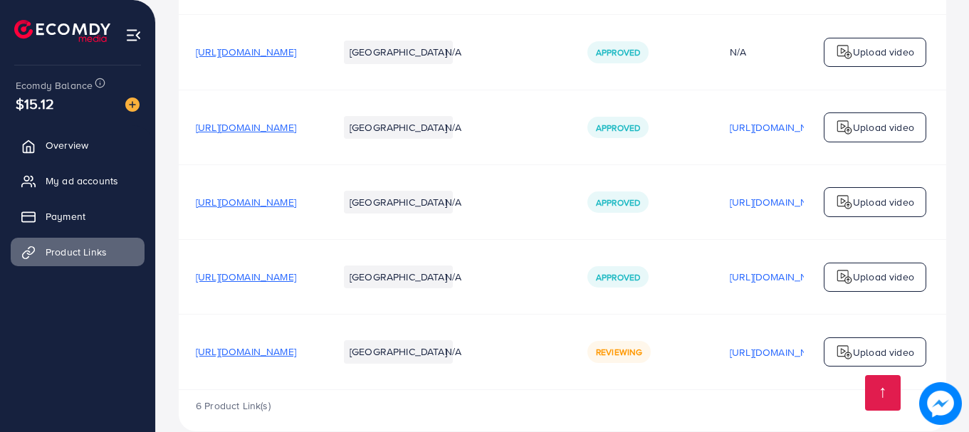
scroll to position [452, 0]
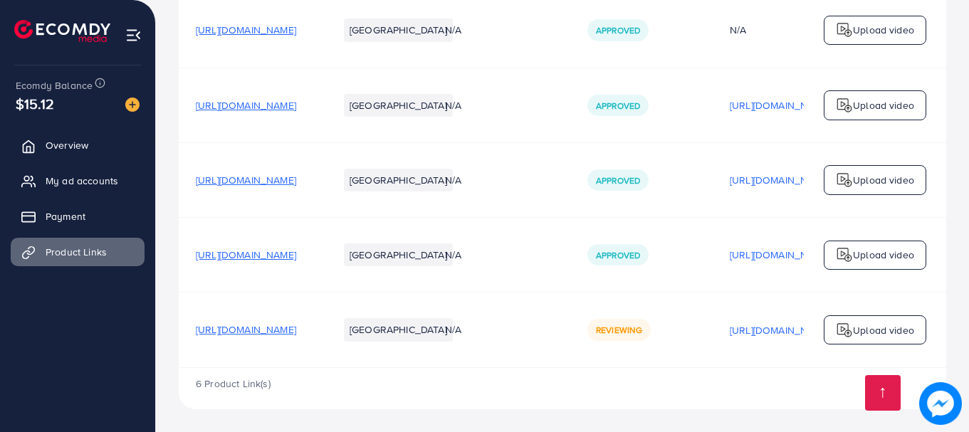
scroll to position [452, 0]
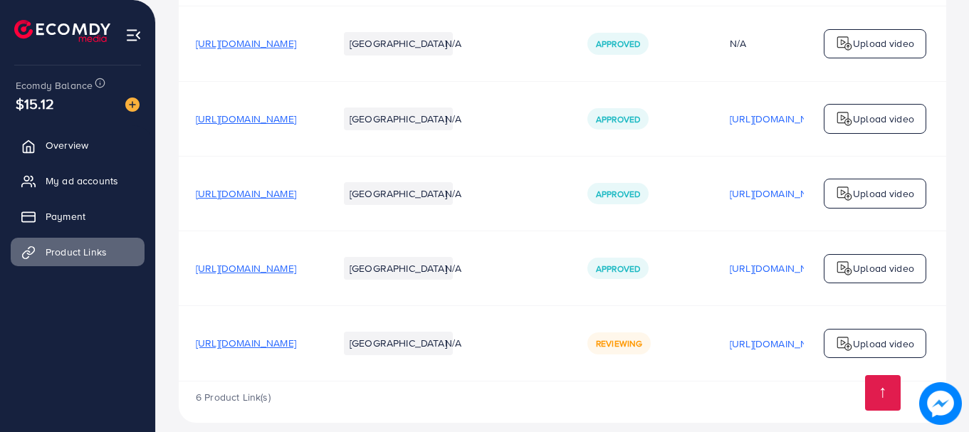
scroll to position [452, 0]
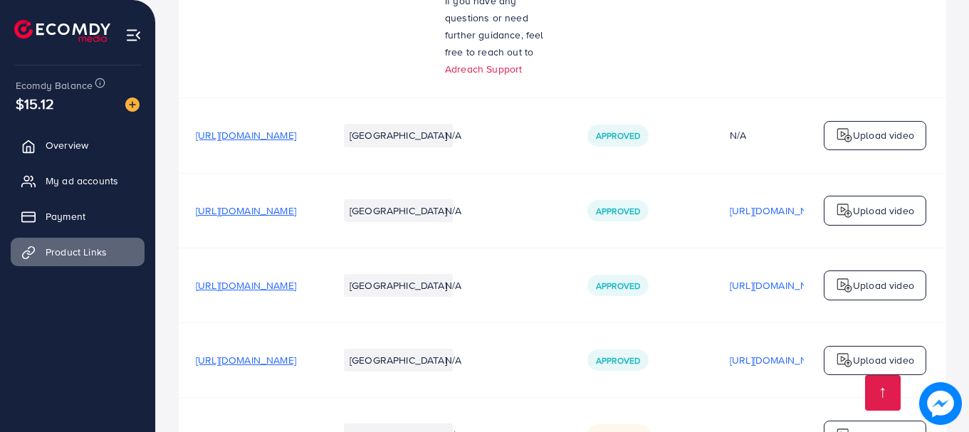
scroll to position [452, 0]
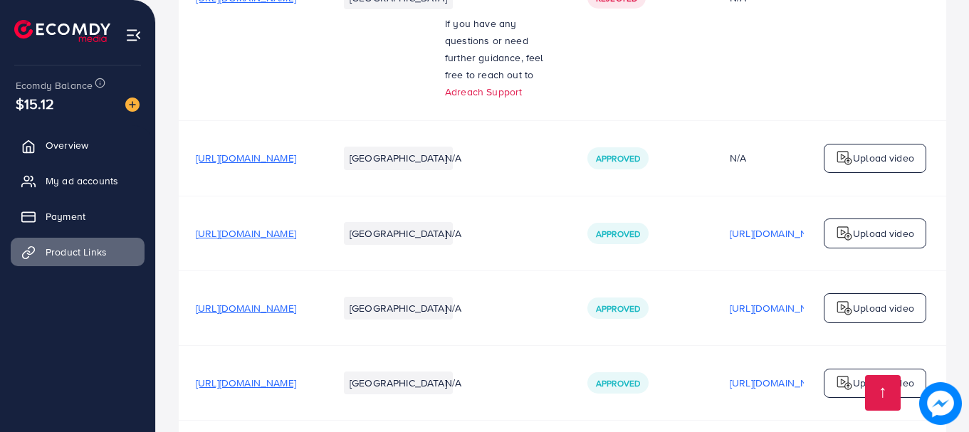
scroll to position [452, 0]
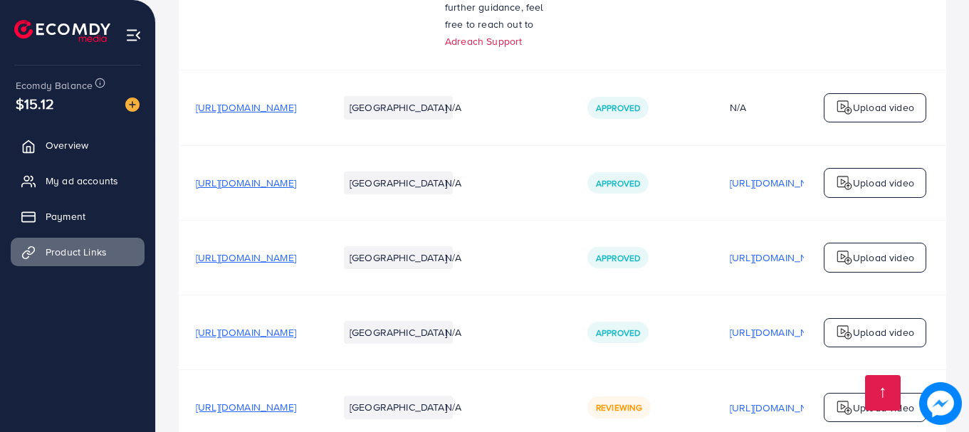
scroll to position [452, 0]
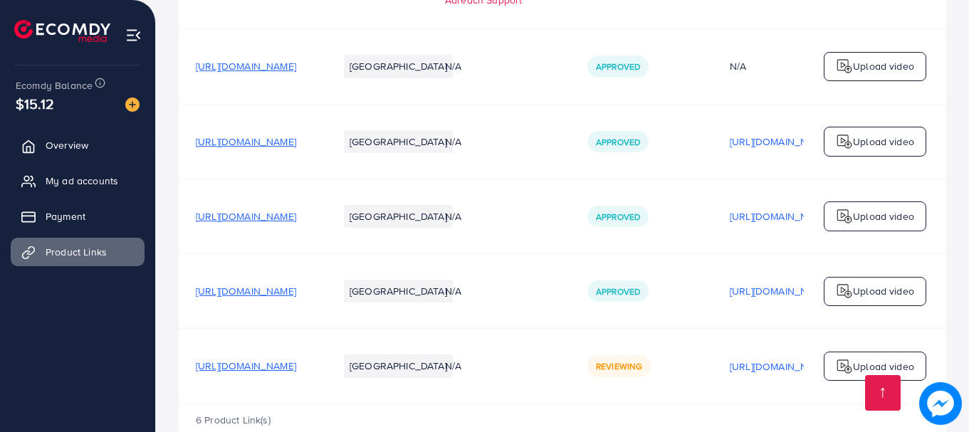
scroll to position [452, 0]
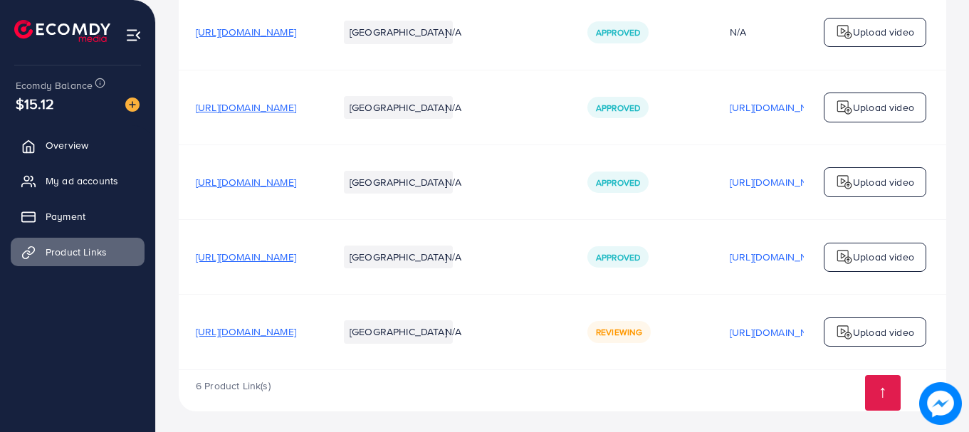
scroll to position [452, 0]
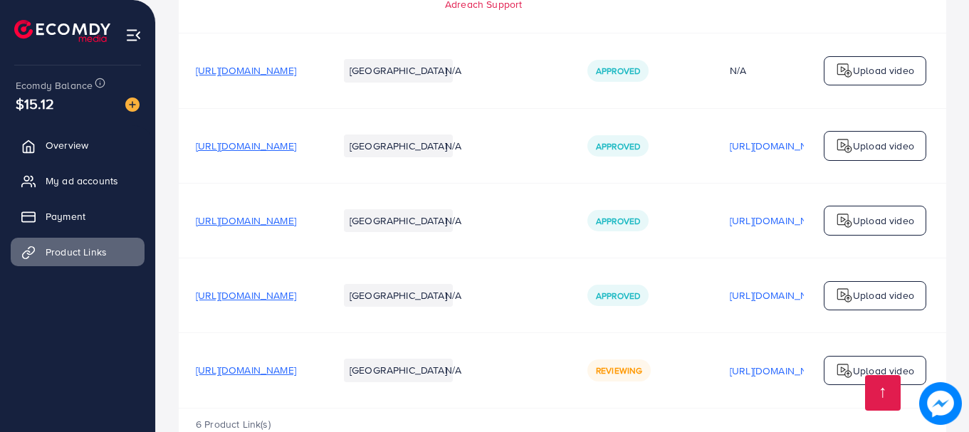
scroll to position [452, 0]
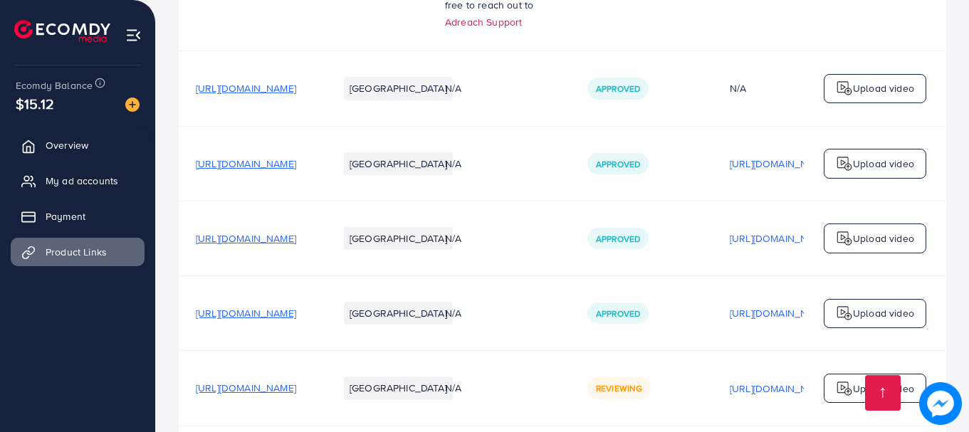
scroll to position [95, 0]
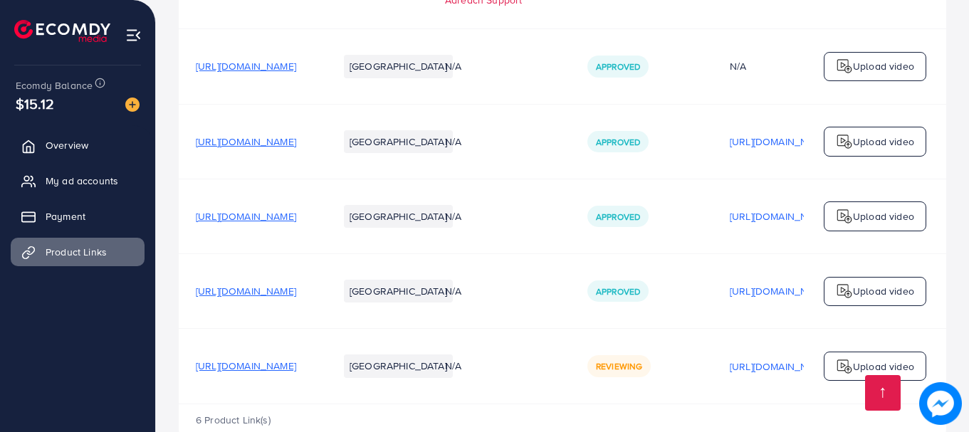
scroll to position [452, 0]
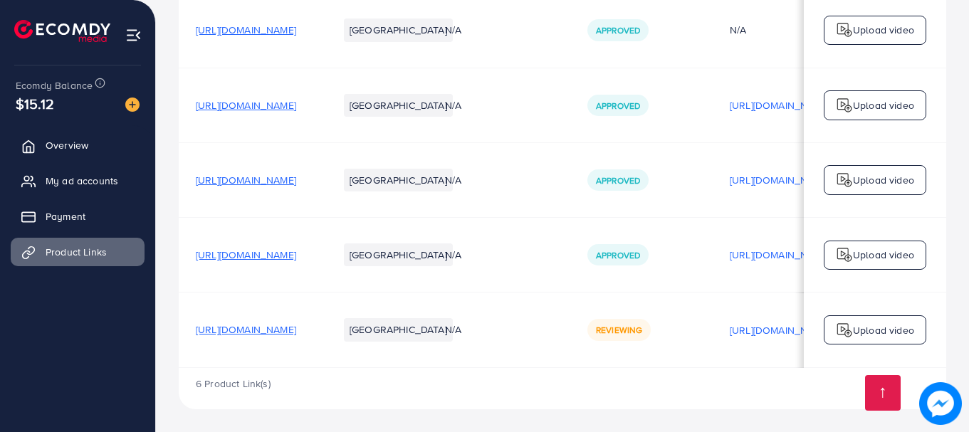
scroll to position [0, 360]
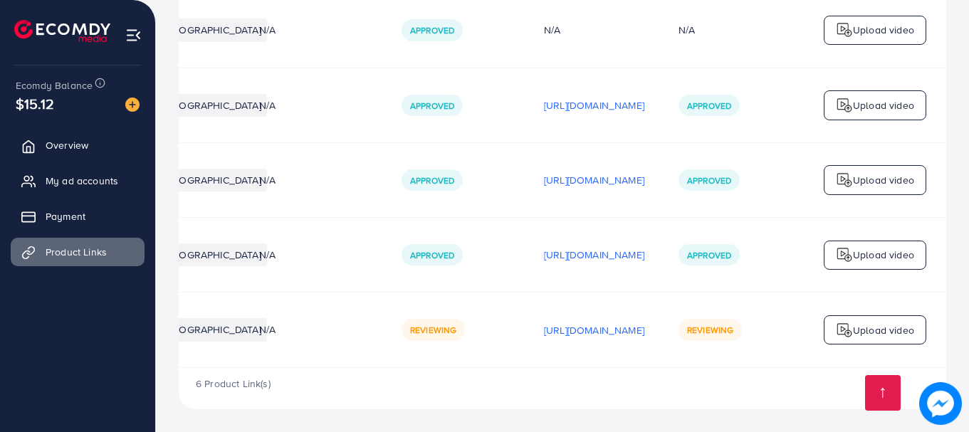
click at [720, 328] on span "Reviewing" at bounding box center [710, 330] width 46 height 12
click at [711, 332] on span "Reviewing" at bounding box center [710, 330] width 46 height 12
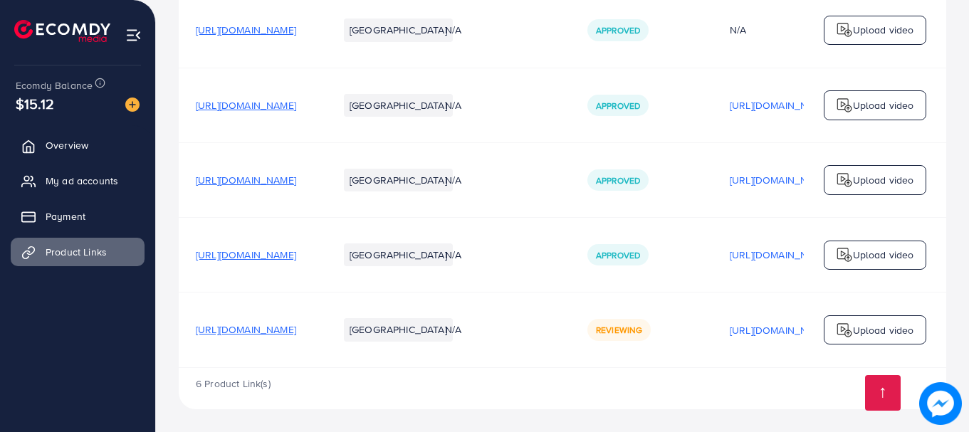
scroll to position [452, 0]
click at [116, 348] on ul "Overview My ad accounts Payment Product Links" at bounding box center [77, 242] width 155 height 234
click at [713, 363] on td "Reviewing" at bounding box center [642, 330] width 142 height 75
click at [713, 364] on td "Reviewing" at bounding box center [642, 330] width 142 height 75
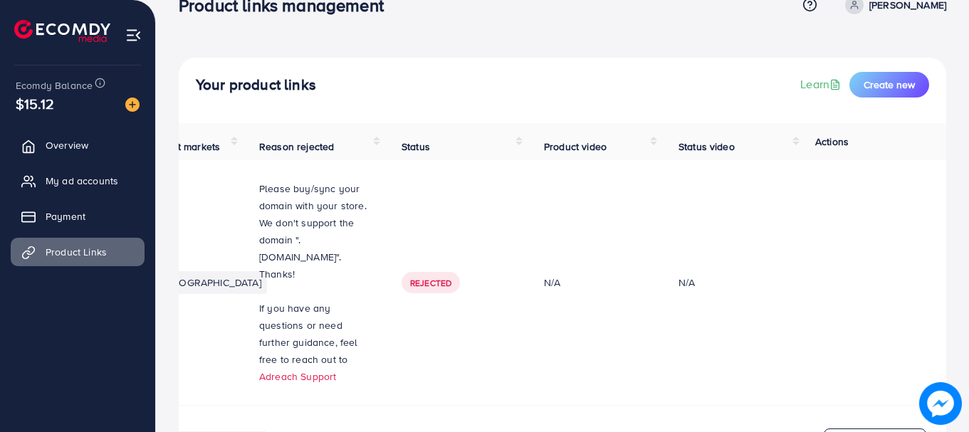
scroll to position [24, 0]
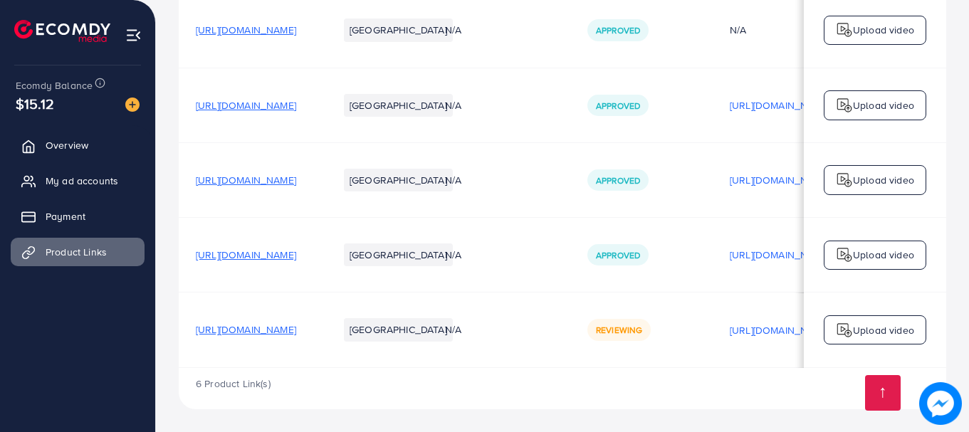
scroll to position [0, 360]
click at [453, 335] on li "[GEOGRAPHIC_DATA]" at bounding box center [398, 329] width 109 height 23
